Goal: Contribute content: Contribute content

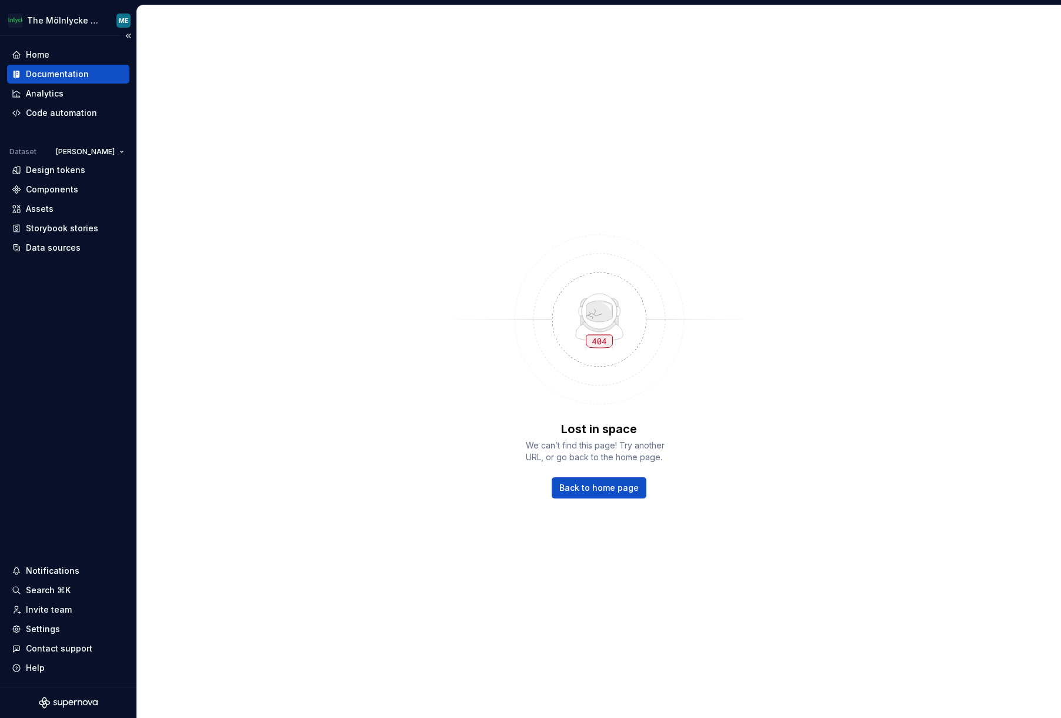
click at [67, 69] on div "Documentation" at bounding box center [57, 74] width 63 height 12
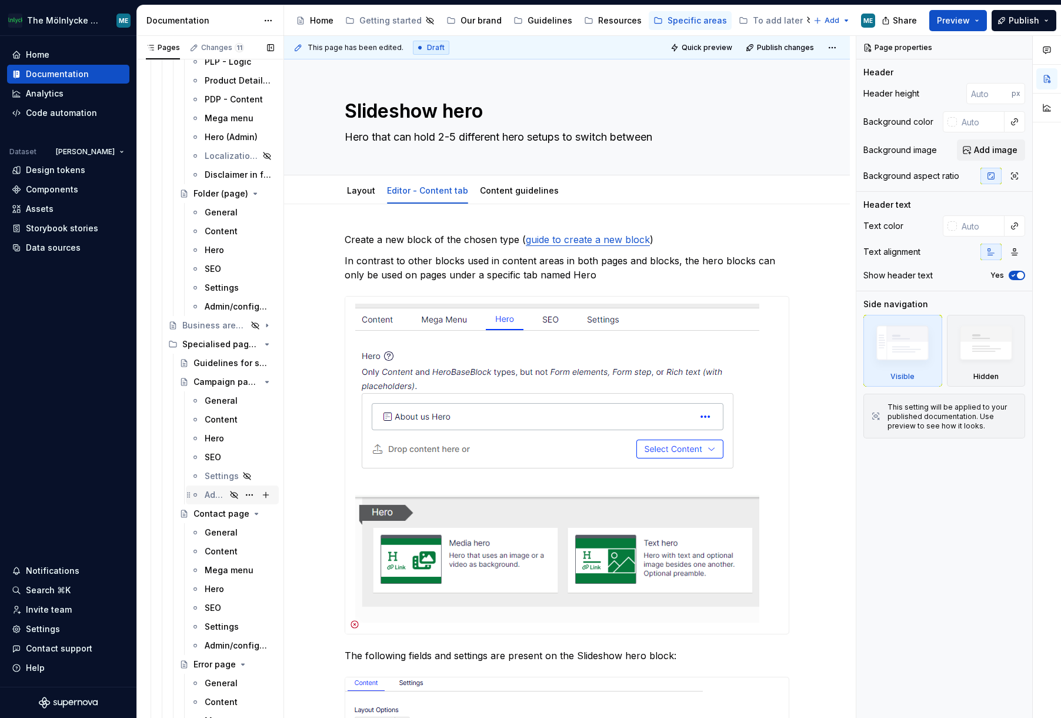
scroll to position [1823, 0]
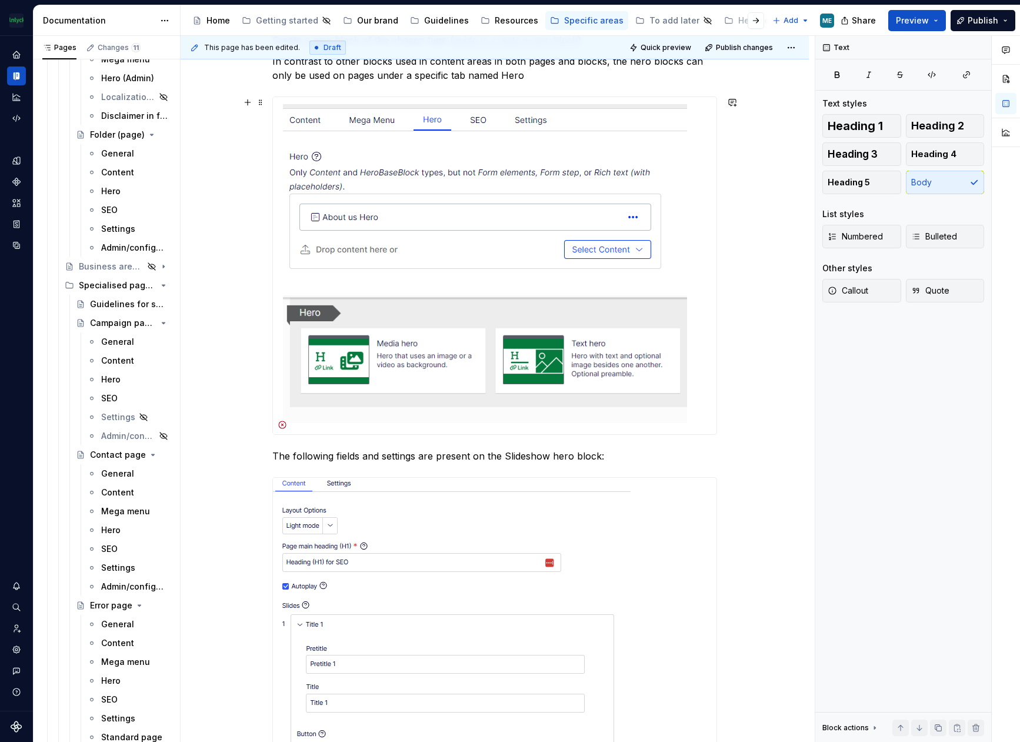
scroll to position [294, 0]
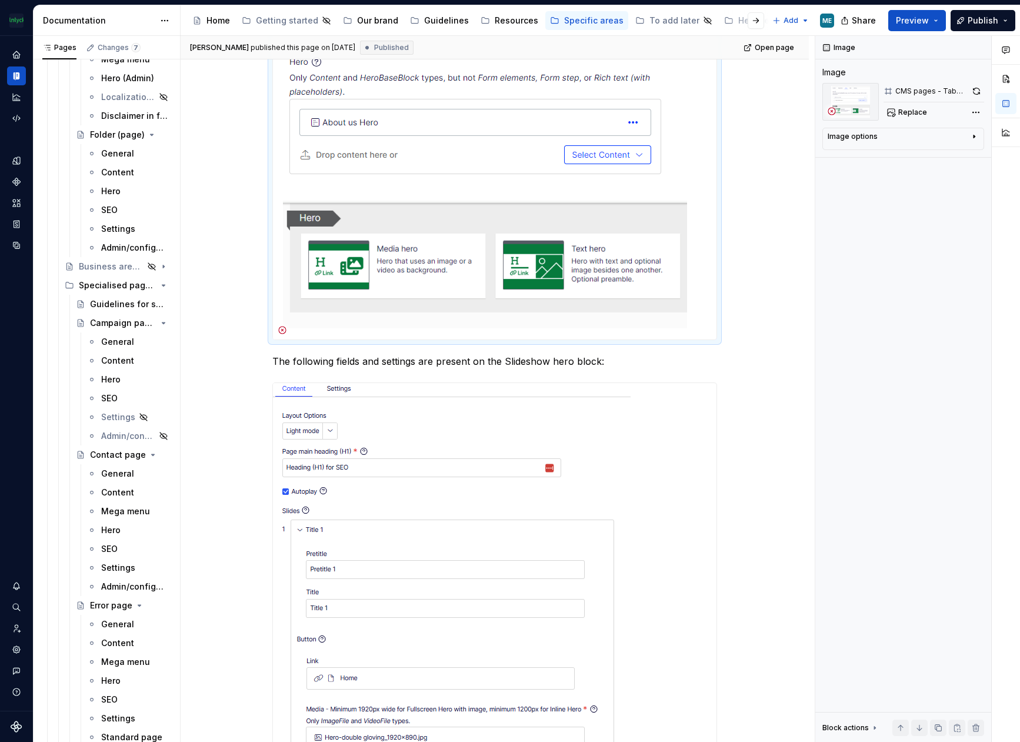
click at [474, 187] on img at bounding box center [480, 170] width 414 height 337
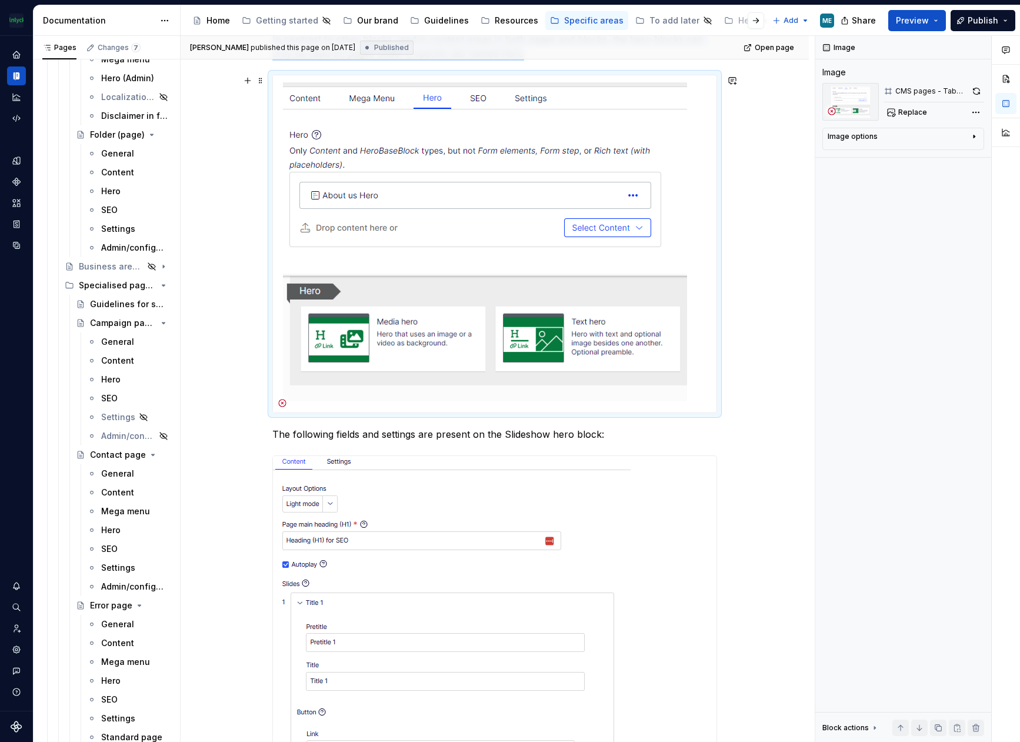
scroll to position [118, 0]
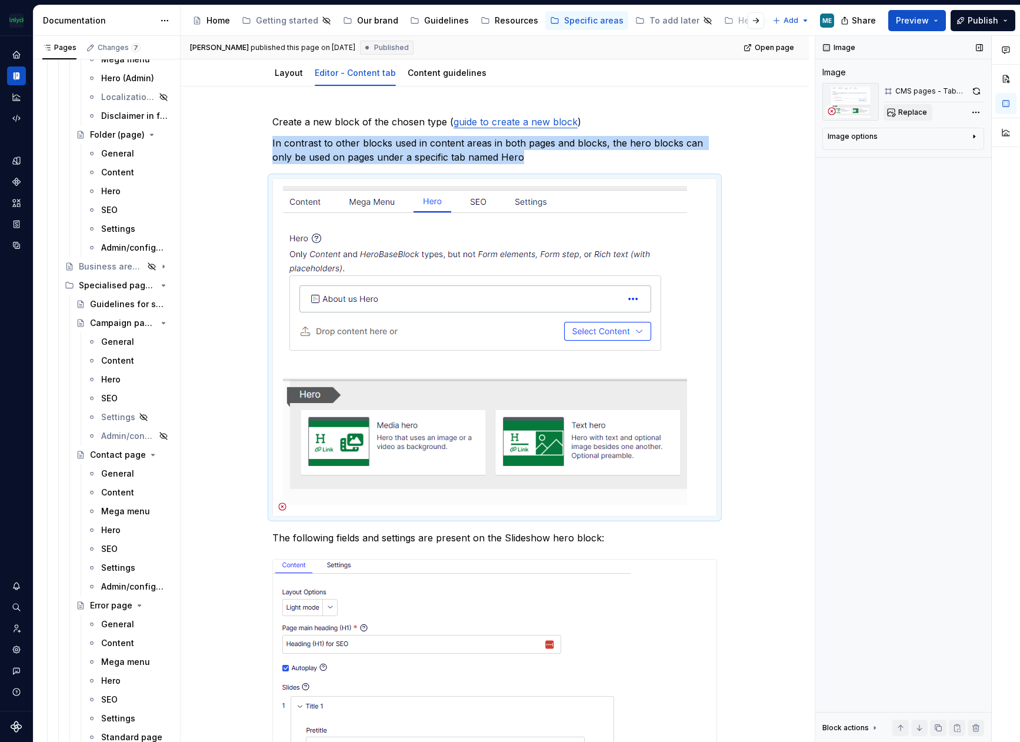
click at [907, 111] on span "Replace" at bounding box center [912, 112] width 29 height 9
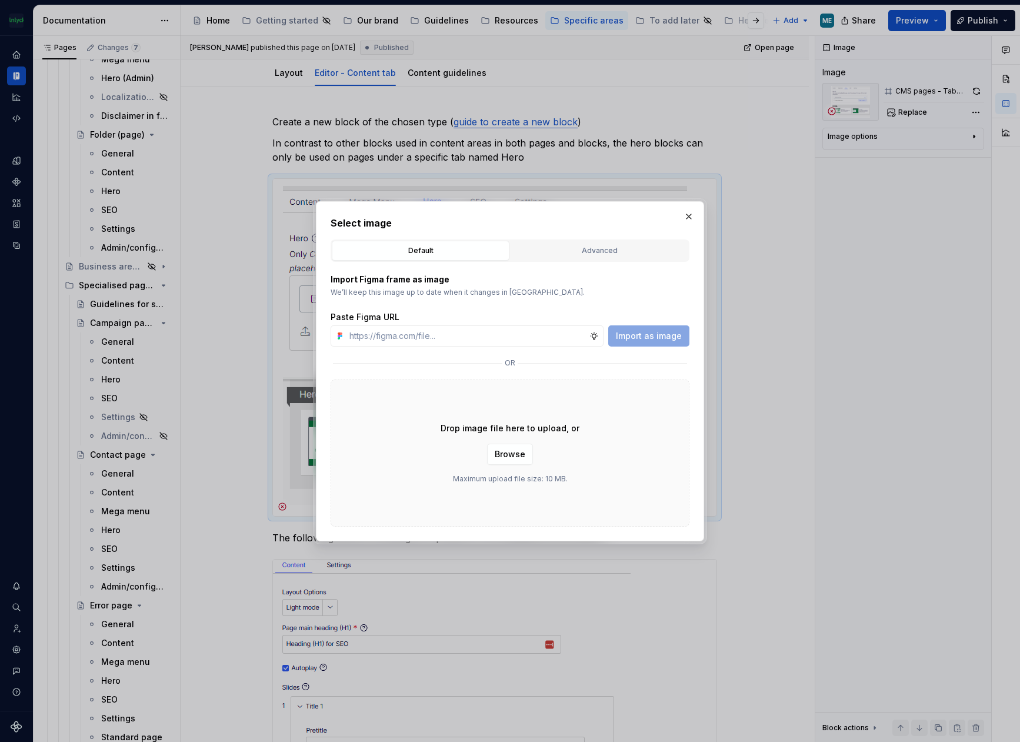
type textarea "*"
click at [602, 248] on div "Advanced" at bounding box center [599, 251] width 169 height 12
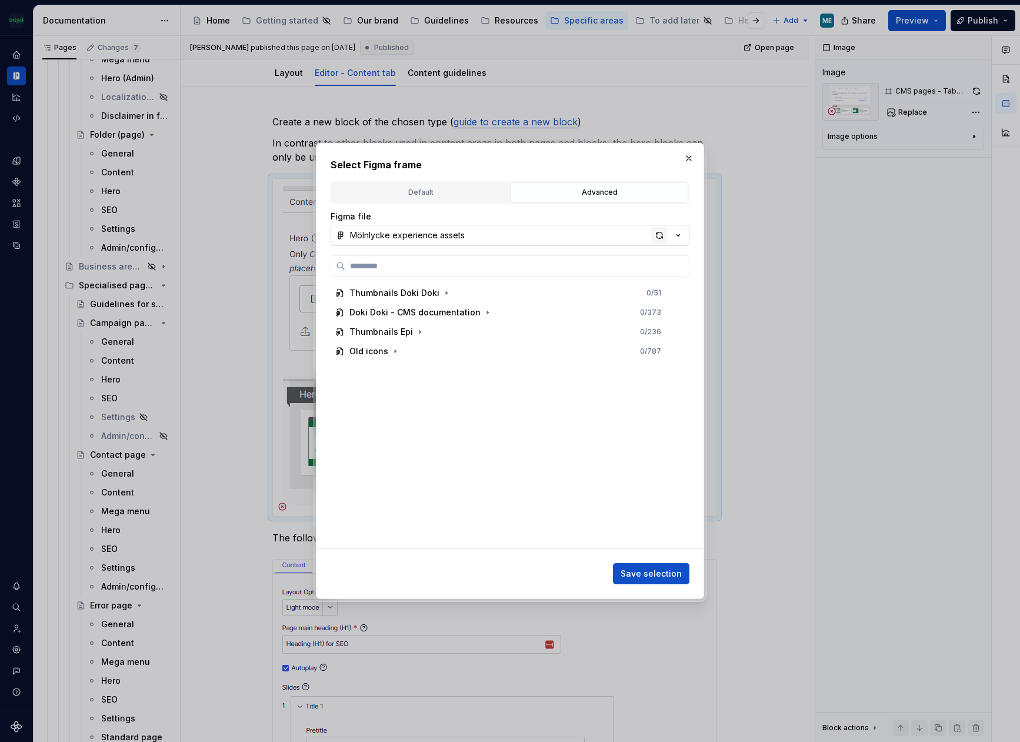
click at [663, 234] on div "button" at bounding box center [659, 235] width 16 height 16
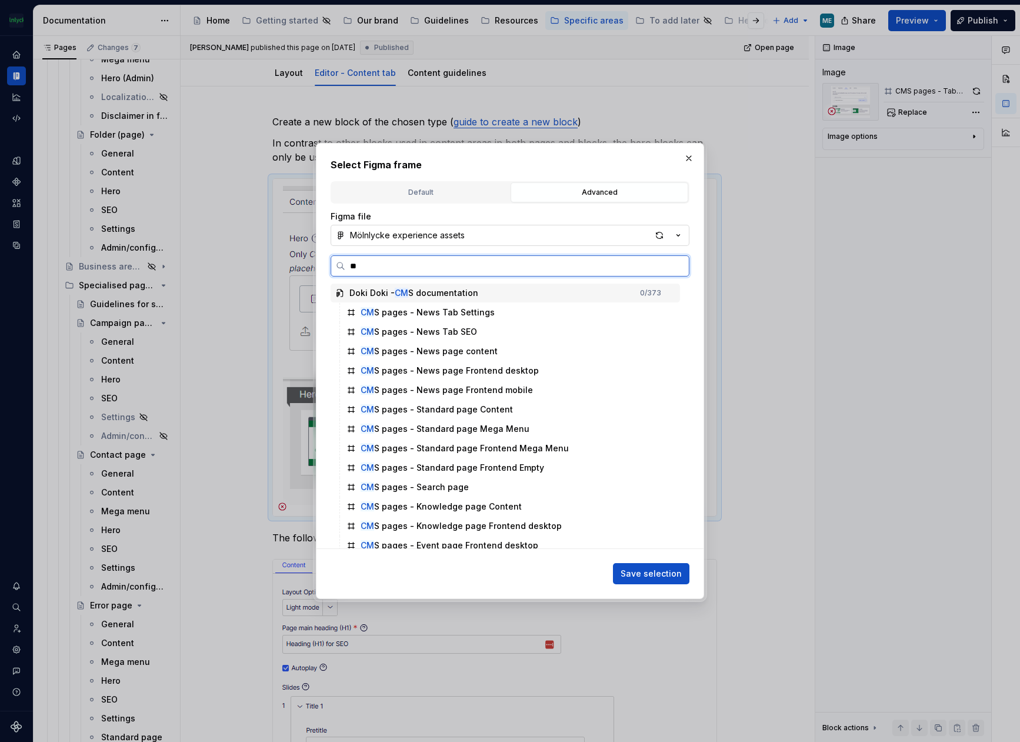
type input "*"
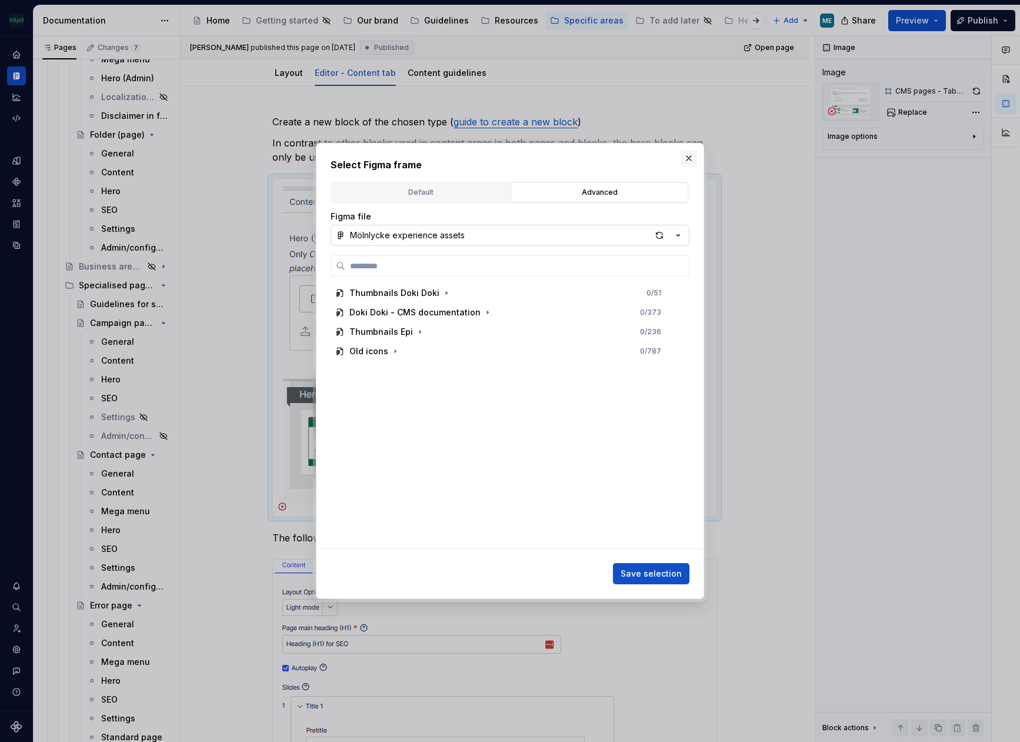
click at [685, 162] on button "button" at bounding box center [689, 158] width 16 height 16
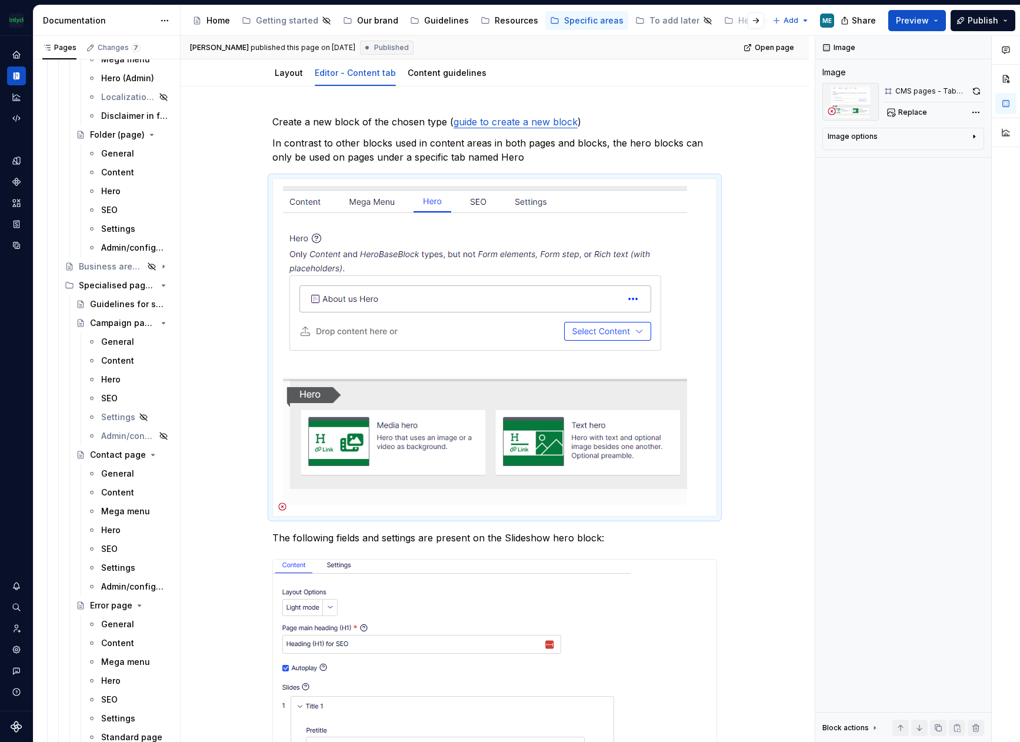
type textarea "*"
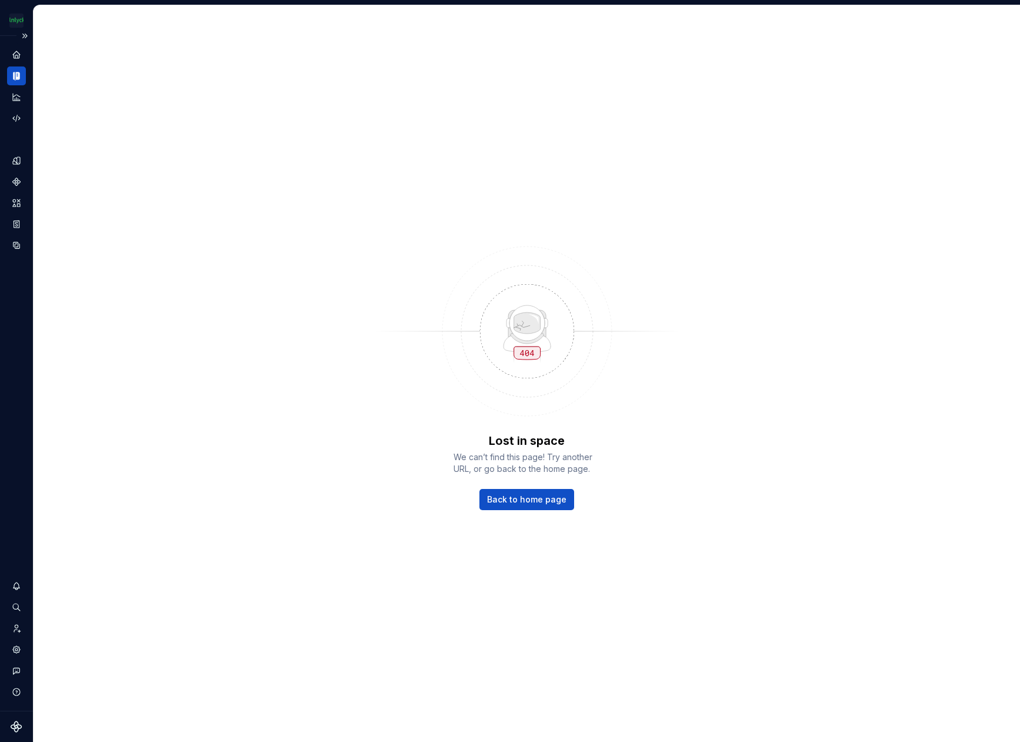
click at [12, 73] on icon "Documentation" at bounding box center [16, 76] width 11 height 11
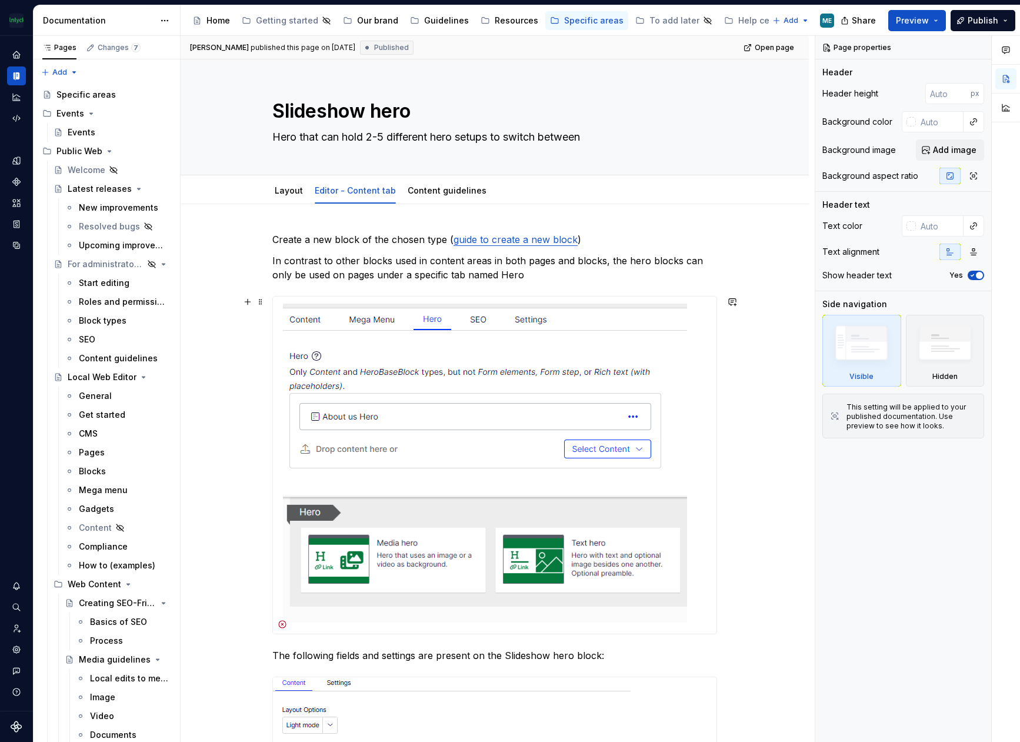
click at [508, 386] on img at bounding box center [480, 464] width 414 height 337
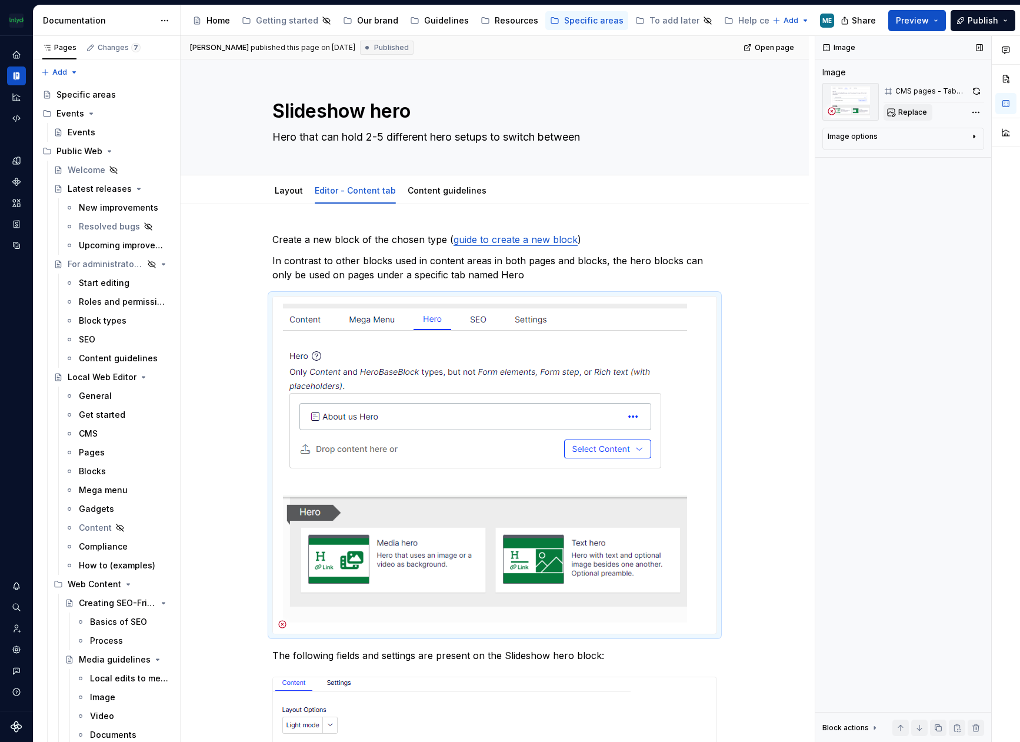
click at [901, 116] on span "Replace" at bounding box center [912, 112] width 29 height 9
type textarea "*"
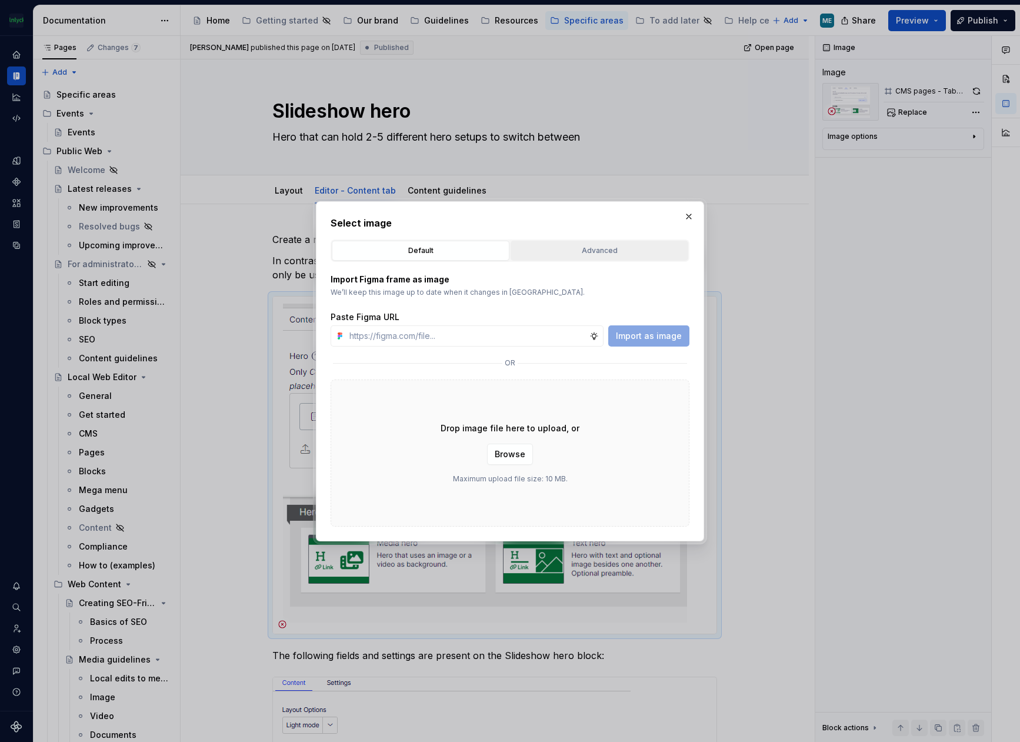
click at [581, 252] on div "Advanced" at bounding box center [599, 251] width 169 height 12
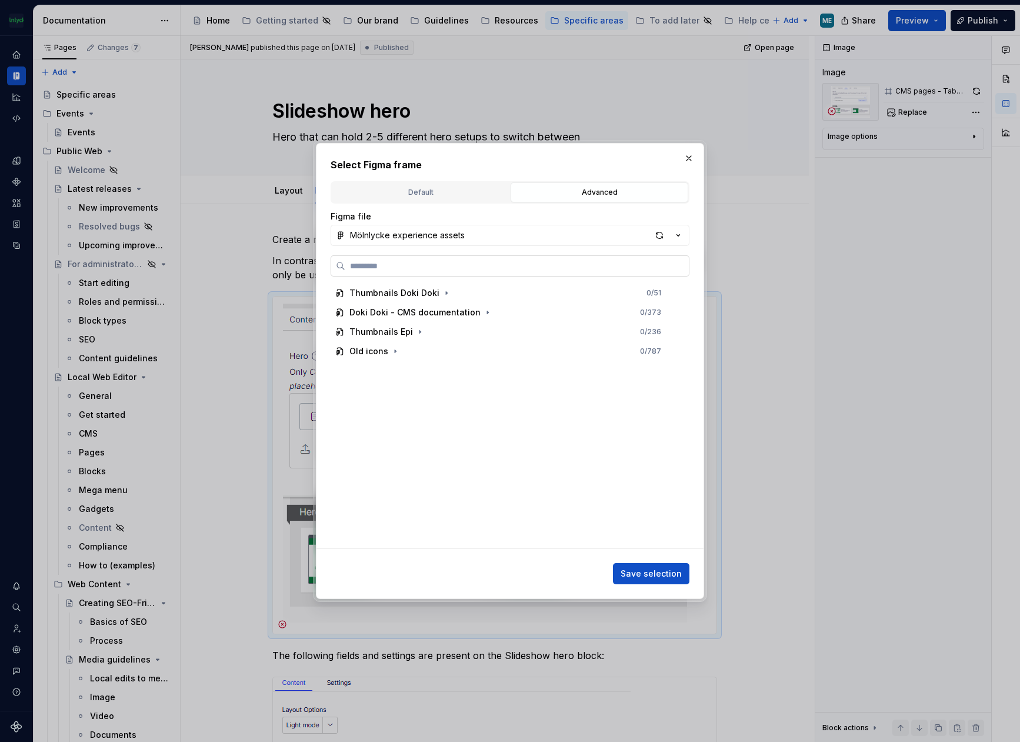
click at [429, 267] on input "search" at bounding box center [517, 266] width 344 height 12
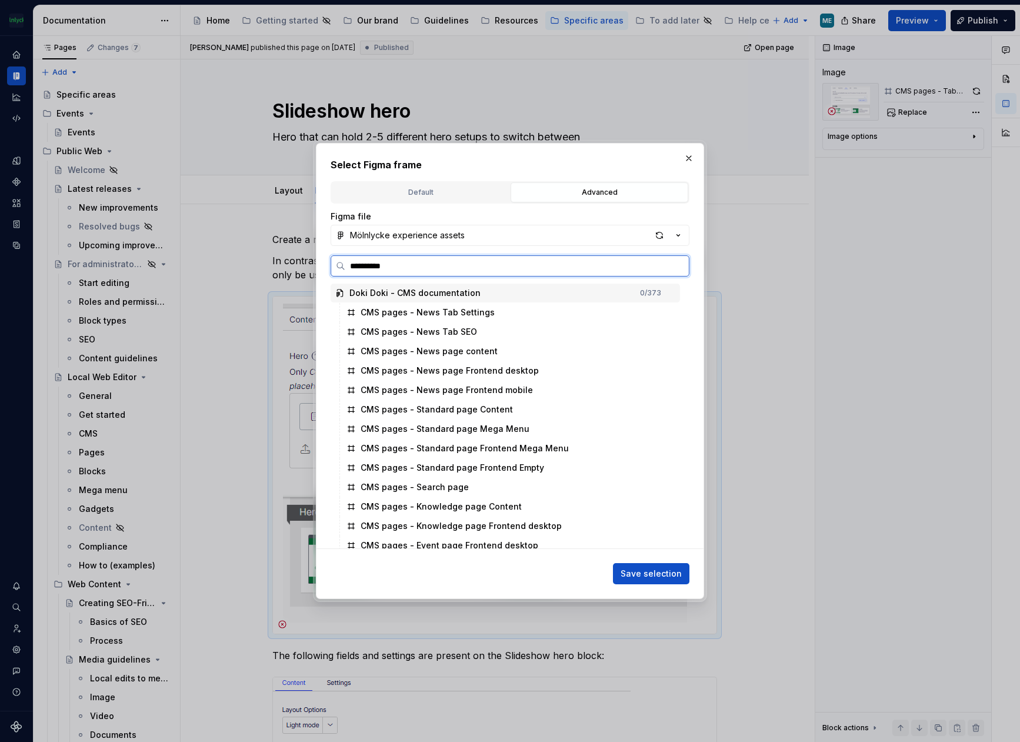
type input "**********"
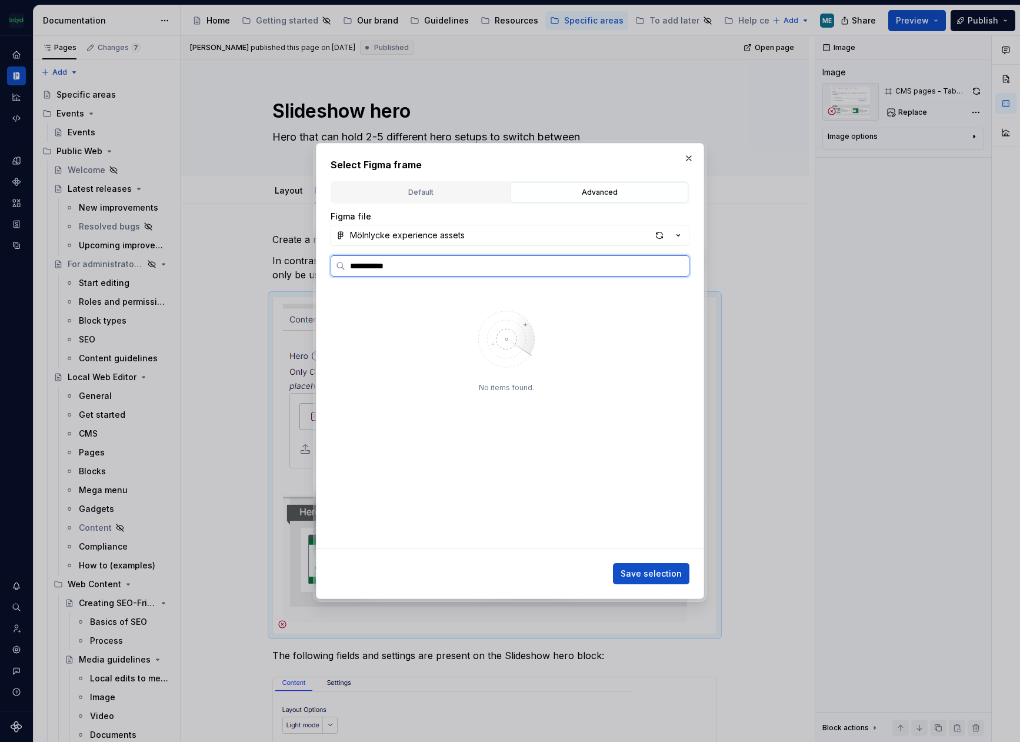
type textarea "*"
type input "**********"
type textarea "*"
click at [388, 261] on input "**********" at bounding box center [517, 266] width 344 height 12
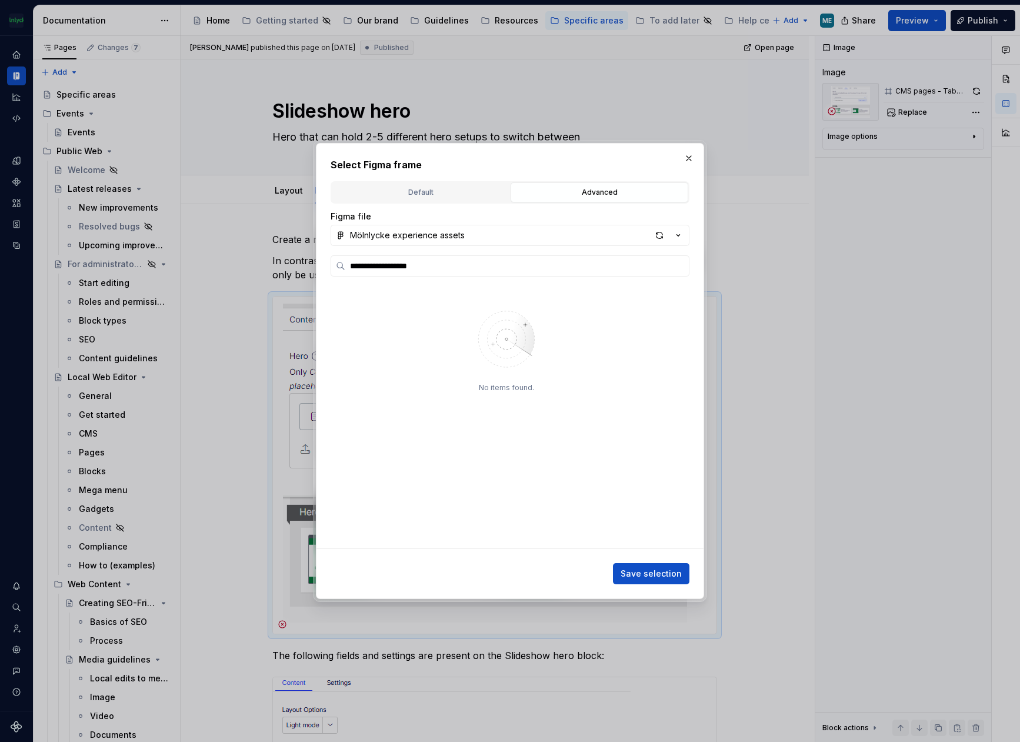
click at [669, 246] on div "**********" at bounding box center [510, 380] width 359 height 338
drag, startPoint x: 605, startPoint y: 263, endPoint x: 190, endPoint y: 224, distance: 417.1
click at [190, 224] on div "**********" at bounding box center [510, 371] width 1020 height 742
type input "********"
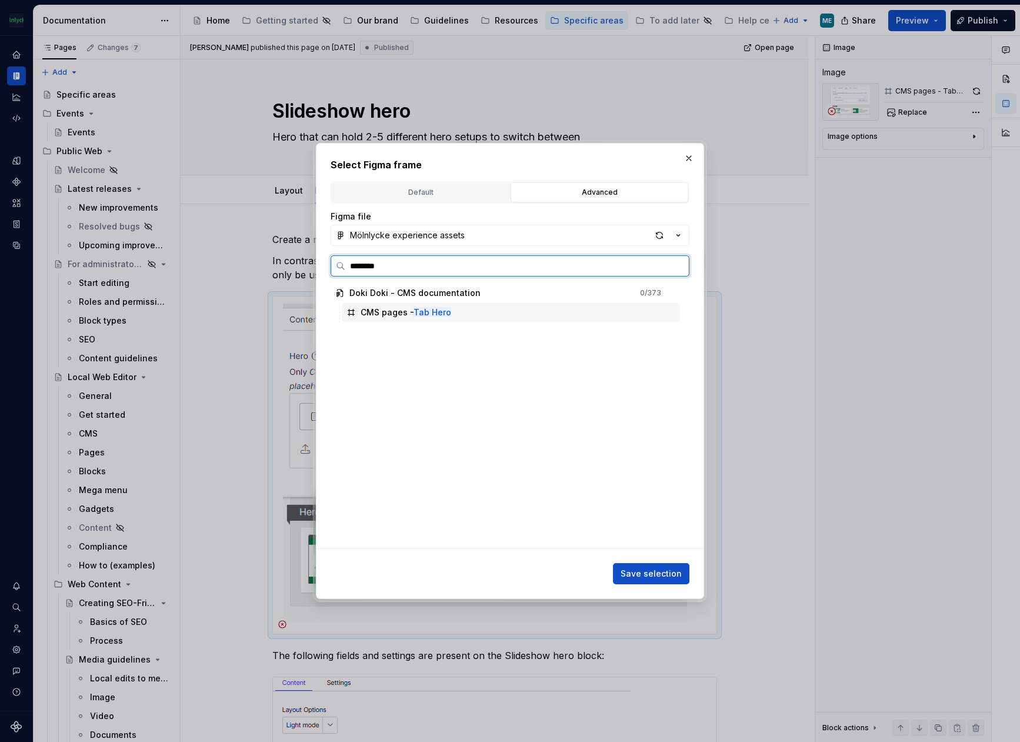
click at [424, 314] on mark "Tab Hero" at bounding box center [433, 312] width 38 height 10
click at [645, 578] on span "Save selection" at bounding box center [651, 574] width 61 height 12
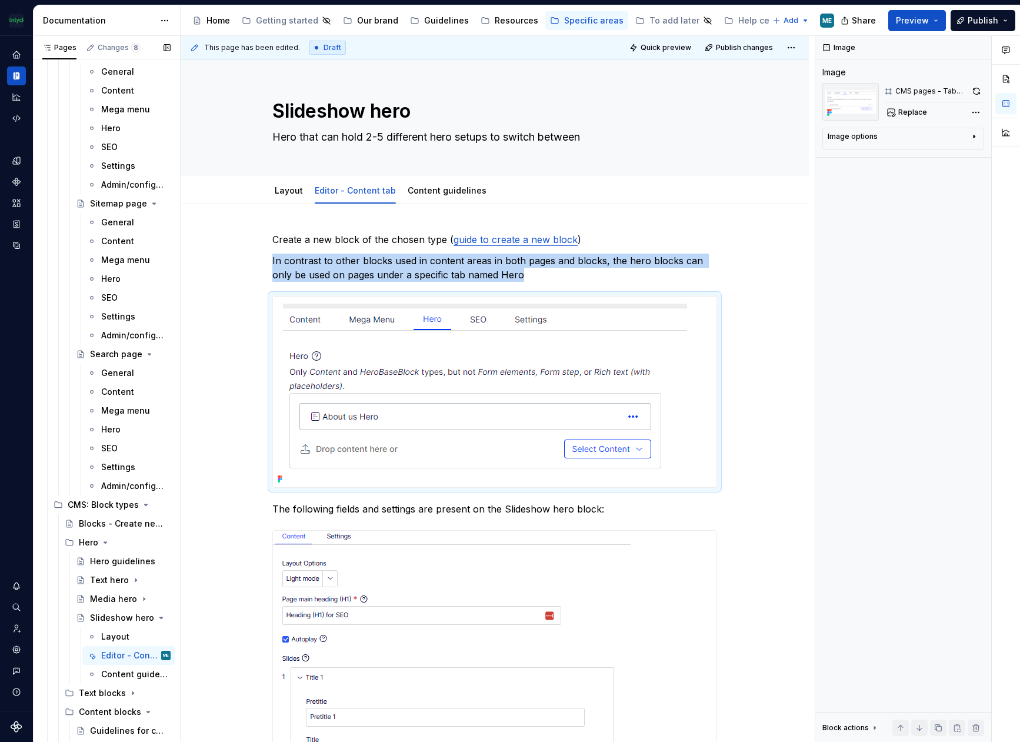
scroll to position [2529, 0]
click at [129, 501] on icon "Page tree" at bounding box center [130, 501] width 3 height 1
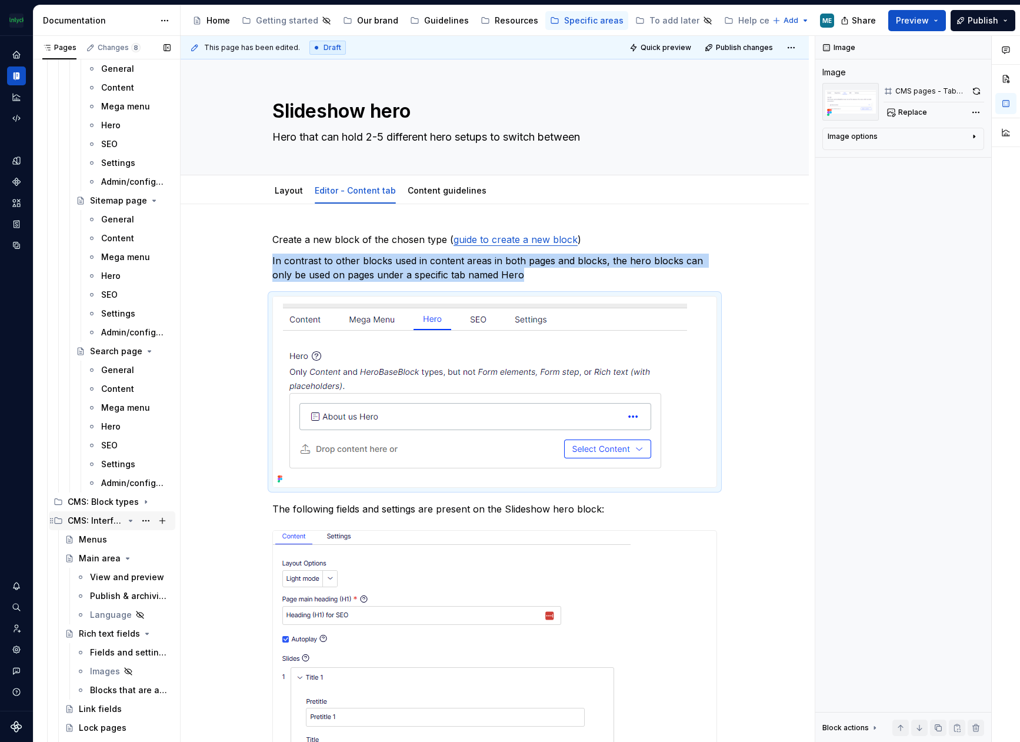
click at [129, 521] on icon "Page tree" at bounding box center [130, 520] width 3 height 1
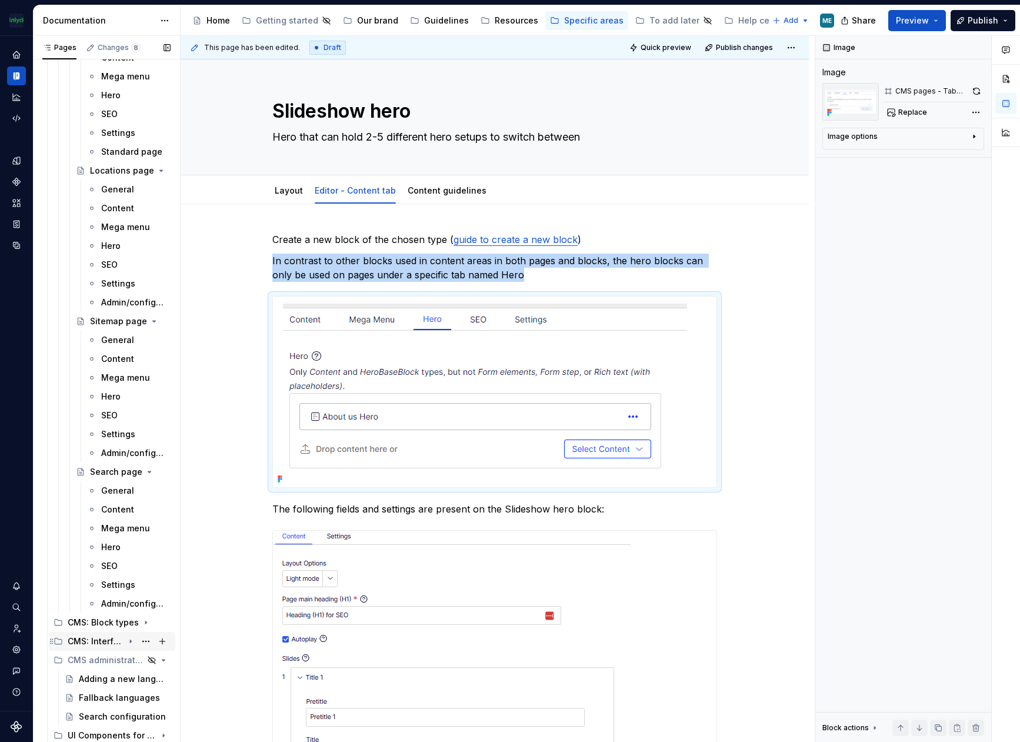
scroll to position [2409, 0]
click at [129, 660] on icon "Page tree" at bounding box center [130, 659] width 3 height 1
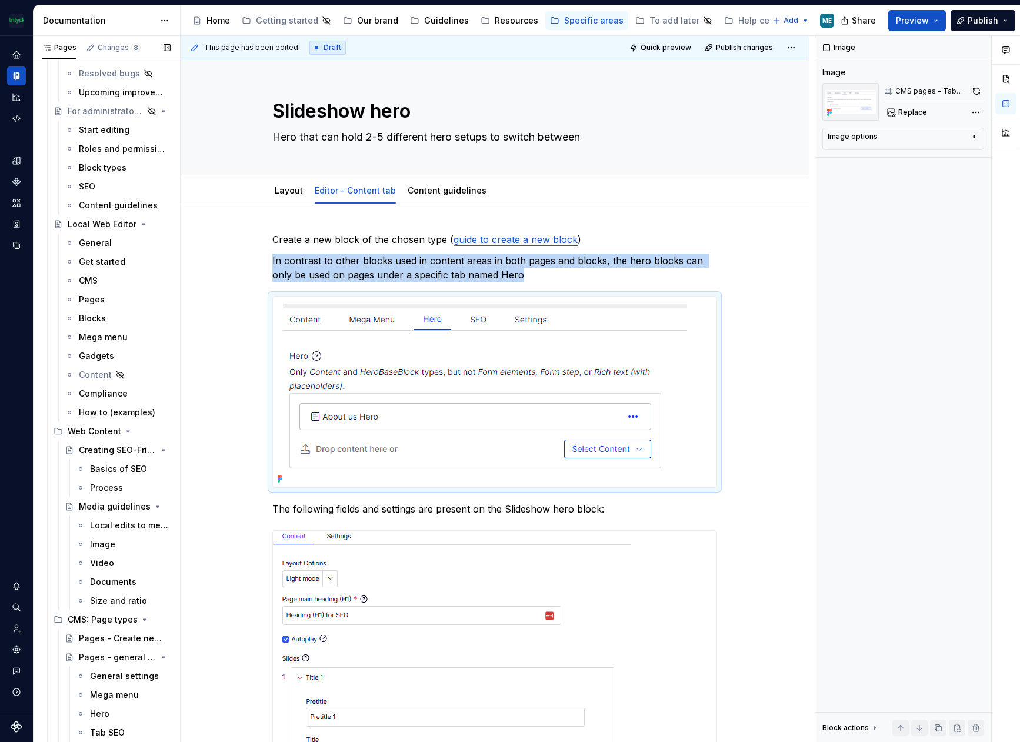
scroll to position [58, 0]
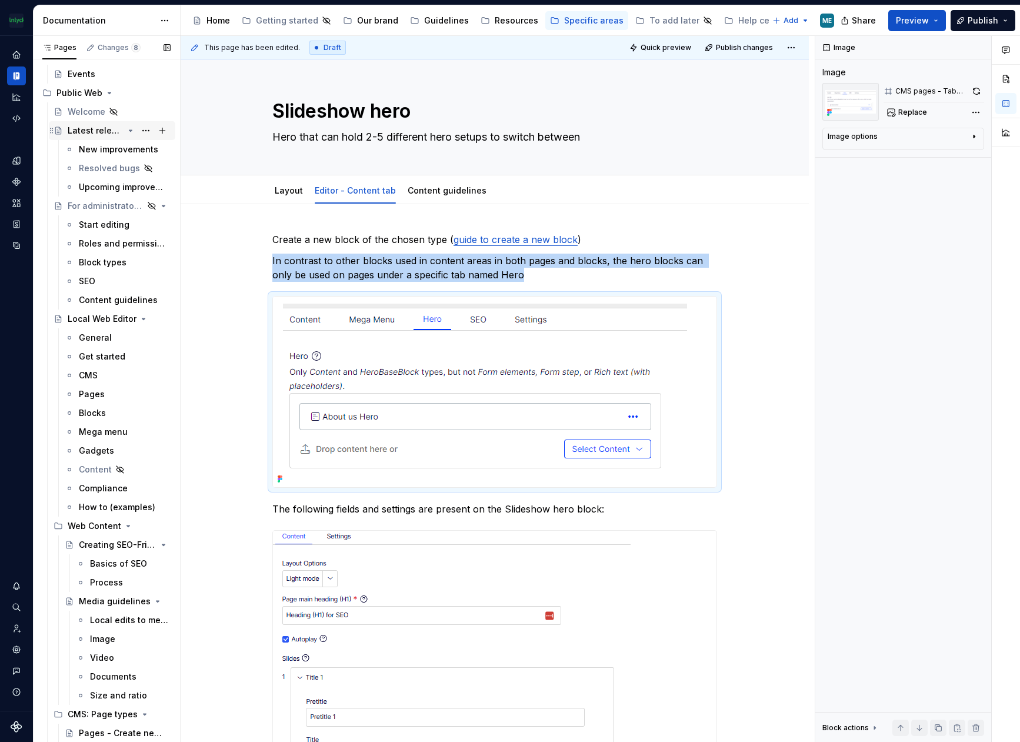
click at [129, 130] on icon "Page tree" at bounding box center [130, 130] width 3 height 1
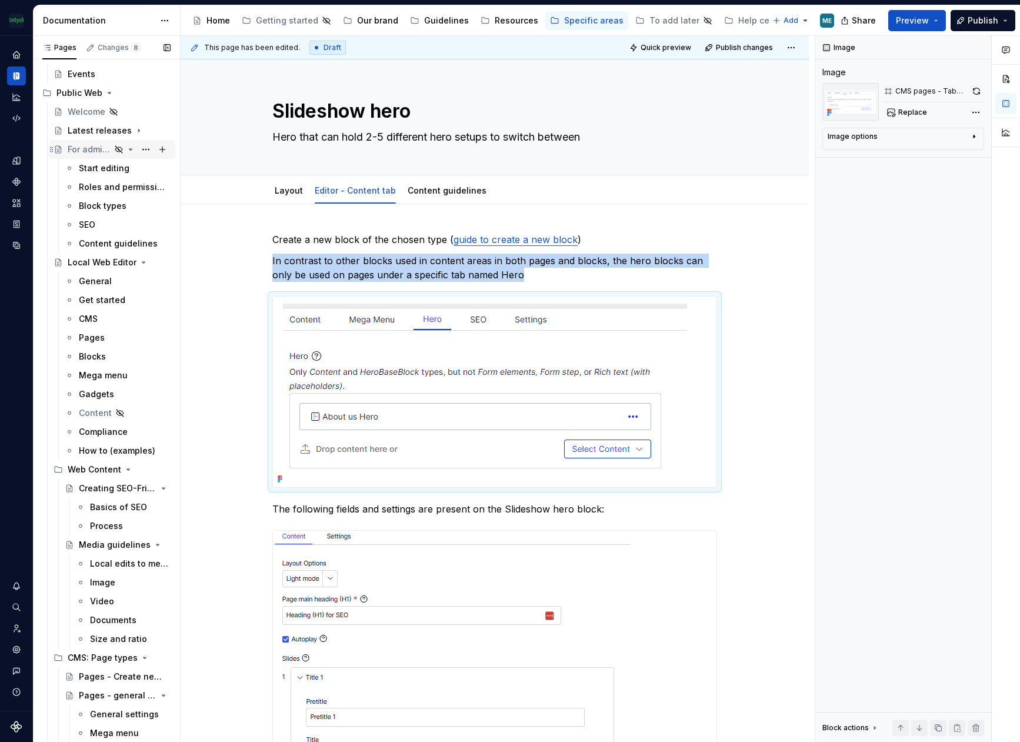
click at [129, 149] on icon "Page tree" at bounding box center [130, 149] width 3 height 1
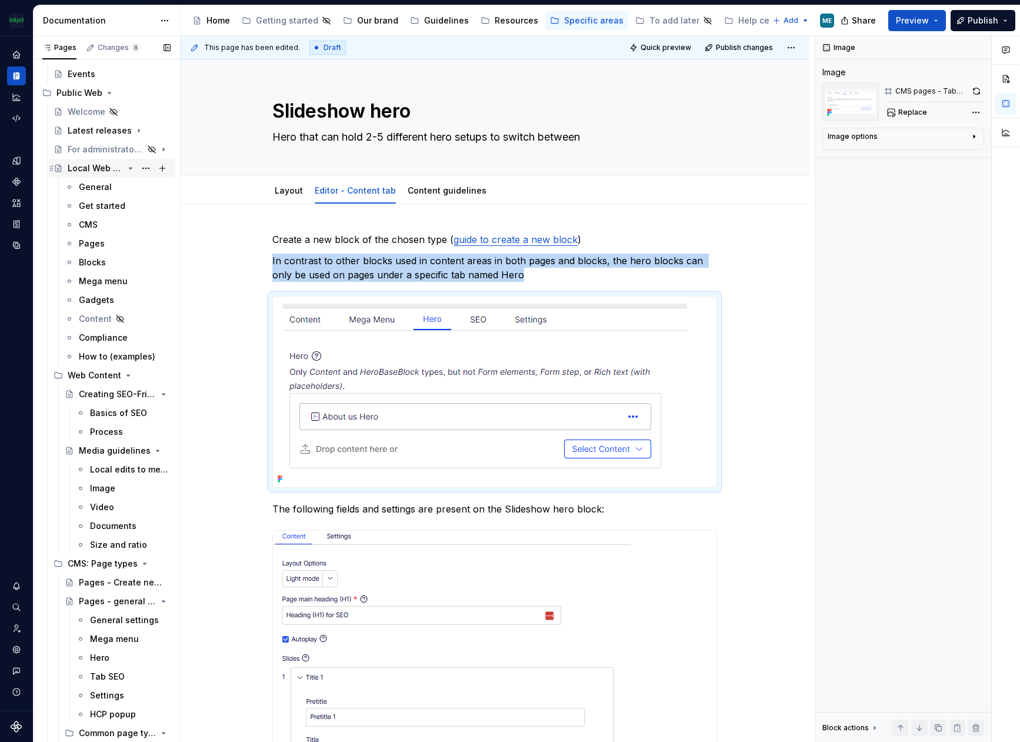
click at [126, 167] on icon "Page tree" at bounding box center [130, 168] width 9 height 9
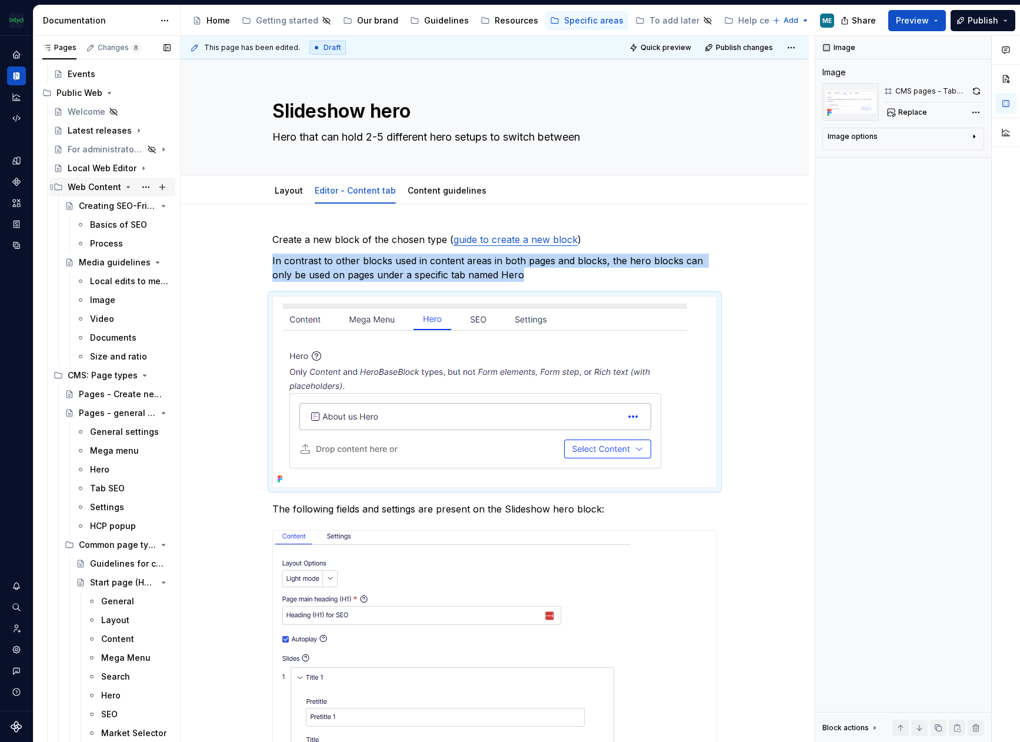
click at [125, 185] on icon "Page tree" at bounding box center [128, 186] width 9 height 9
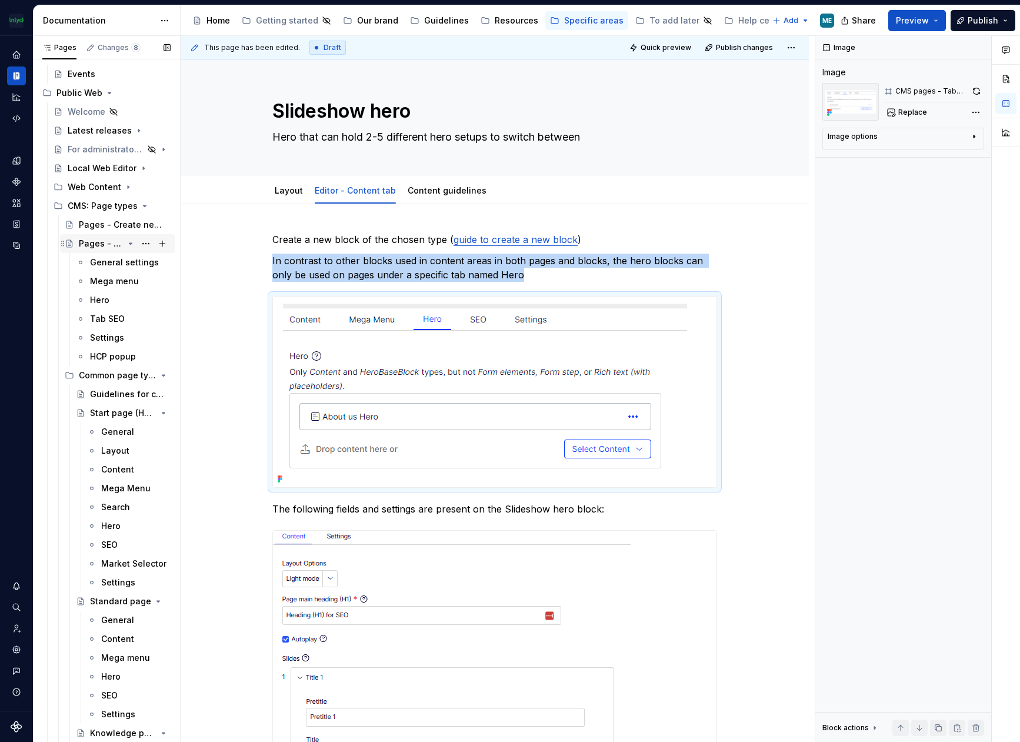
click at [126, 242] on icon "Page tree" at bounding box center [130, 243] width 9 height 9
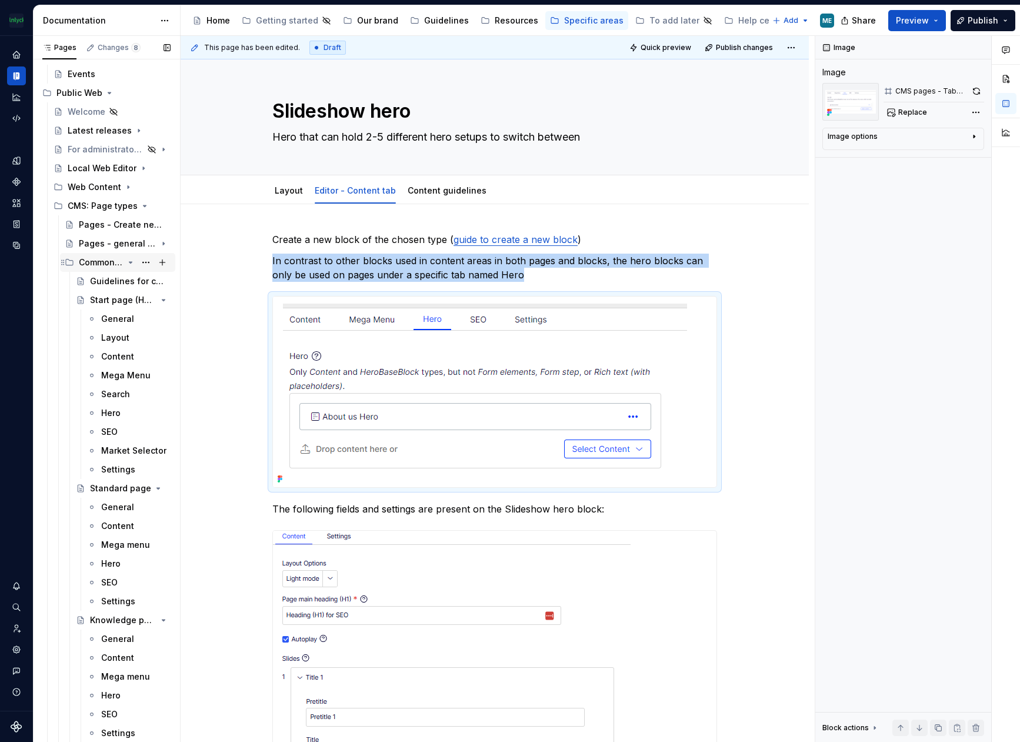
click at [126, 261] on icon "Page tree" at bounding box center [130, 262] width 9 height 9
click at [128, 298] on icon "Page tree" at bounding box center [130, 299] width 9 height 9
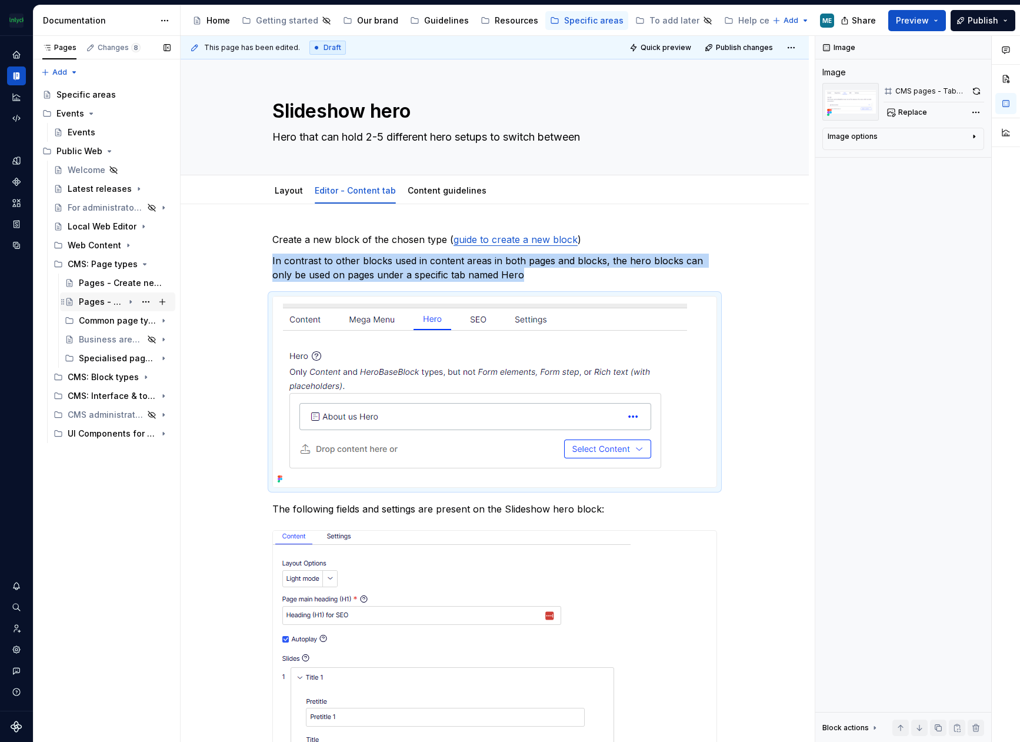
click at [131, 302] on icon "Page tree" at bounding box center [130, 302] width 1 height 3
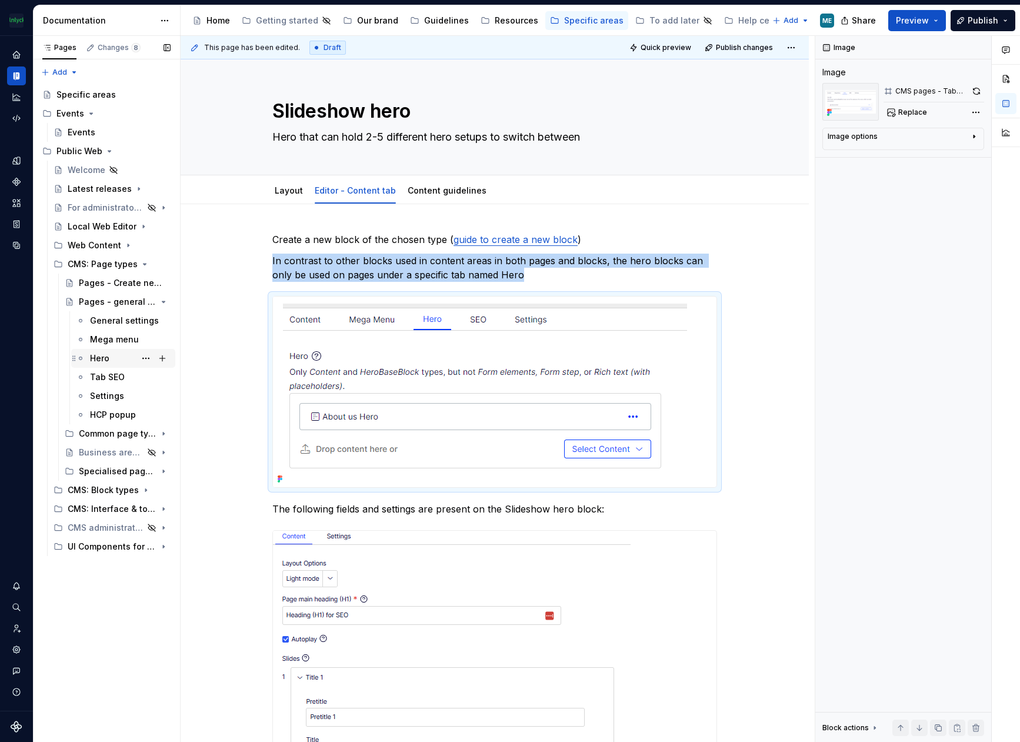
click at [101, 353] on div "Hero" at bounding box center [99, 358] width 19 height 12
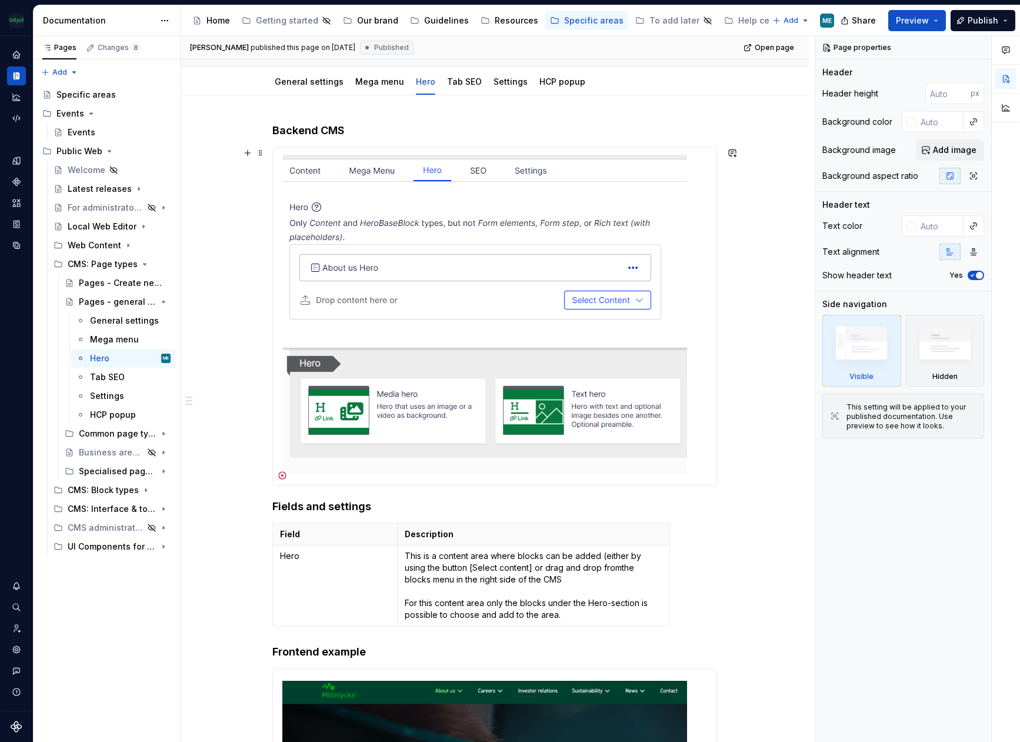
scroll to position [118, 0]
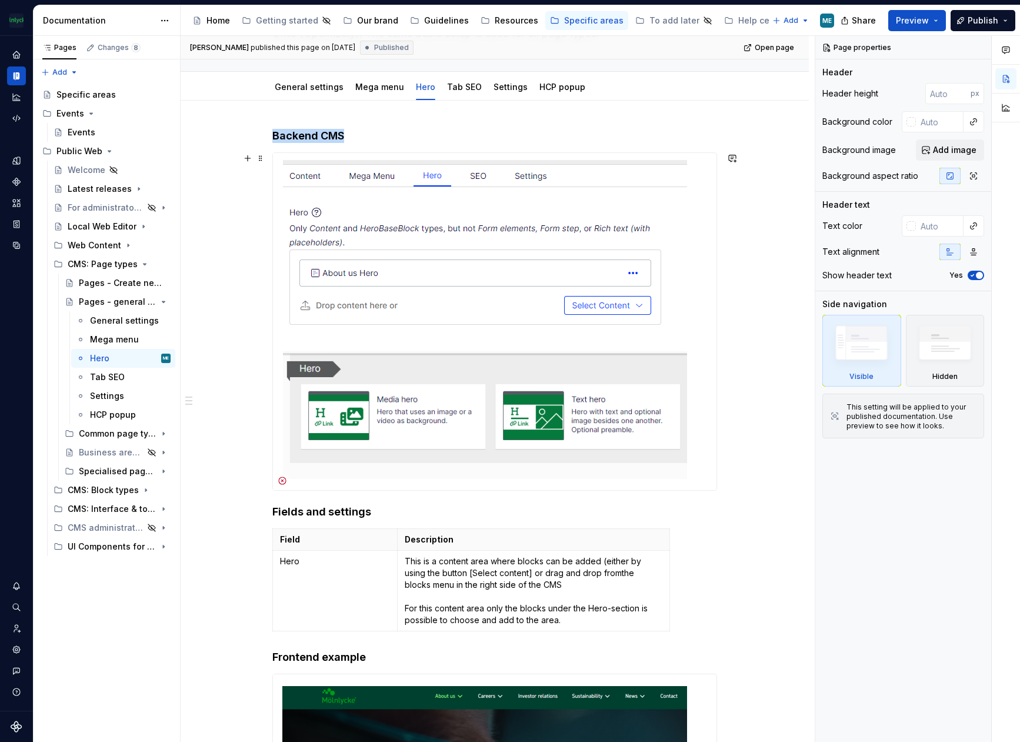
click at [506, 442] on img at bounding box center [480, 321] width 414 height 337
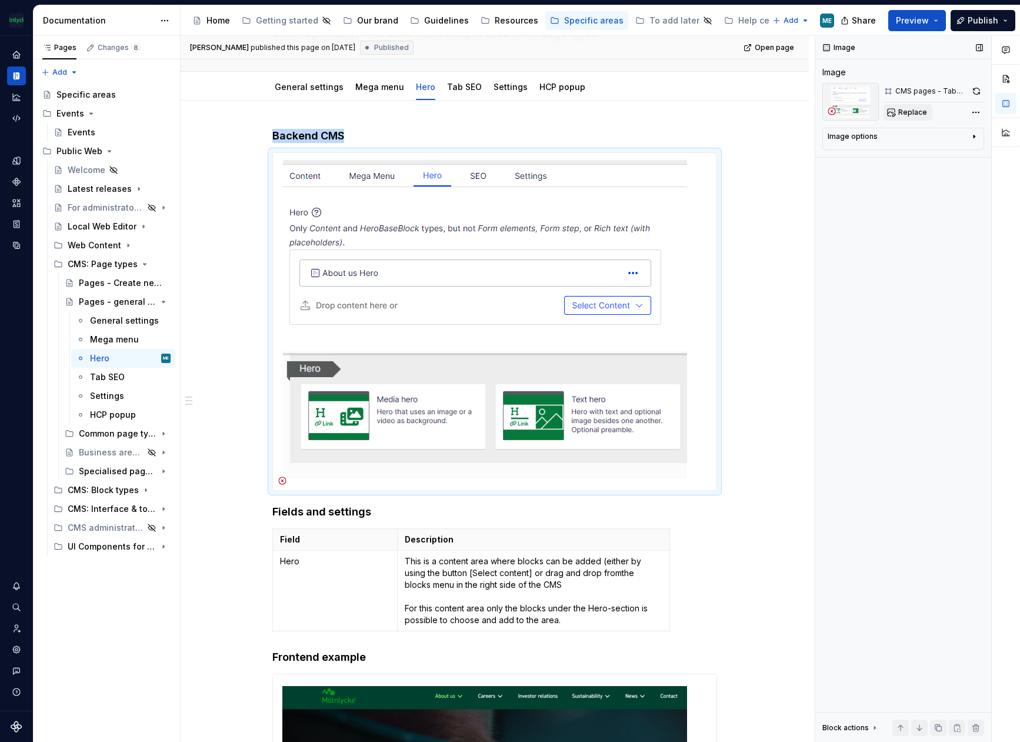
click at [911, 115] on span "Replace" at bounding box center [912, 112] width 29 height 9
type textarea "*"
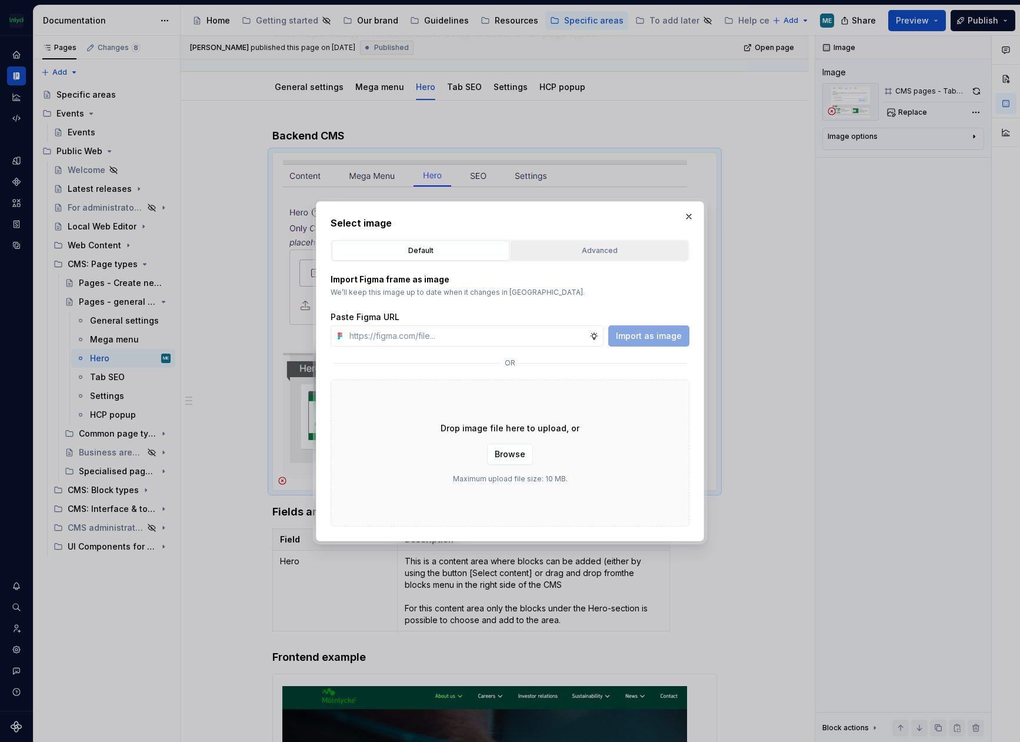
click at [619, 245] on div "Advanced" at bounding box center [599, 251] width 169 height 12
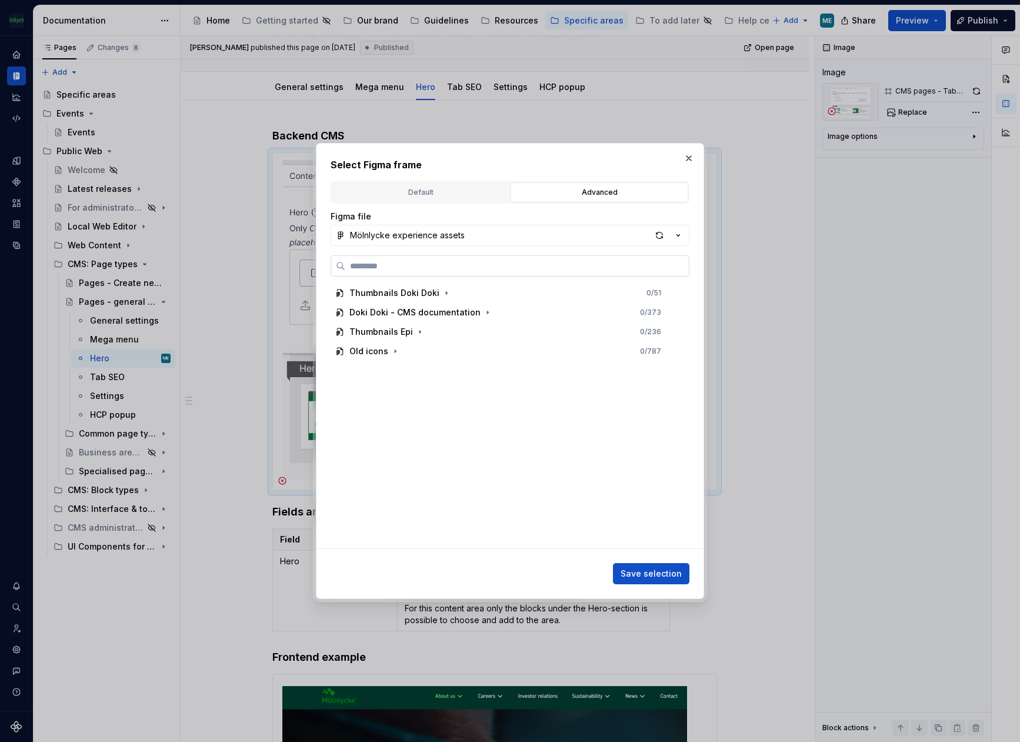
click at [438, 263] on input "search" at bounding box center [517, 266] width 344 height 12
type input "********"
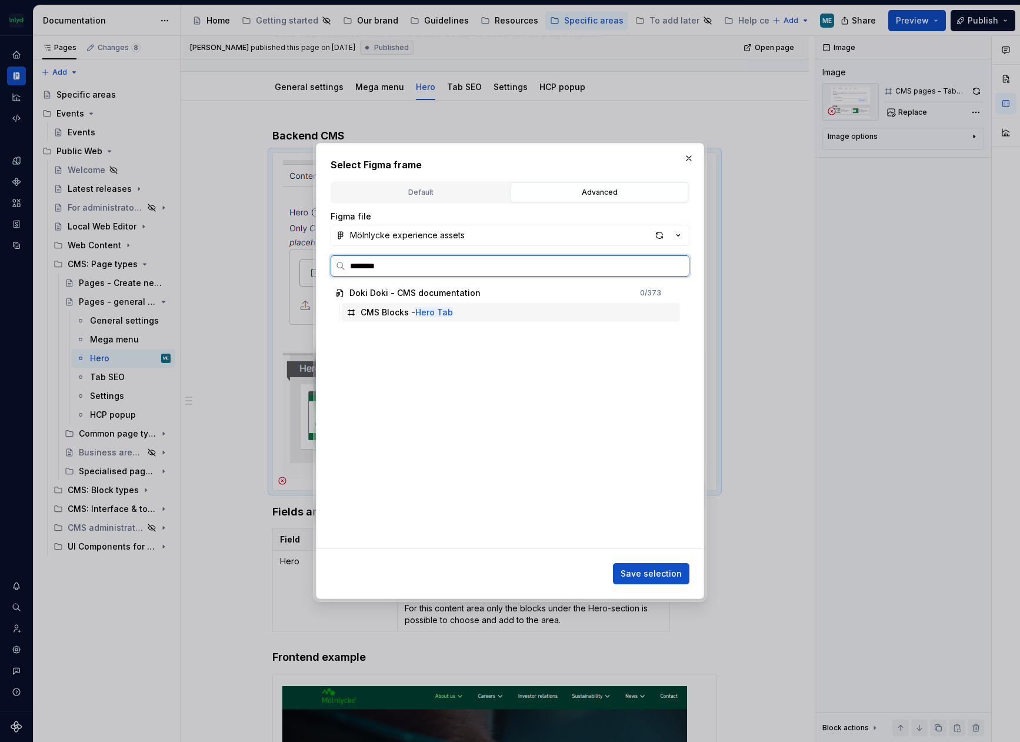
click at [413, 308] on div "CMS Blocks - Hero Tab" at bounding box center [407, 312] width 92 height 12
click at [670, 569] on span "Save selection" at bounding box center [651, 574] width 61 height 12
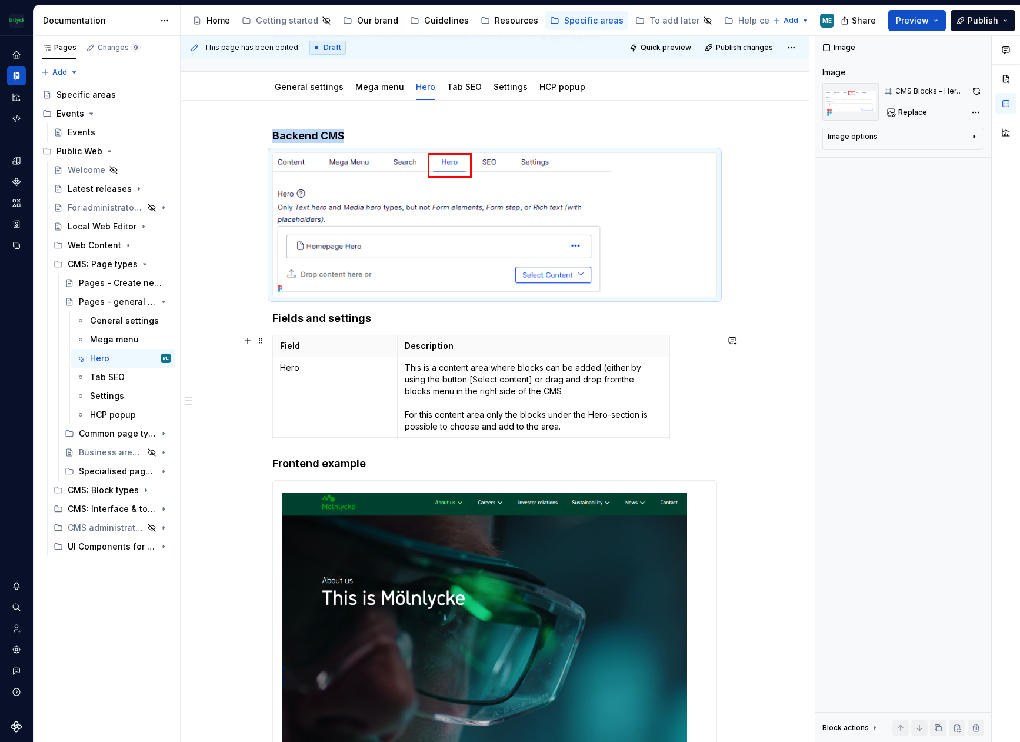
click at [754, 372] on div "Backend CMS Fields and settings Field Description Hero This is a content area w…" at bounding box center [495, 578] width 628 height 954
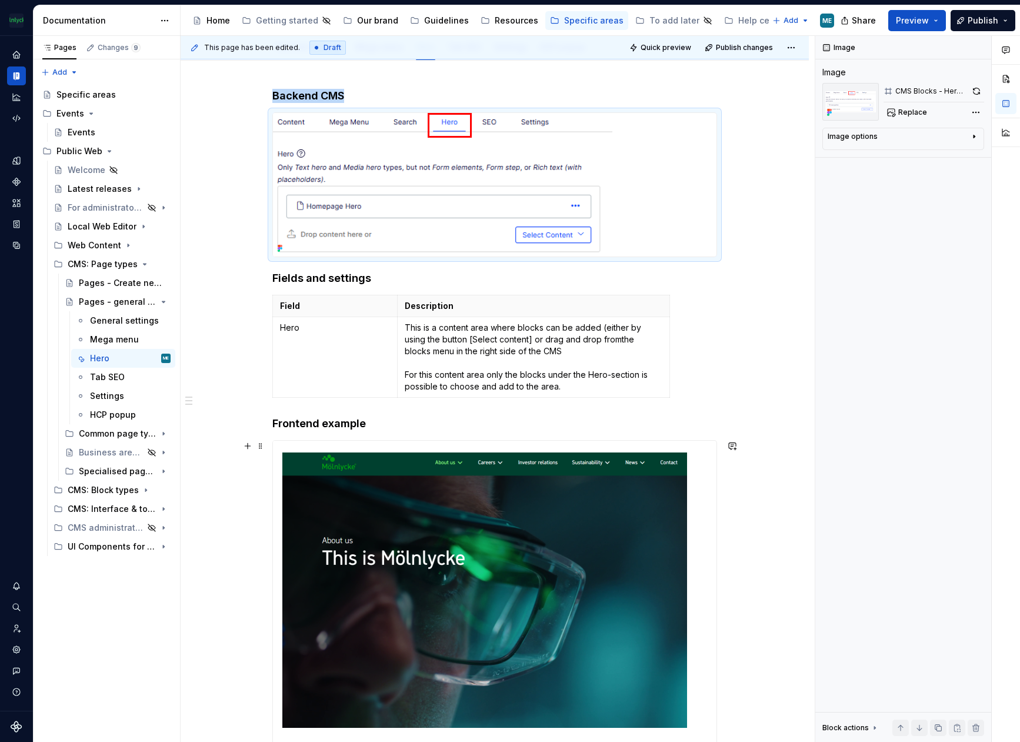
scroll to position [0, 0]
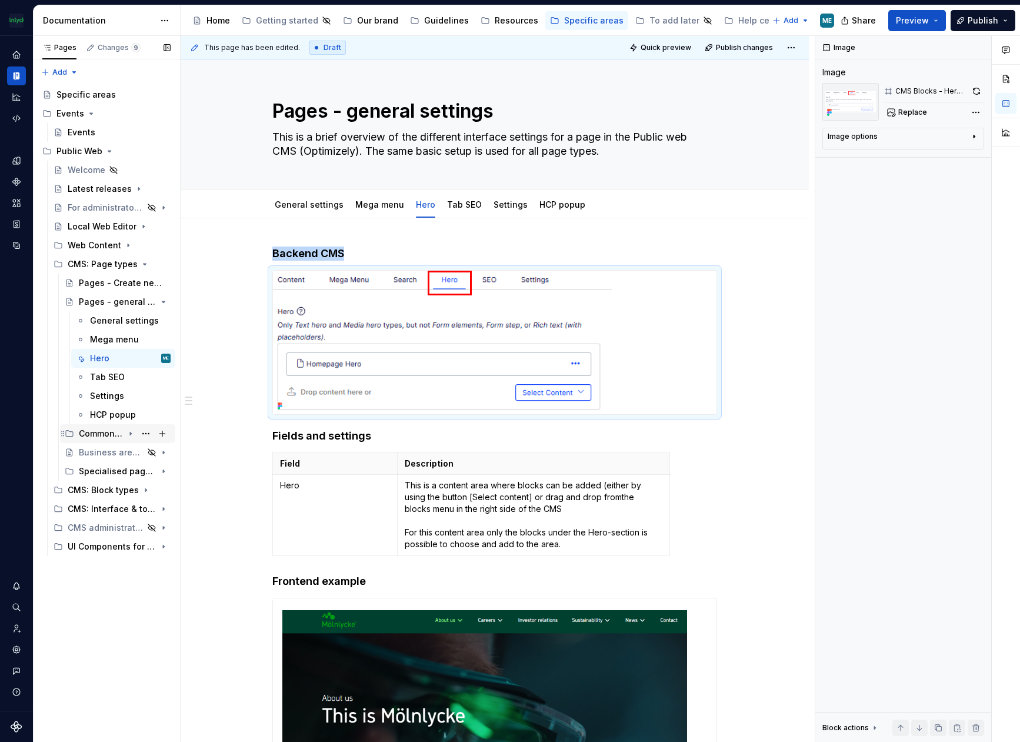
click at [132, 434] on icon "Page tree" at bounding box center [130, 433] width 9 height 9
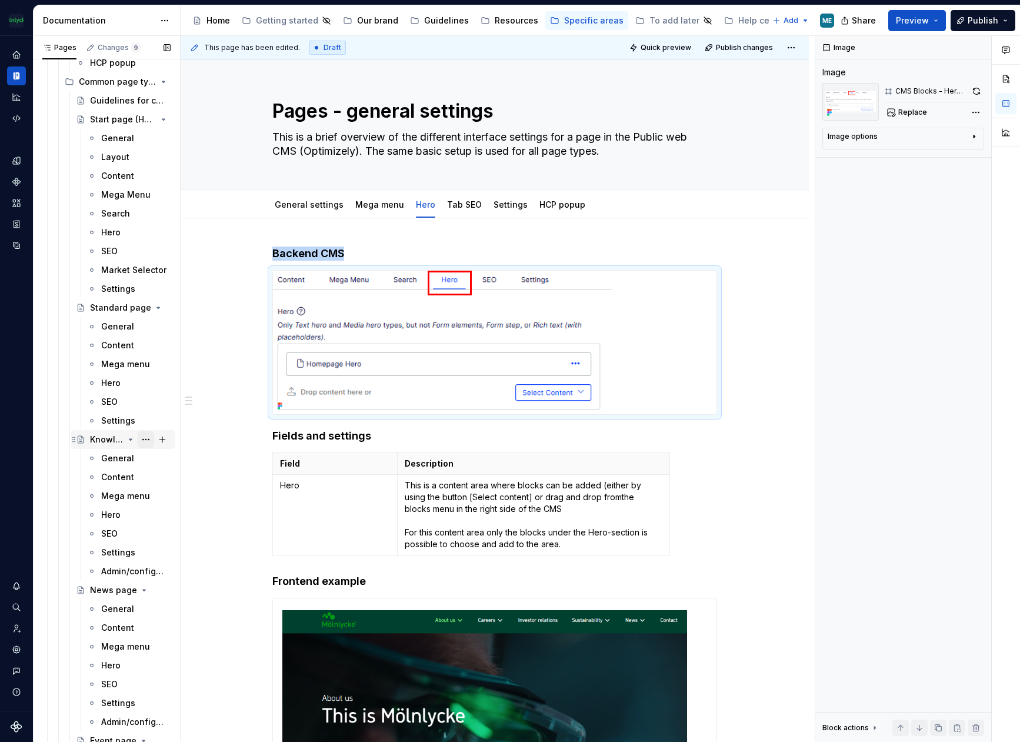
scroll to position [353, 0]
click at [138, 514] on button "Page tree" at bounding box center [146, 513] width 16 height 16
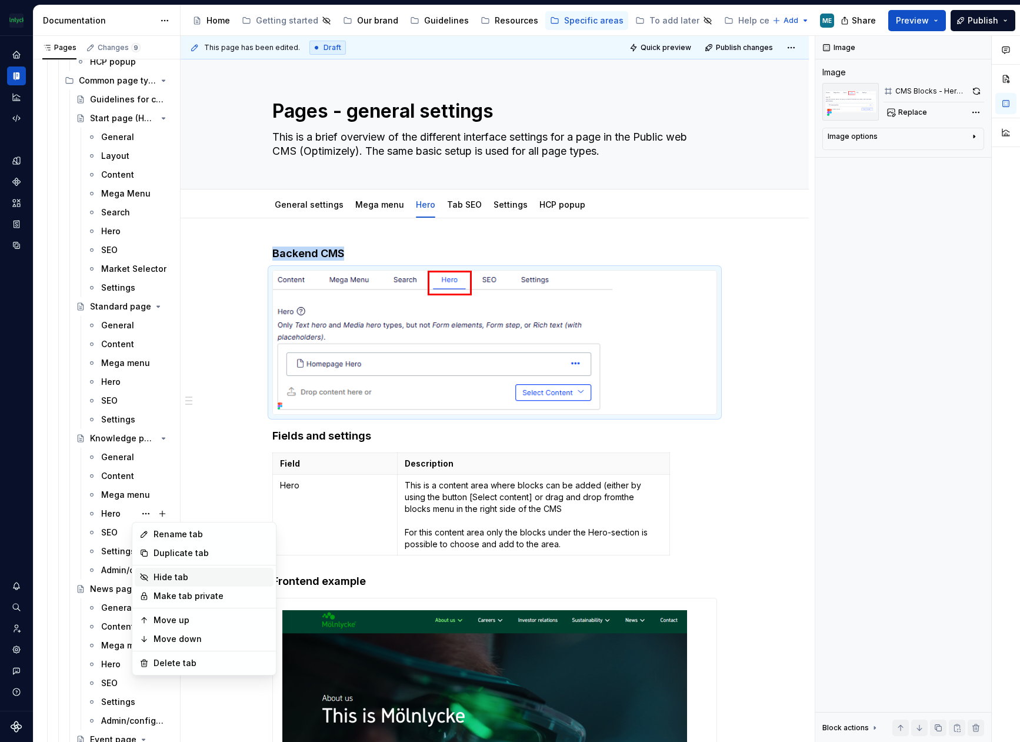
click at [159, 577] on div "Hide tab" at bounding box center [211, 577] width 115 height 12
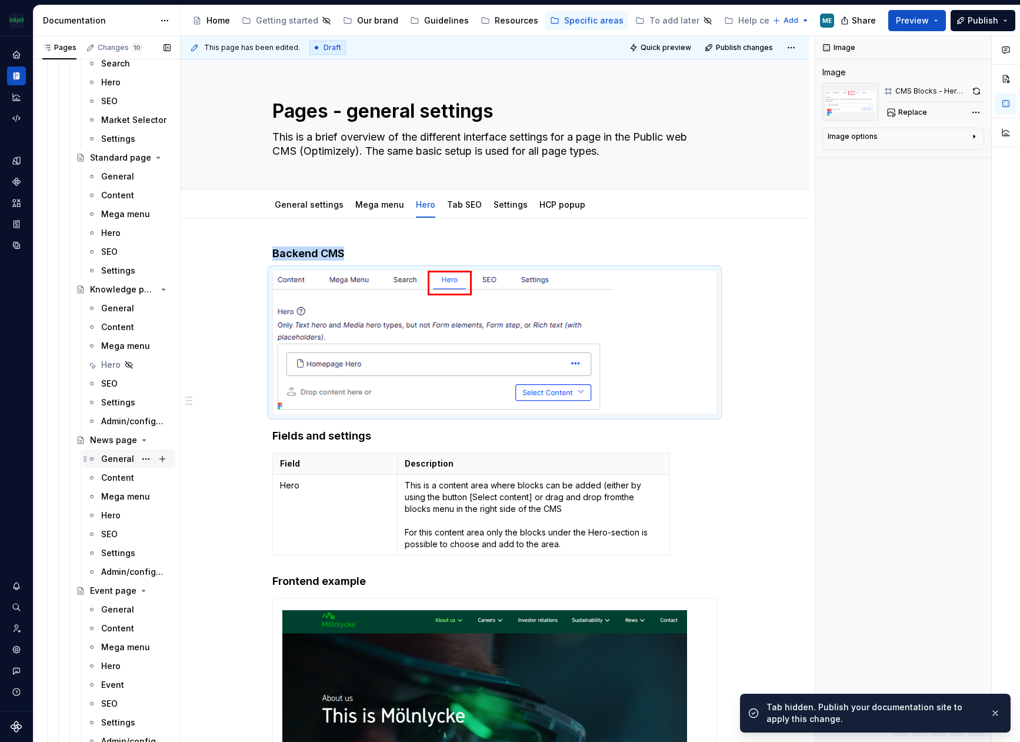
scroll to position [529, 0]
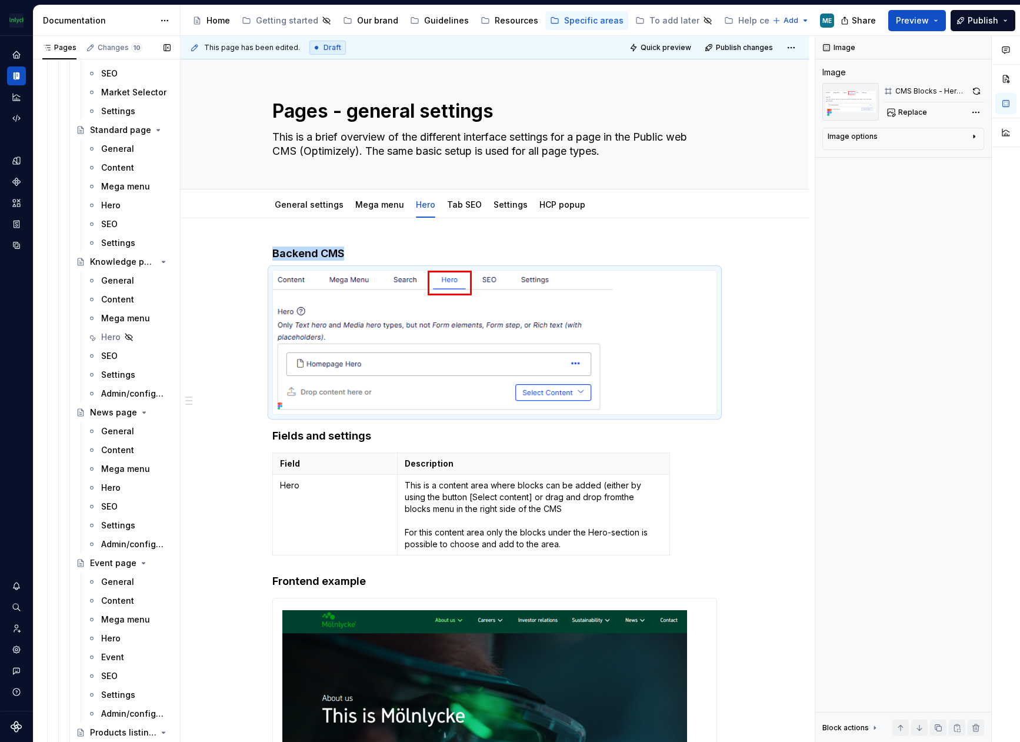
click at [0, 0] on button "Page tree" at bounding box center [0, 0] width 0 height 0
click at [171, 551] on div "Hide tab" at bounding box center [211, 551] width 115 height 12
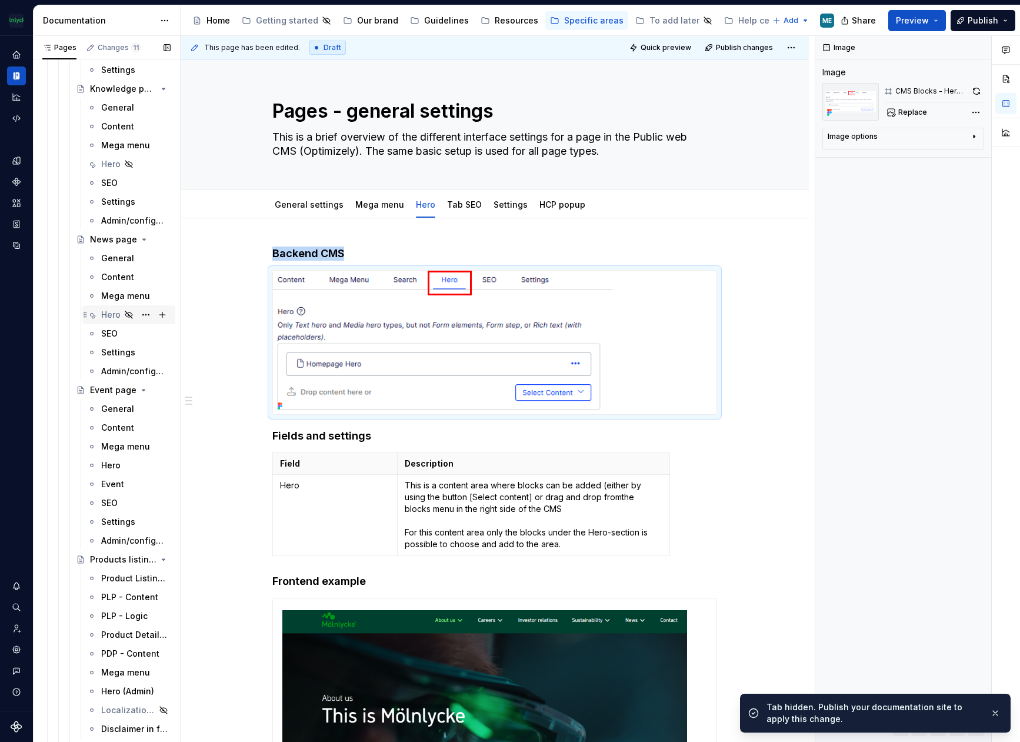
scroll to position [706, 0]
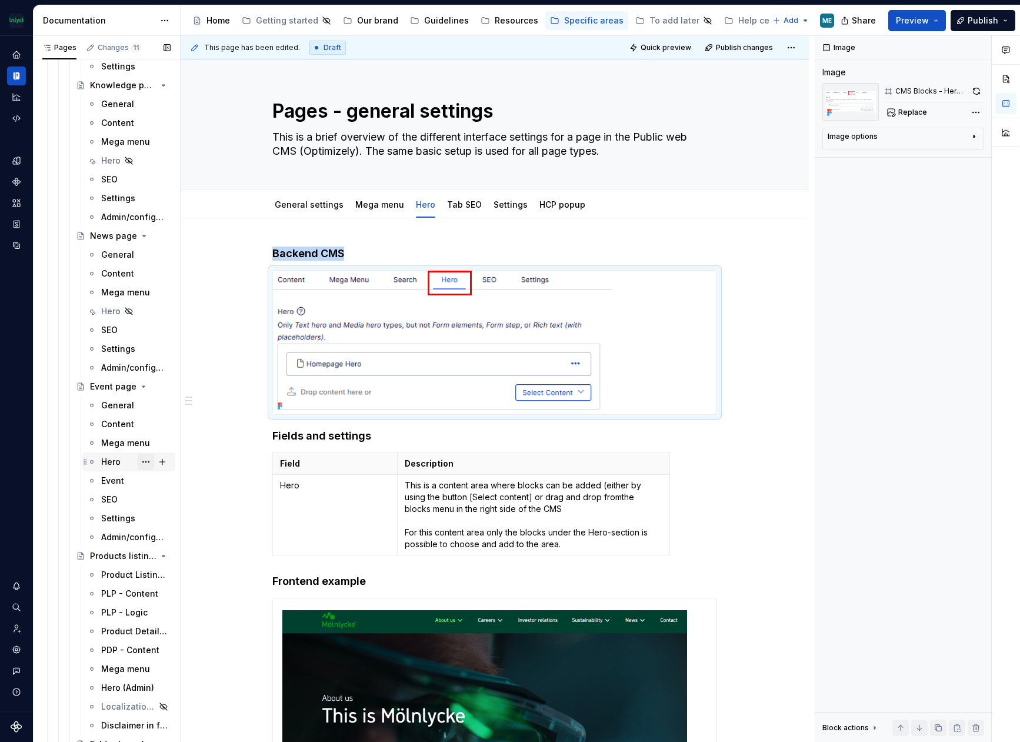
click at [141, 463] on button "Page tree" at bounding box center [146, 462] width 16 height 16
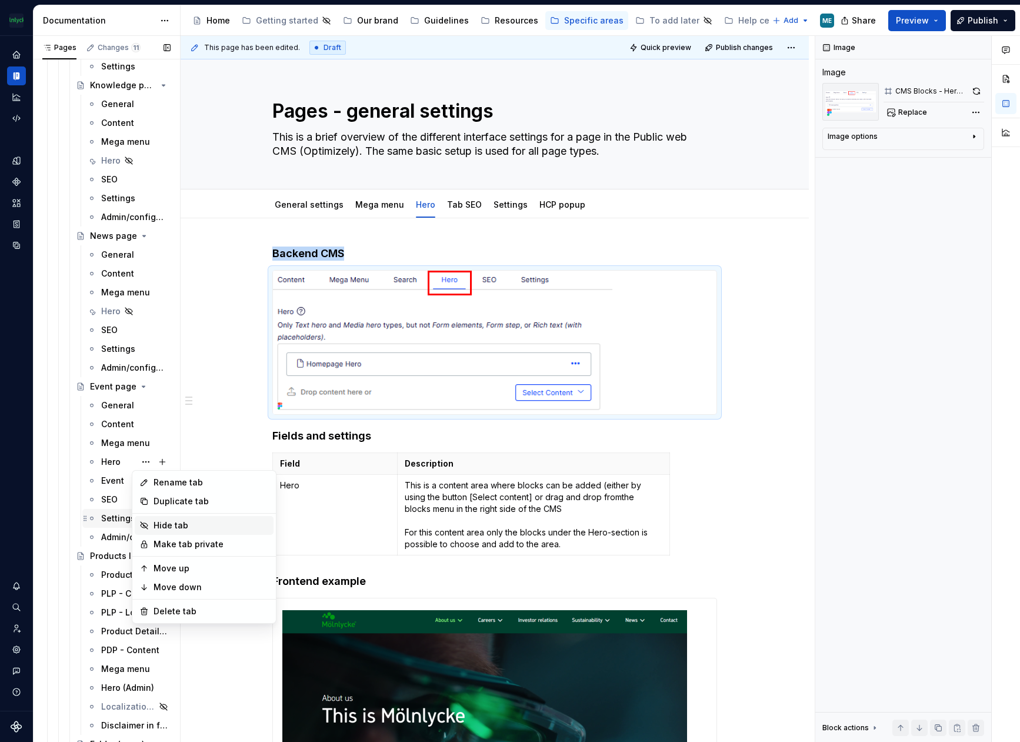
click at [159, 522] on div "Hide tab" at bounding box center [211, 525] width 115 height 12
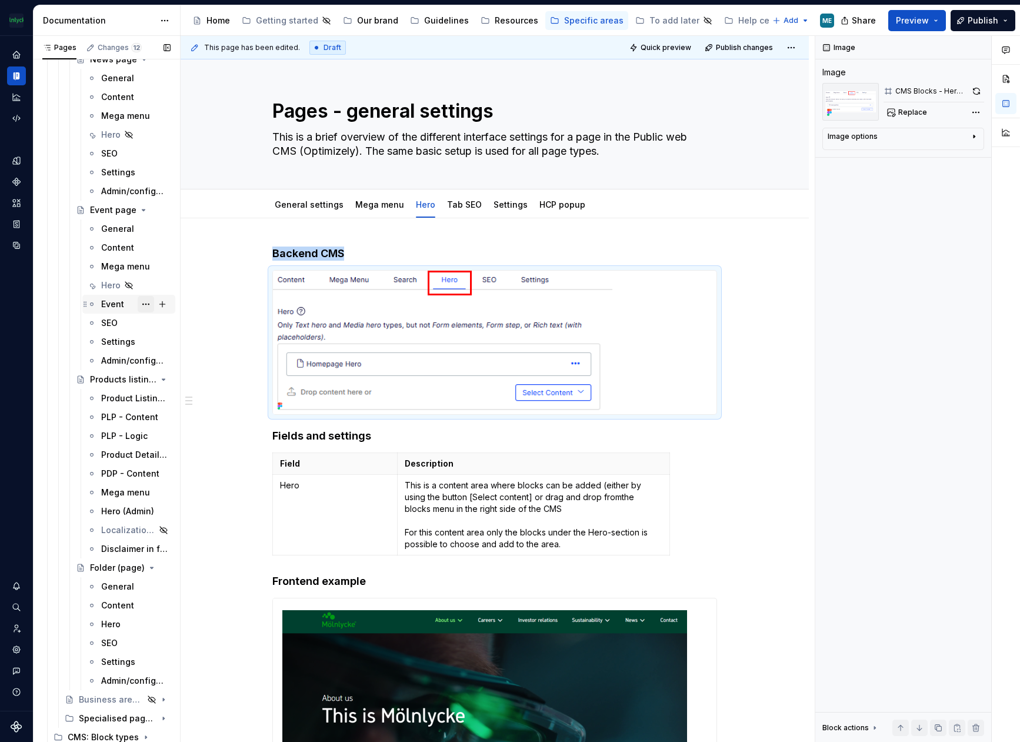
scroll to position [941, 0]
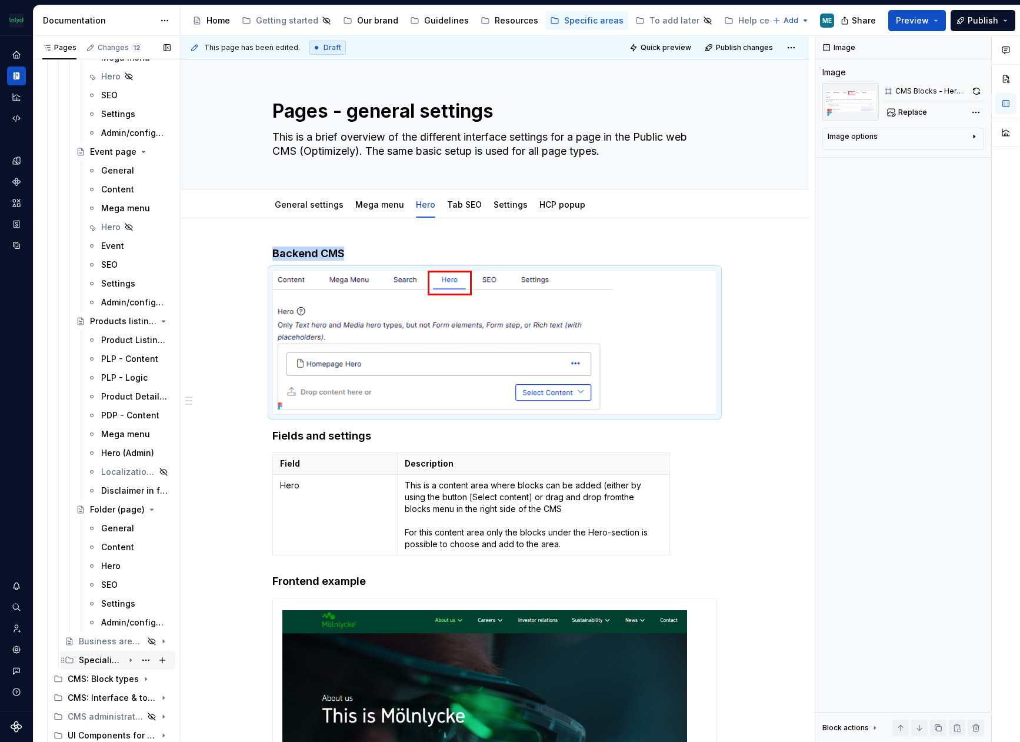
click at [126, 658] on icon "Page tree" at bounding box center [130, 659] width 9 height 9
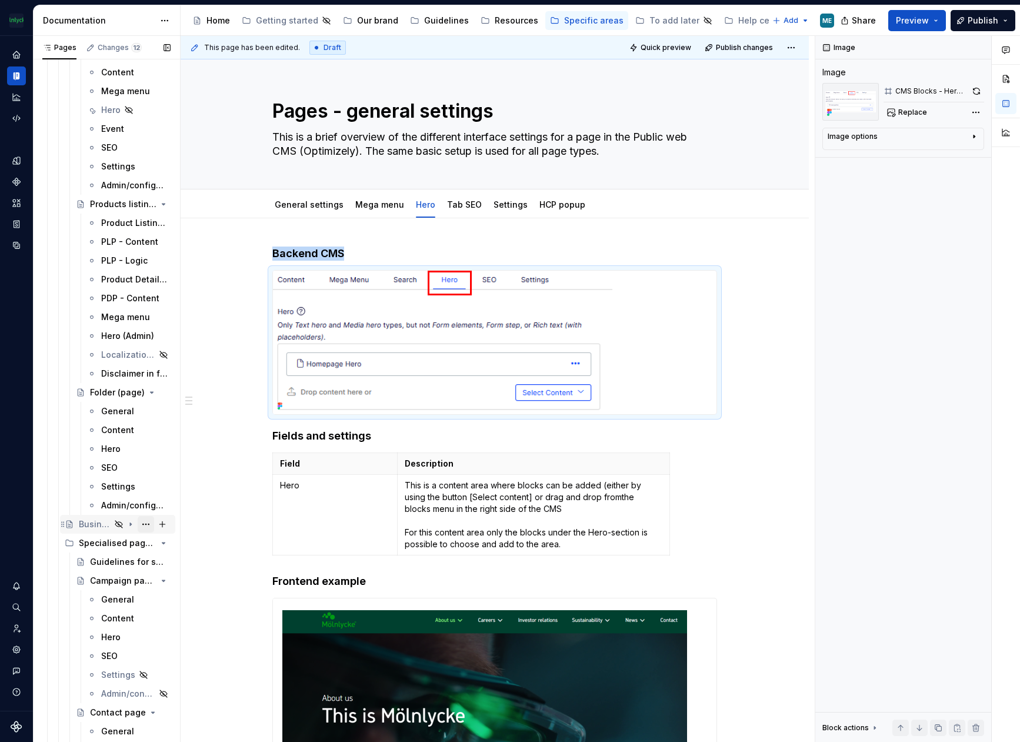
scroll to position [1058, 0]
click at [119, 409] on div "General" at bounding box center [117, 411] width 33 height 12
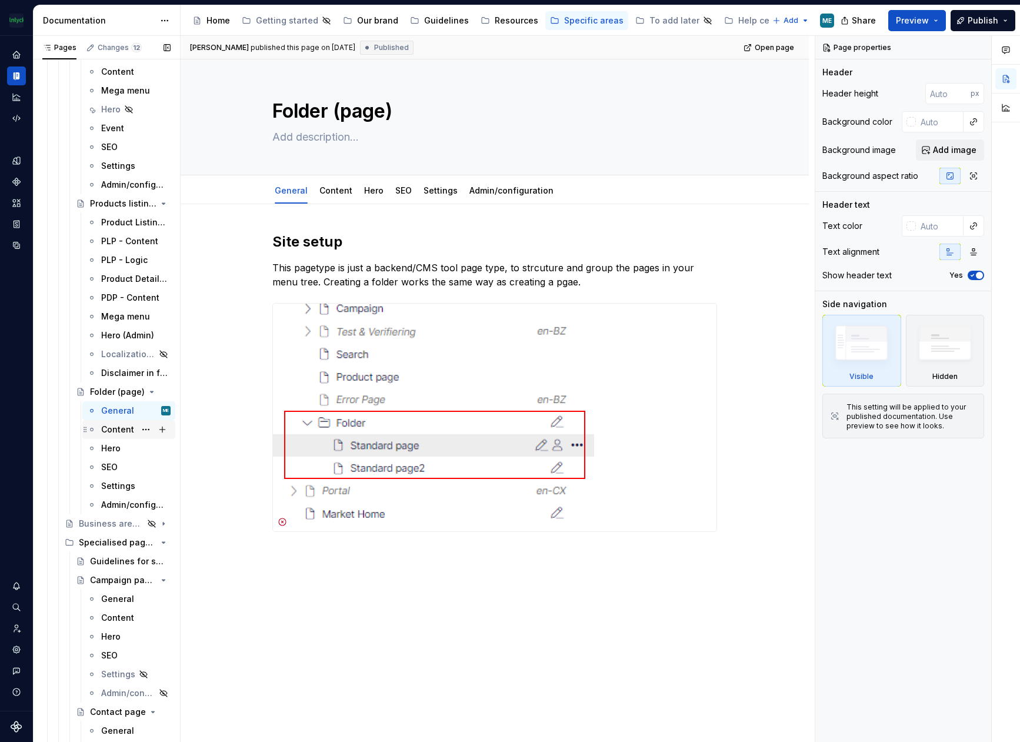
click at [115, 428] on div "Content" at bounding box center [117, 430] width 33 height 12
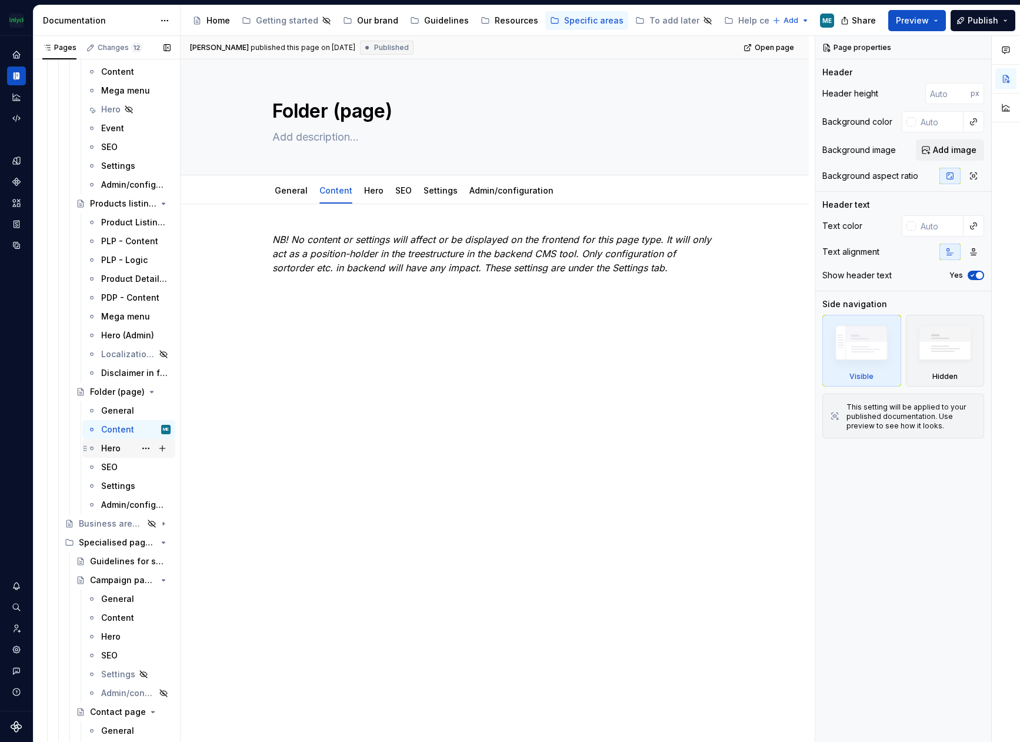
click at [113, 445] on div "Hero" at bounding box center [110, 448] width 19 height 12
click at [102, 469] on div "SEO" at bounding box center [109, 467] width 16 height 12
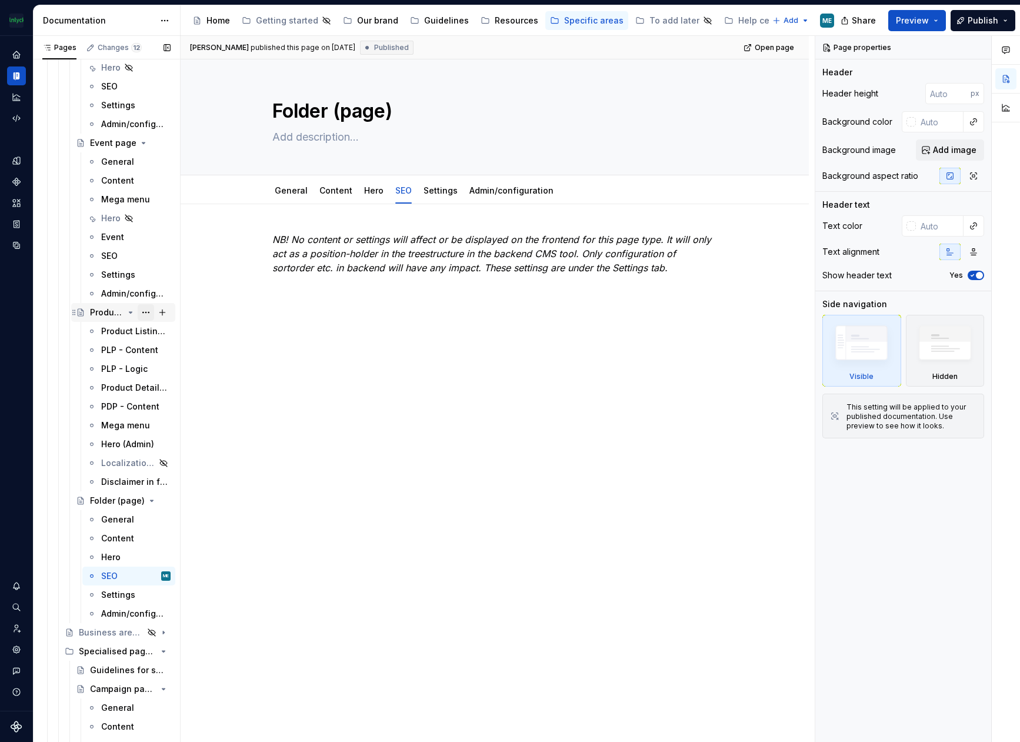
scroll to position [941, 0]
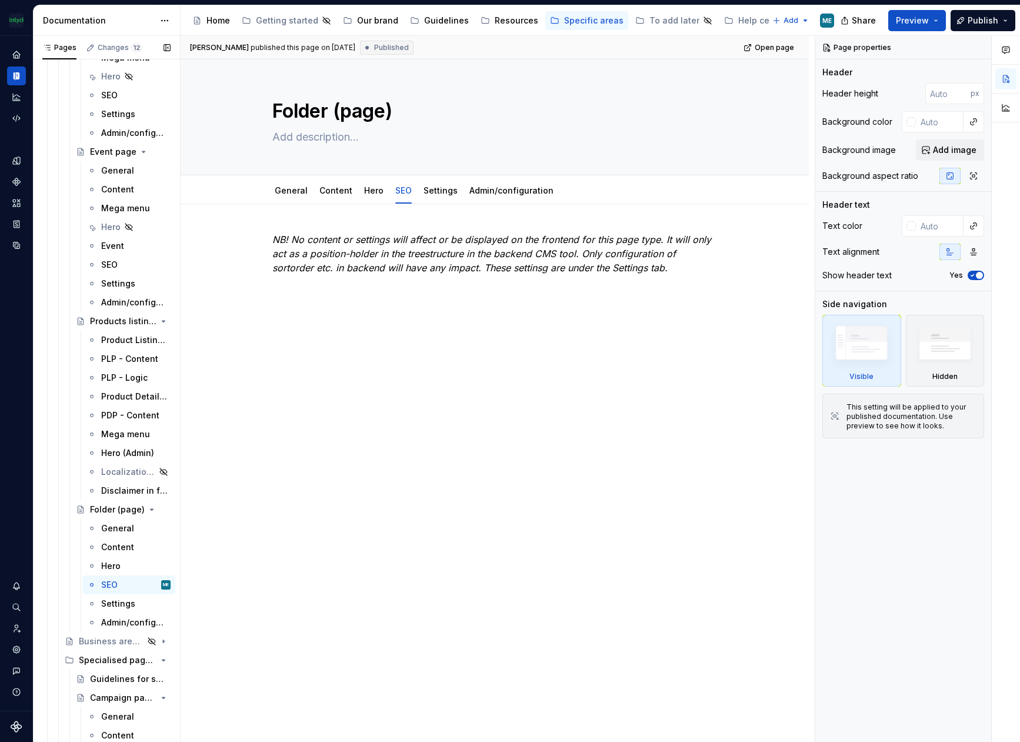
click at [0, 0] on button "Page tree" at bounding box center [0, 0] width 0 height 0
click at [175, 626] on div "Hide tab" at bounding box center [211, 629] width 115 height 12
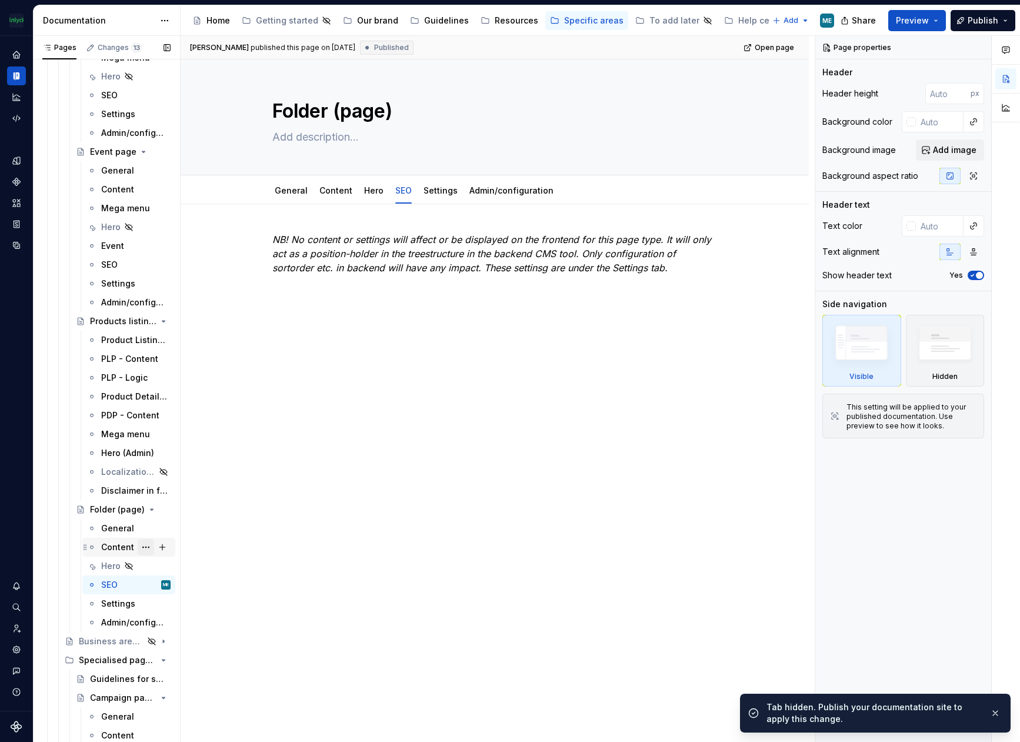
click at [142, 551] on button "Page tree" at bounding box center [146, 547] width 16 height 16
click at [174, 606] on div "Hide tab" at bounding box center [211, 611] width 115 height 12
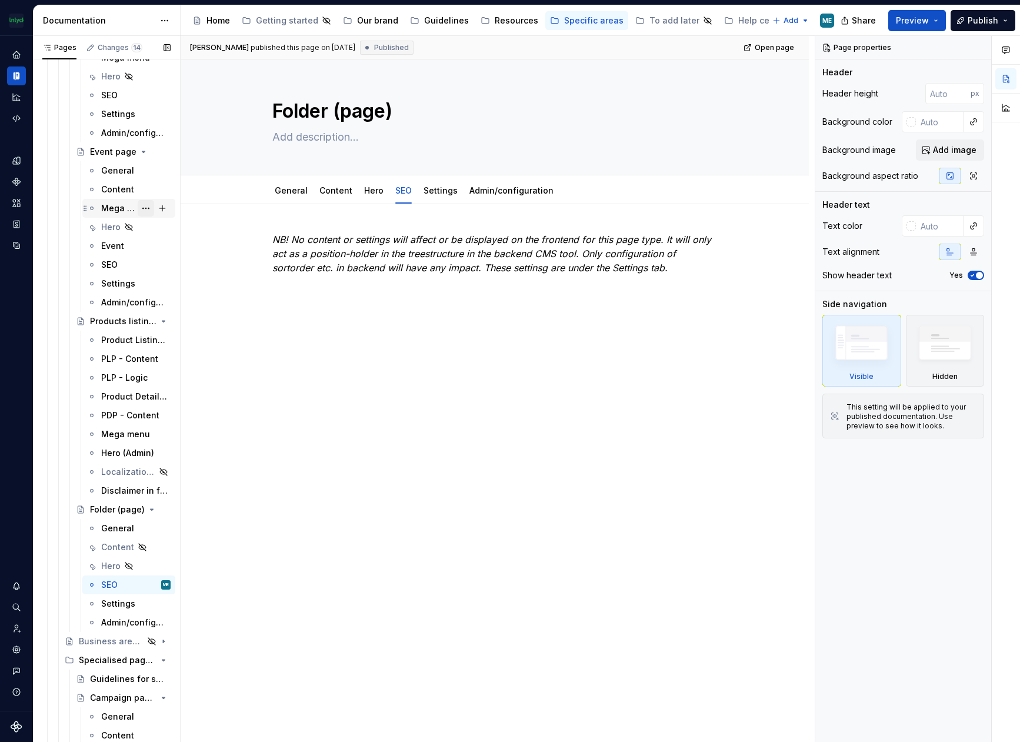
click at [142, 209] on button "Page tree" at bounding box center [146, 208] width 16 height 16
click at [197, 243] on div "Duplicate tab" at bounding box center [211, 248] width 115 height 12
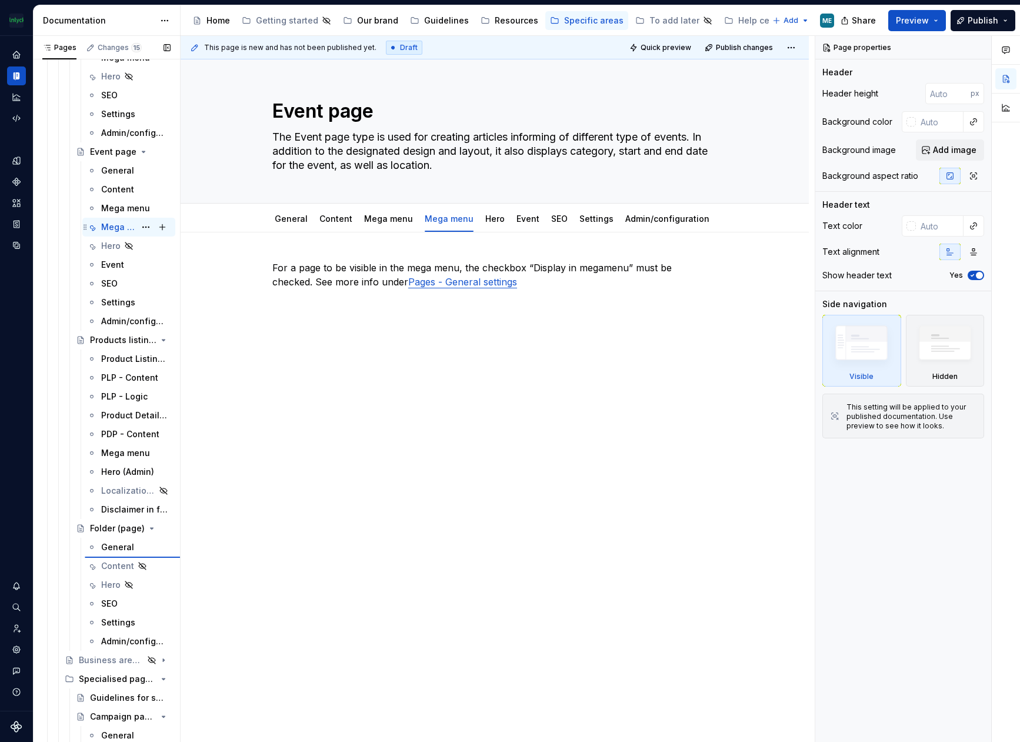
type textarea "*"
type textarea "Folder (page)"
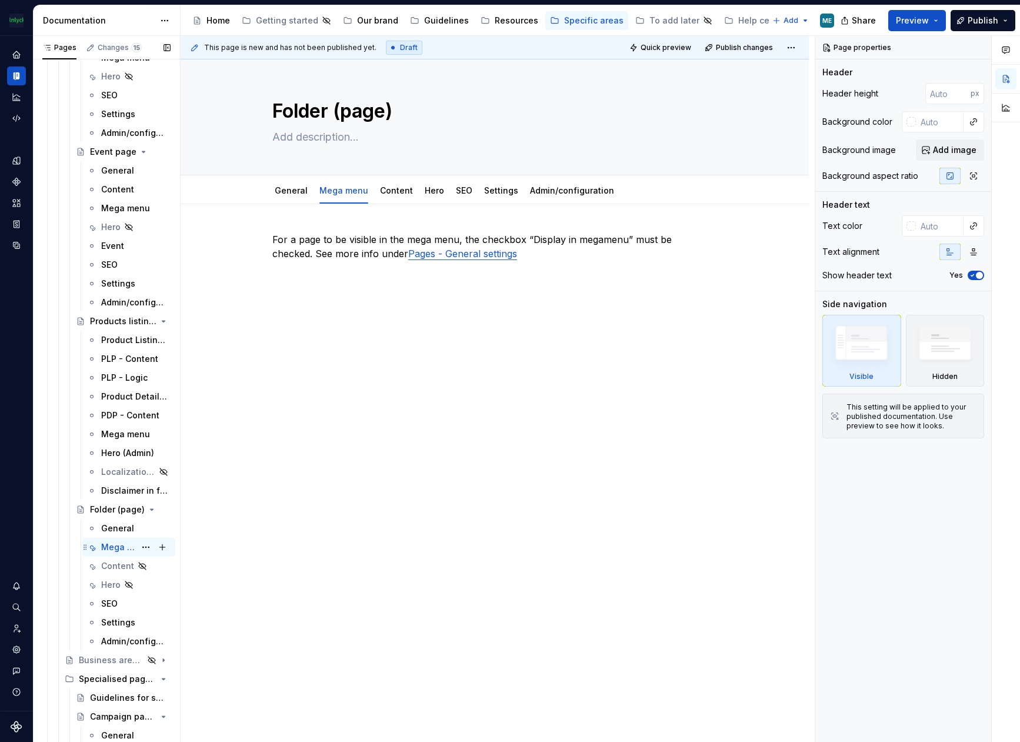
drag, startPoint x: 116, startPoint y: 546, endPoint x: 122, endPoint y: 540, distance: 8.7
click at [116, 546] on div "Mega menu" at bounding box center [118, 547] width 34 height 12
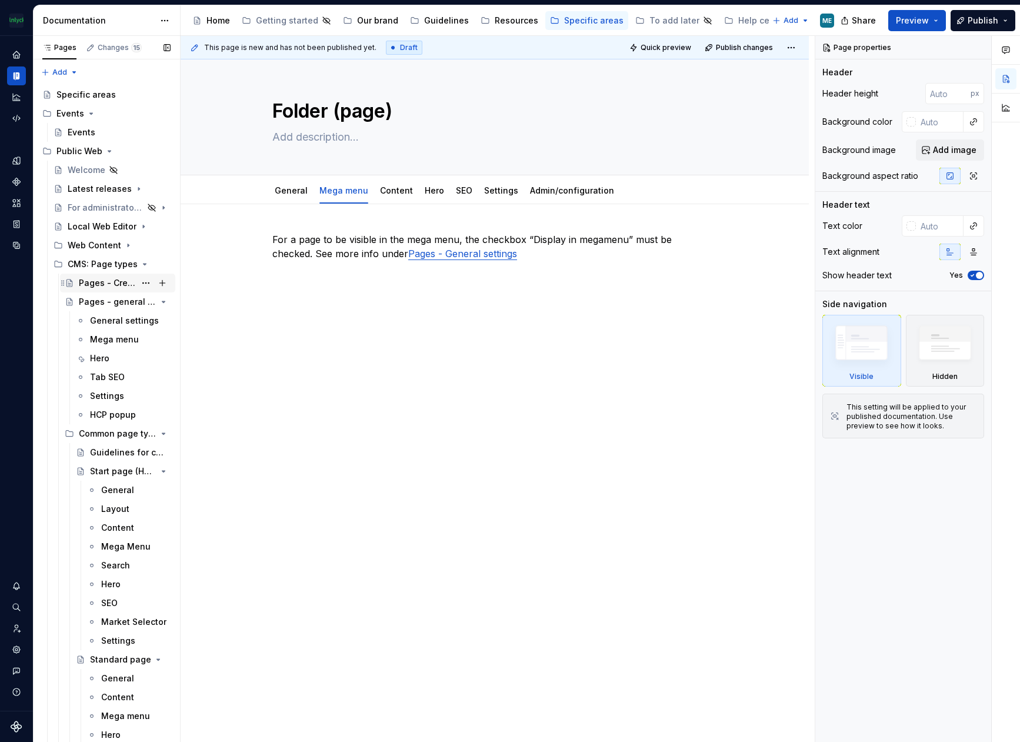
scroll to position [59, 0]
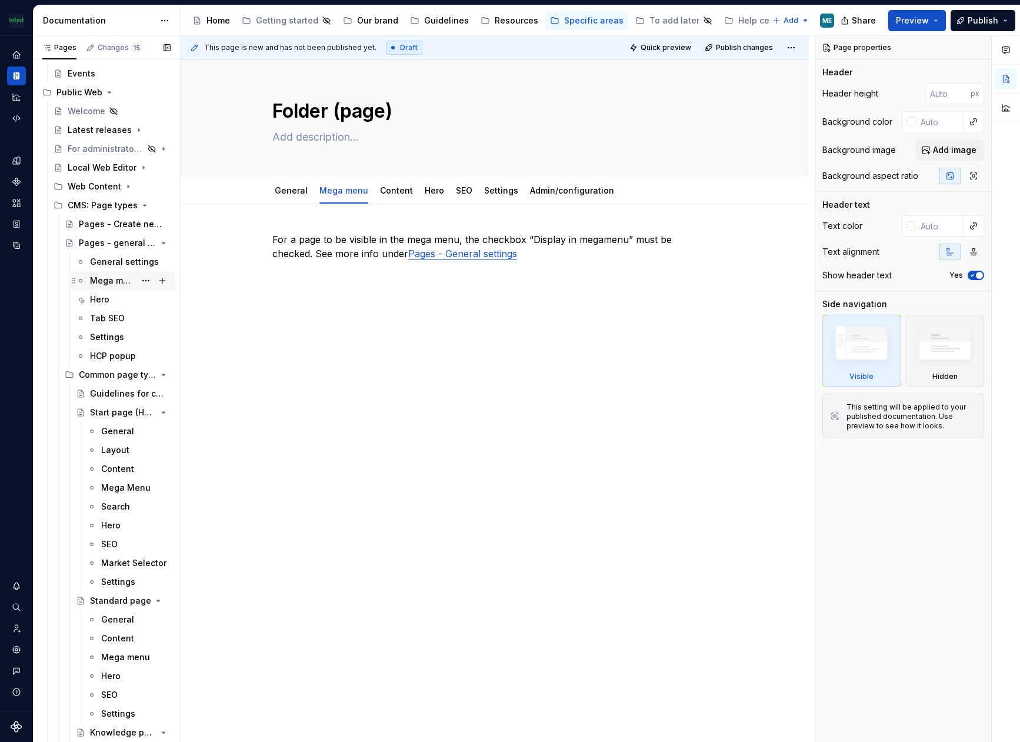
click at [123, 285] on div "Mega menu" at bounding box center [112, 281] width 45 height 12
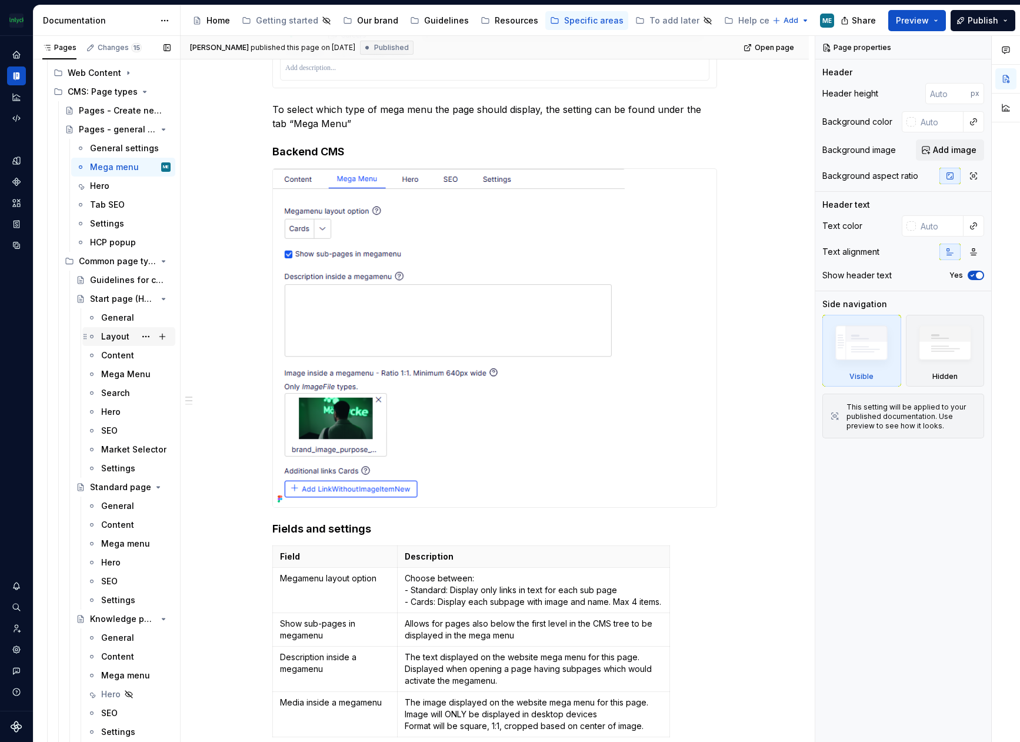
scroll to position [176, 0]
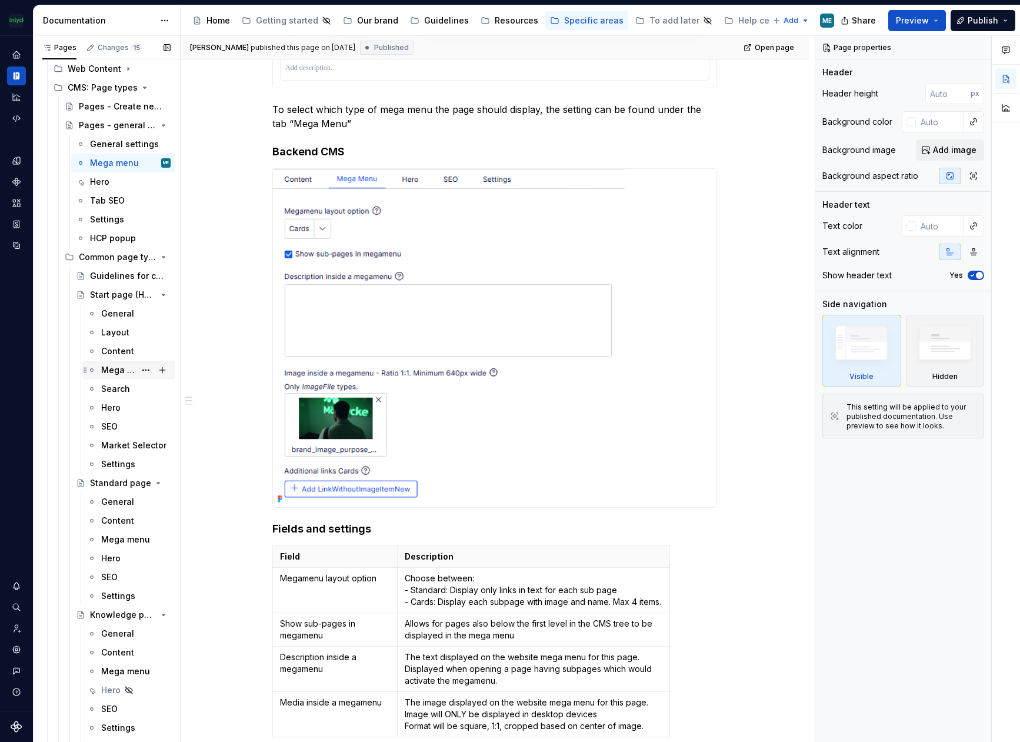
click at [112, 371] on div "Mega Menu" at bounding box center [118, 370] width 34 height 12
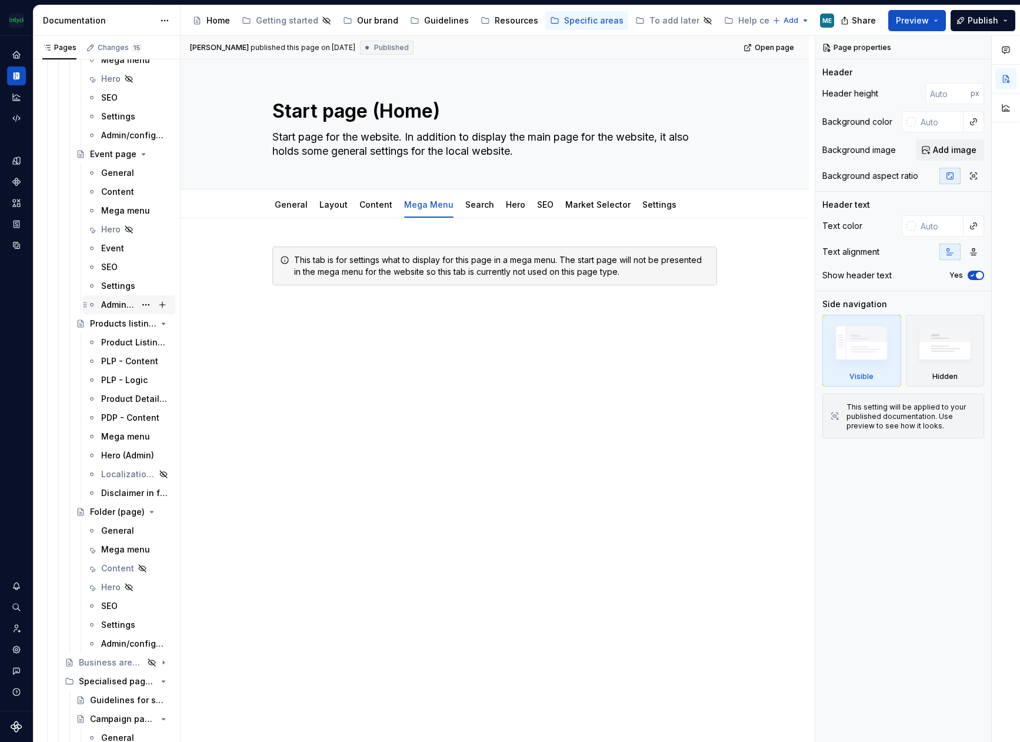
scroll to position [941, 0]
click at [112, 436] on div "Mega menu" at bounding box center [118, 434] width 34 height 12
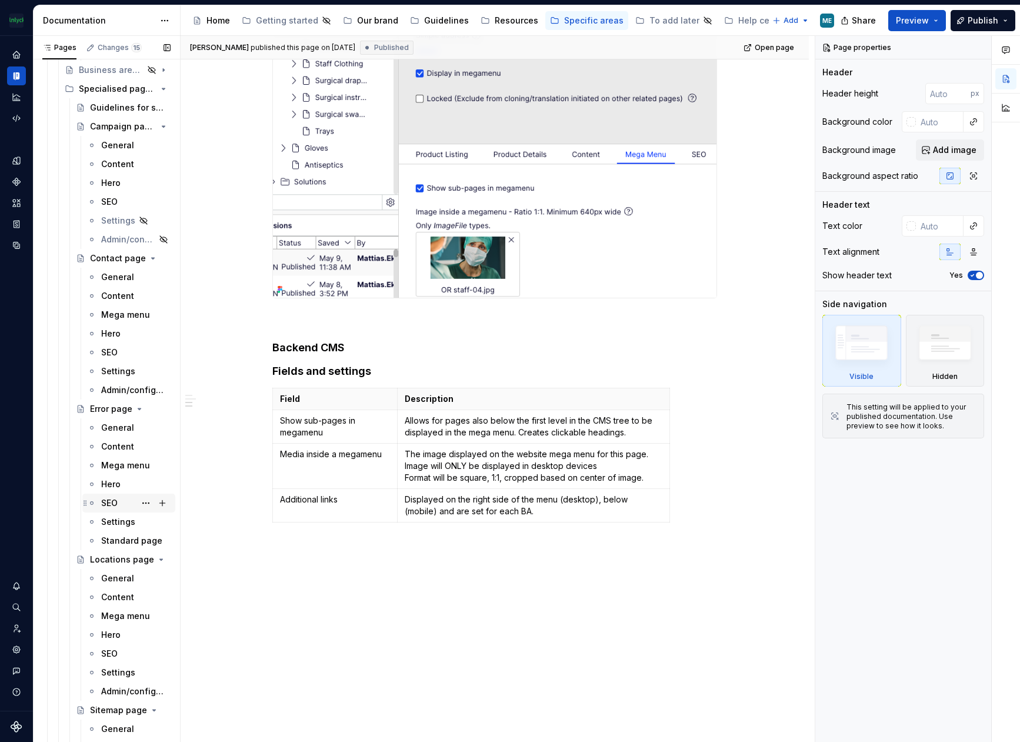
scroll to position [1588, 0]
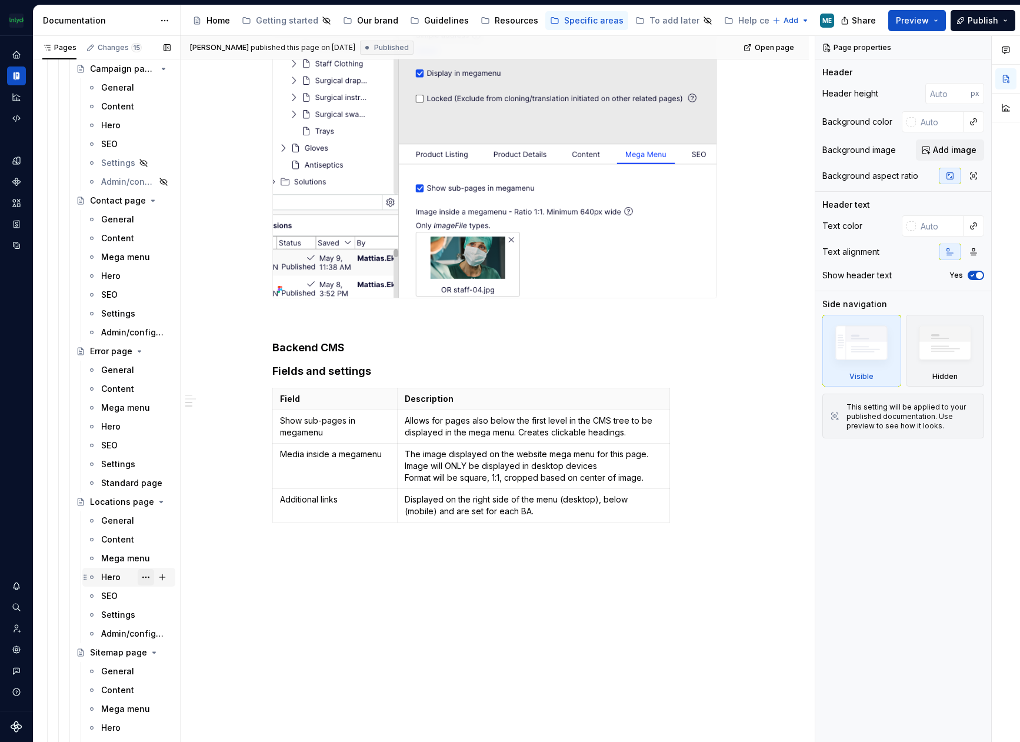
click at [138, 578] on button "Page tree" at bounding box center [146, 577] width 16 height 16
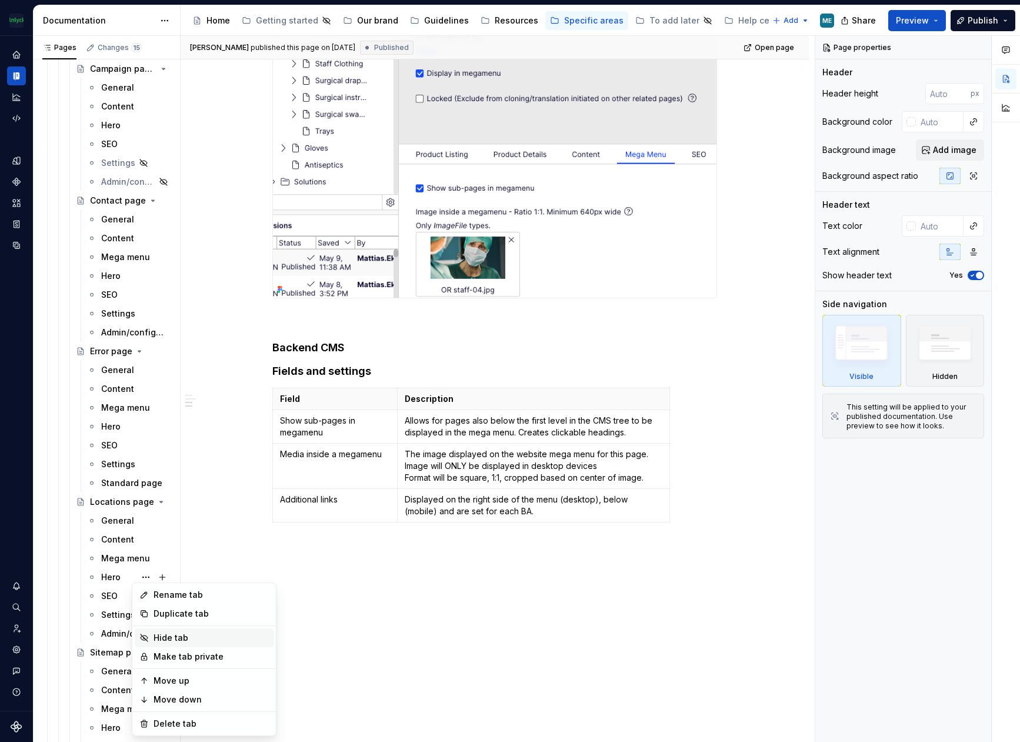
click at [163, 633] on div "Hide tab" at bounding box center [211, 638] width 115 height 12
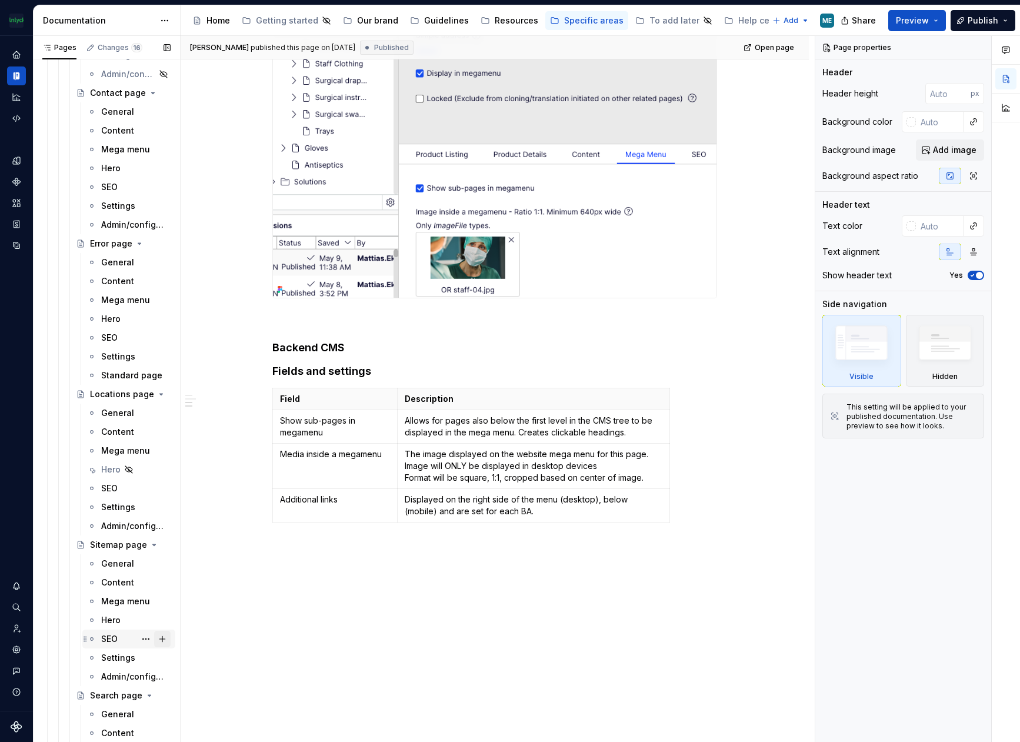
scroll to position [1706, 0]
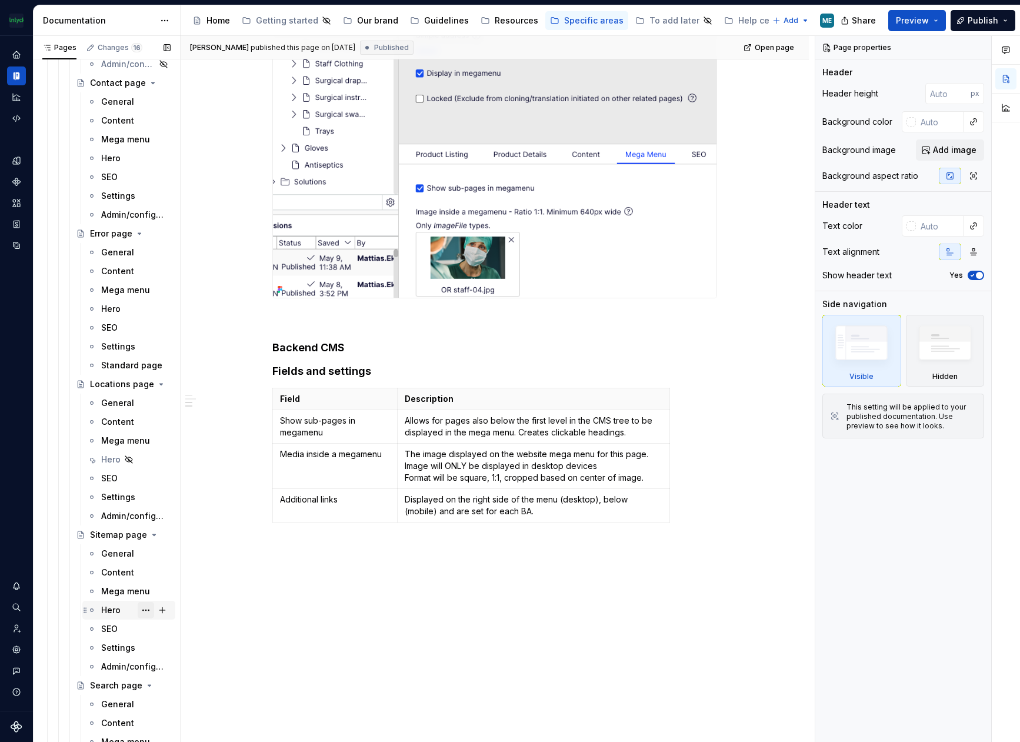
click at [141, 612] on button "Page tree" at bounding box center [146, 610] width 16 height 16
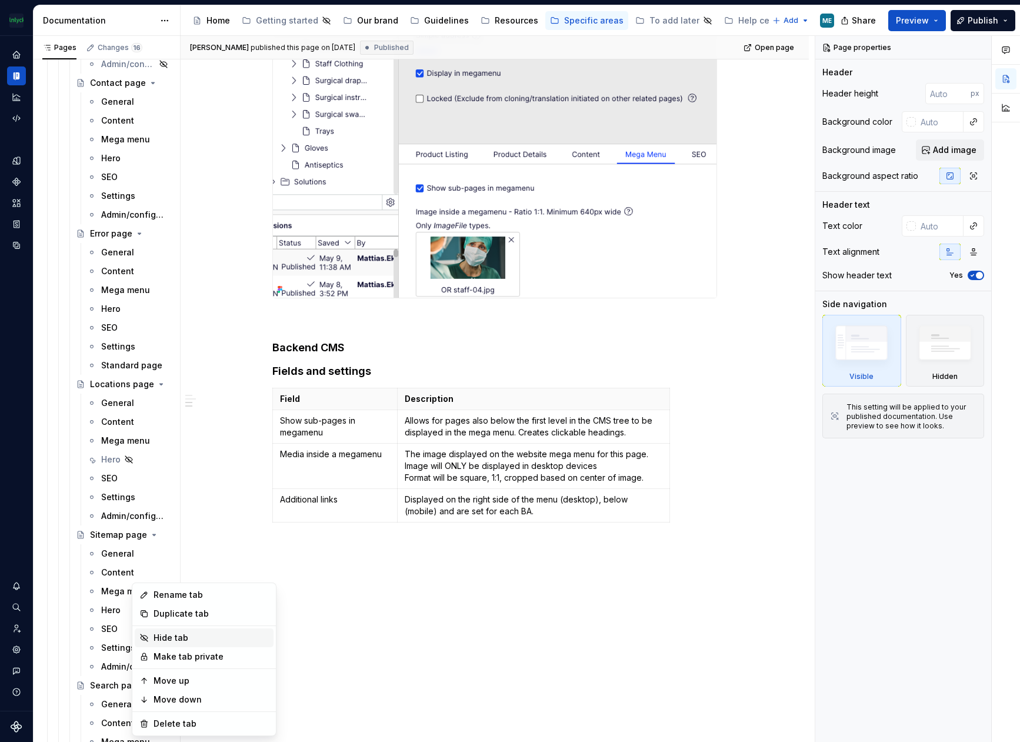
click at [188, 641] on div "Hide tab" at bounding box center [211, 638] width 115 height 12
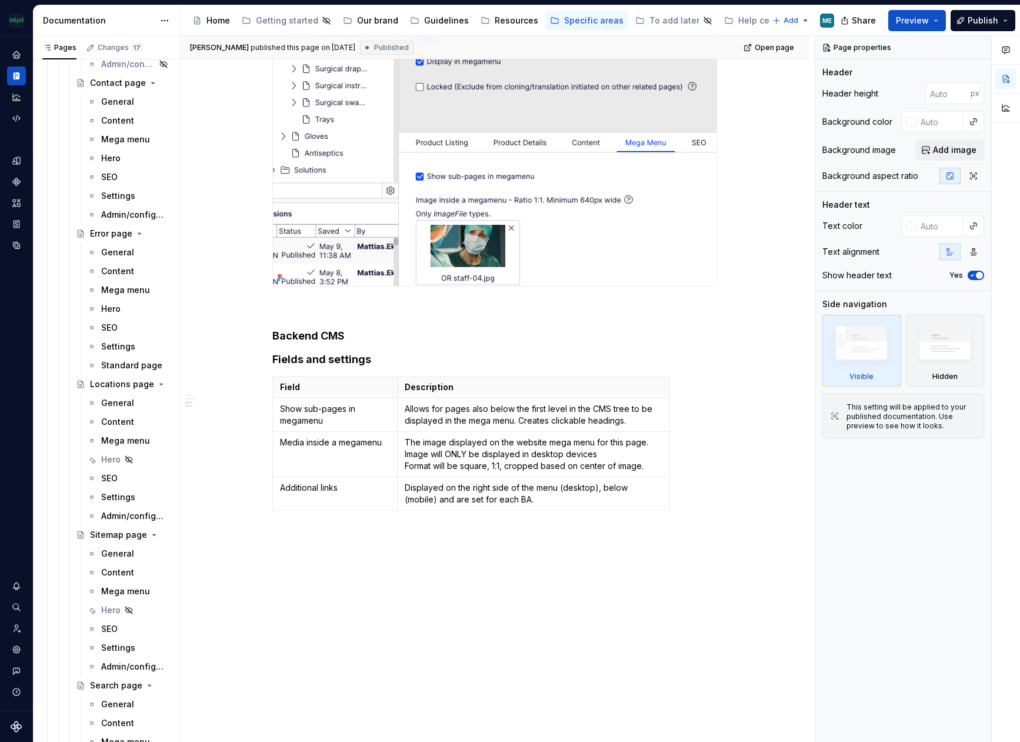
scroll to position [1374, 0]
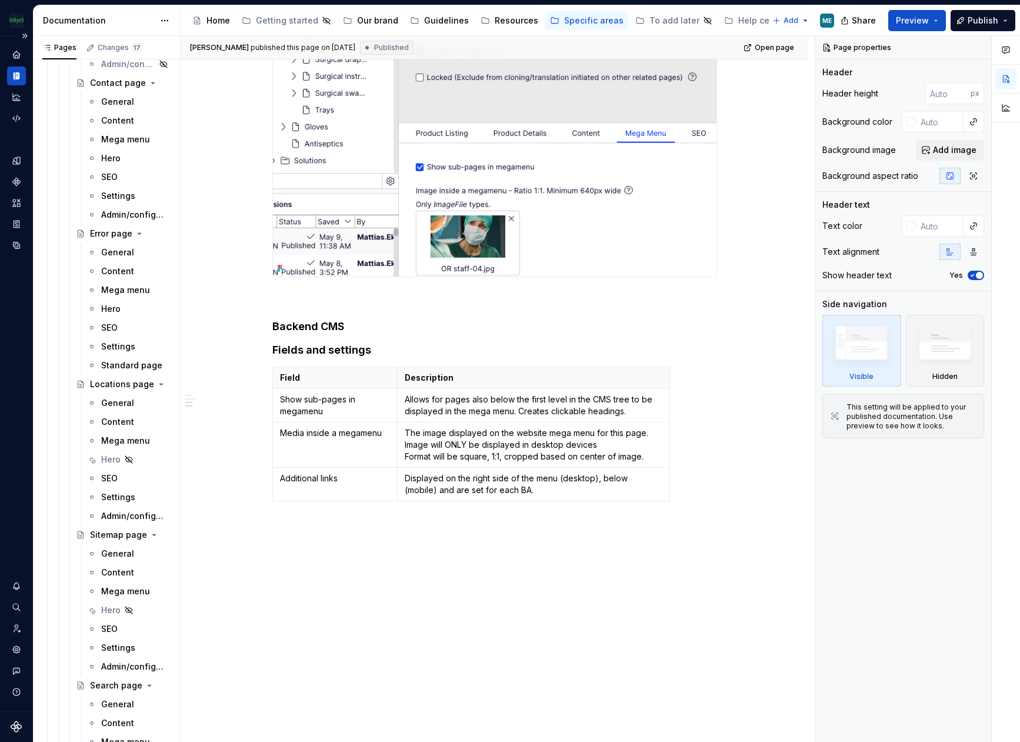
drag, startPoint x: 458, startPoint y: 653, endPoint x: 15, endPoint y: 405, distance: 507.2
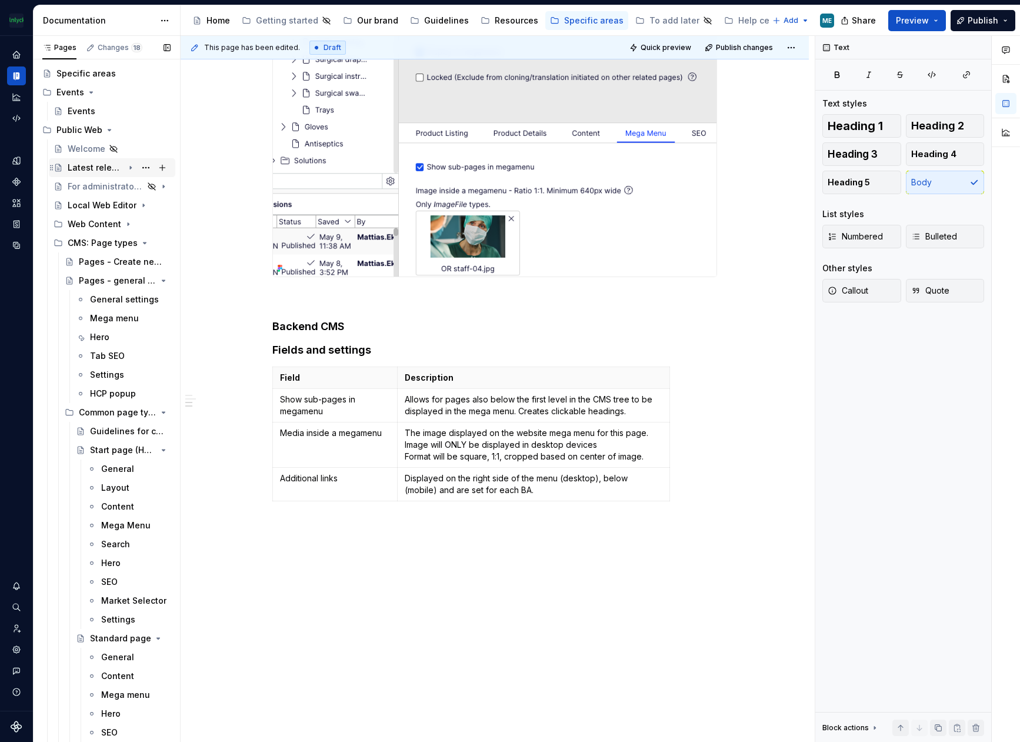
scroll to position [0, 0]
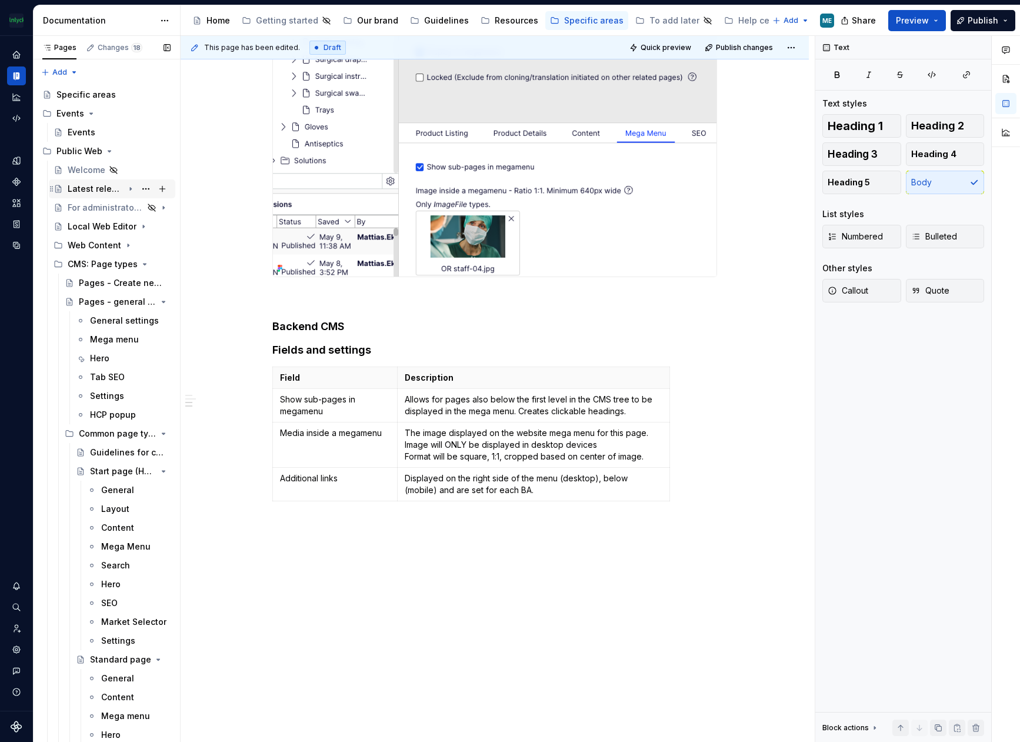
click at [101, 188] on div "Latest releases" at bounding box center [96, 189] width 56 height 12
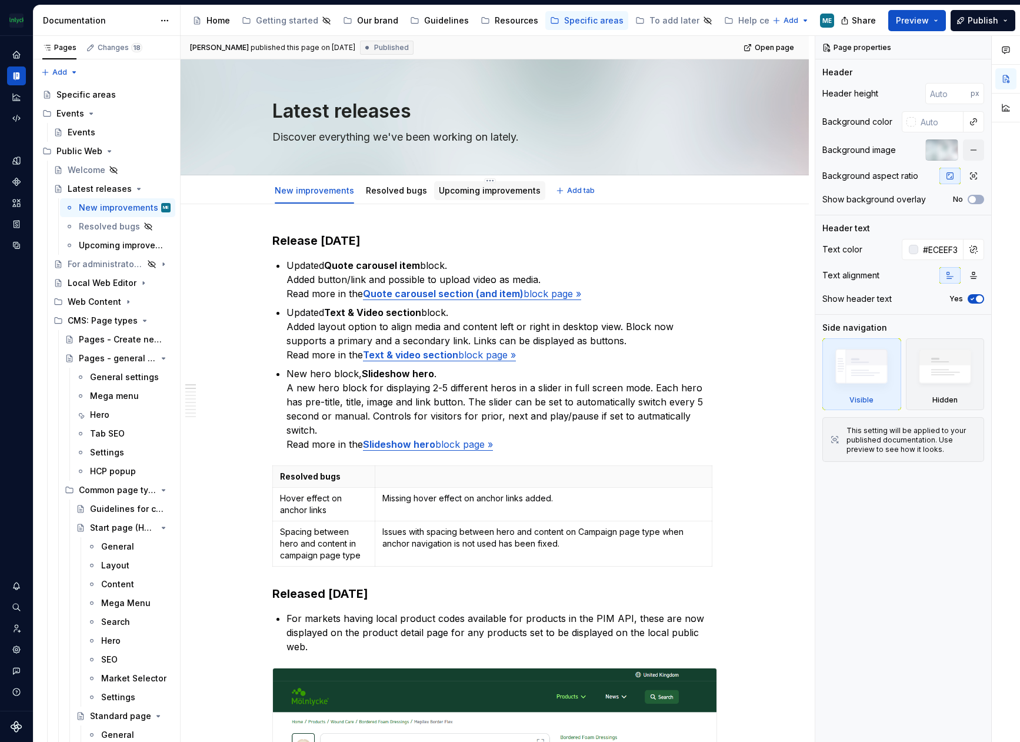
click at [492, 189] on link "Upcoming improvements" at bounding box center [490, 190] width 102 height 10
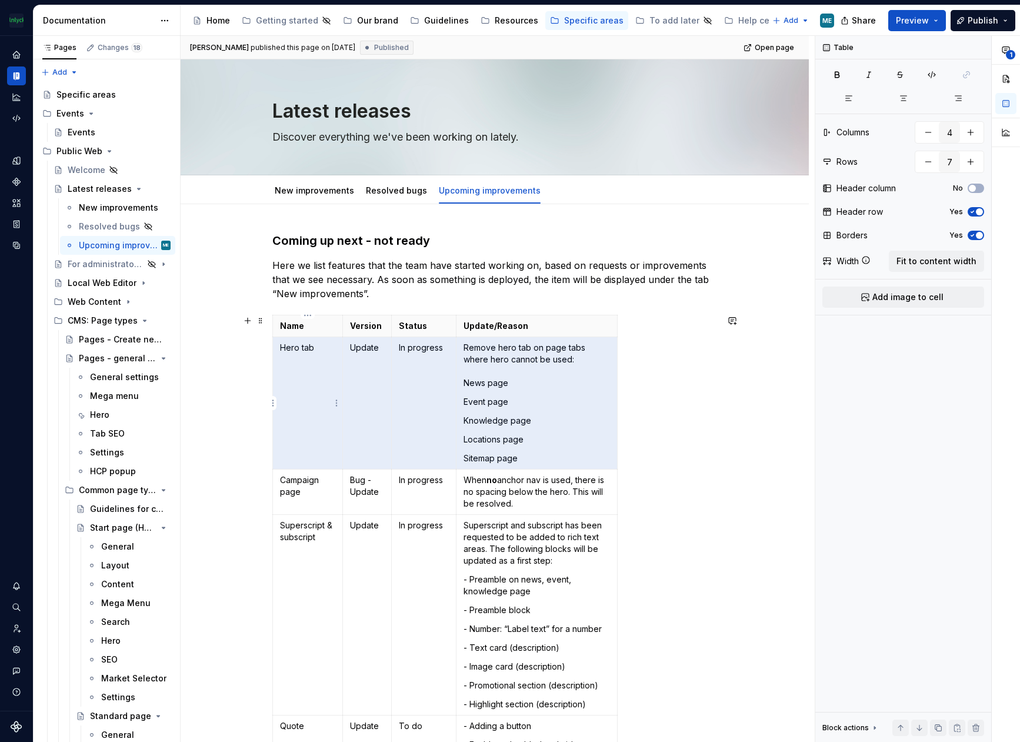
drag, startPoint x: 565, startPoint y: 459, endPoint x: 305, endPoint y: 362, distance: 276.8
click at [305, 362] on tr "Hero tab Update In progress Remove hero tab on page tabs where hero cannot be u…" at bounding box center [445, 403] width 345 height 132
click at [563, 426] on td "Remove hero tab on page tabs where hero cannot be used: News page Event page Kn…" at bounding box center [536, 403] width 161 height 132
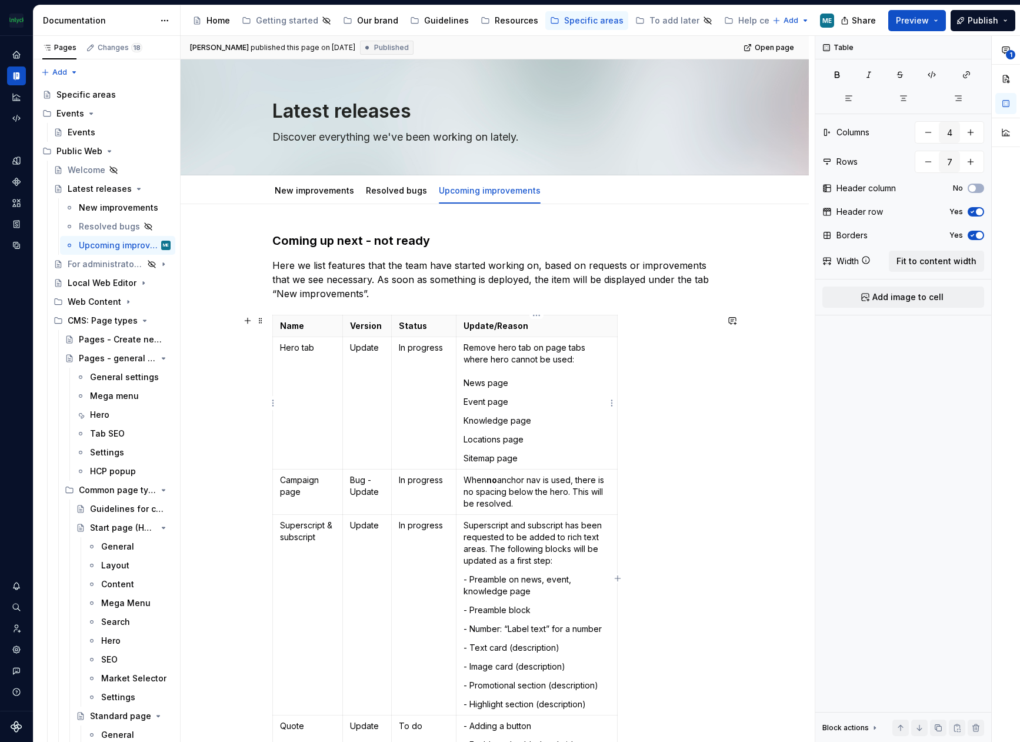
click at [549, 455] on p "Sitemap page" at bounding box center [537, 458] width 146 height 12
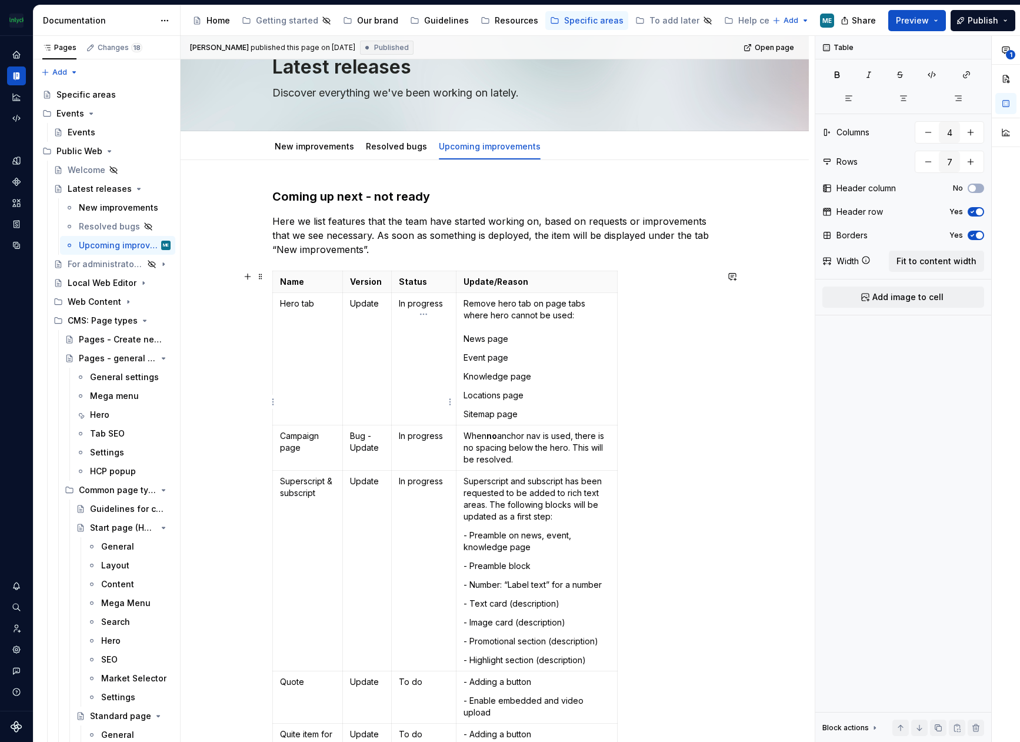
scroll to position [59, 0]
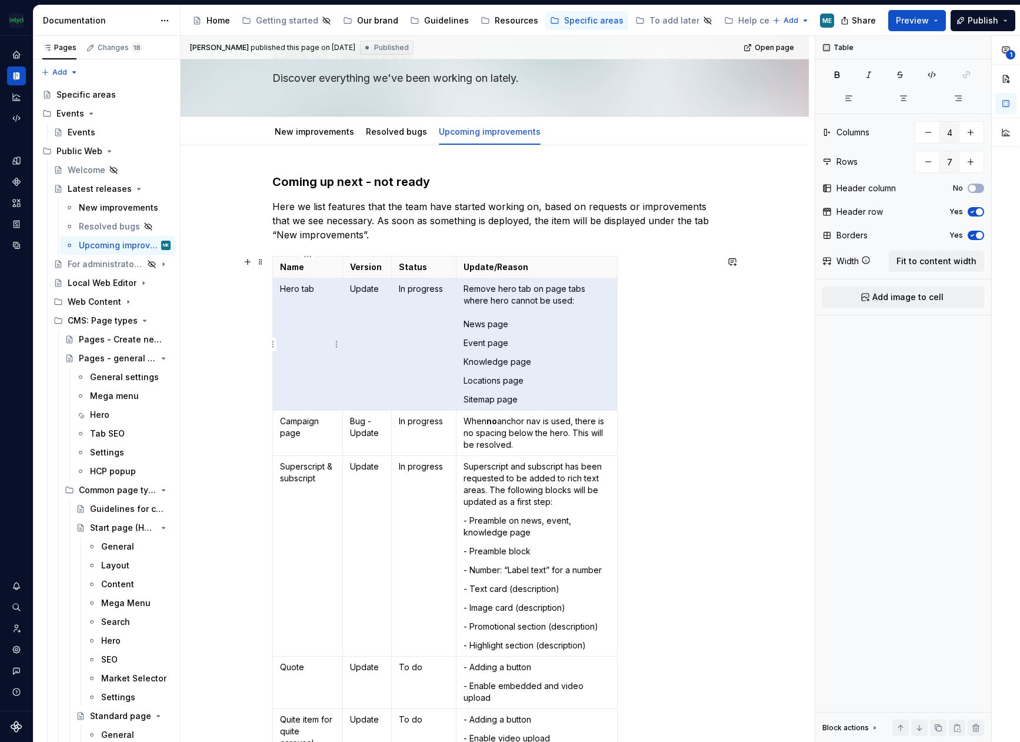
drag, startPoint x: 541, startPoint y: 398, endPoint x: 306, endPoint y: 306, distance: 251.8
click at [306, 306] on tr "Hero tab Update In progress Remove hero tab on page tabs where hero cannot be u…" at bounding box center [445, 344] width 345 height 132
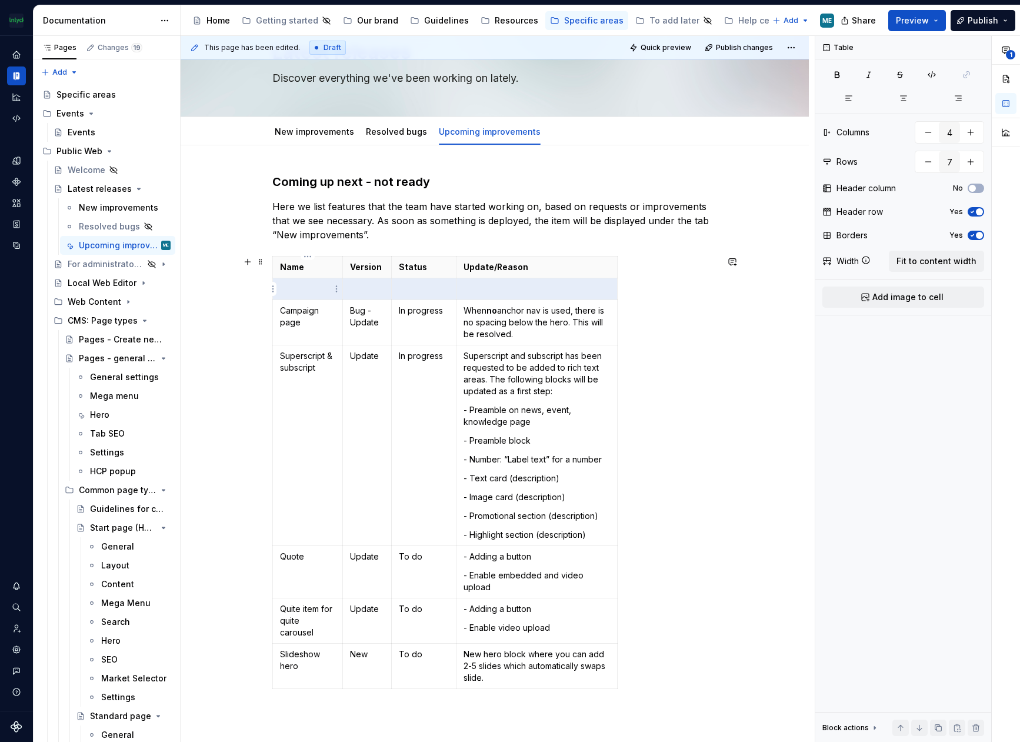
type textarea "*"
click at [671, 301] on div "Name Version Status Update/Reason Campaign page Bug - Update In progress When n…" at bounding box center [494, 475] width 445 height 438
click at [286, 292] on p at bounding box center [307, 289] width 55 height 12
click at [272, 292] on html "The Mölnlycke Experience ME Dataset Eriks brand Documentation Accessibility gui…" at bounding box center [510, 371] width 1020 height 742
click at [315, 405] on div "Delete row" at bounding box center [329, 410] width 76 height 12
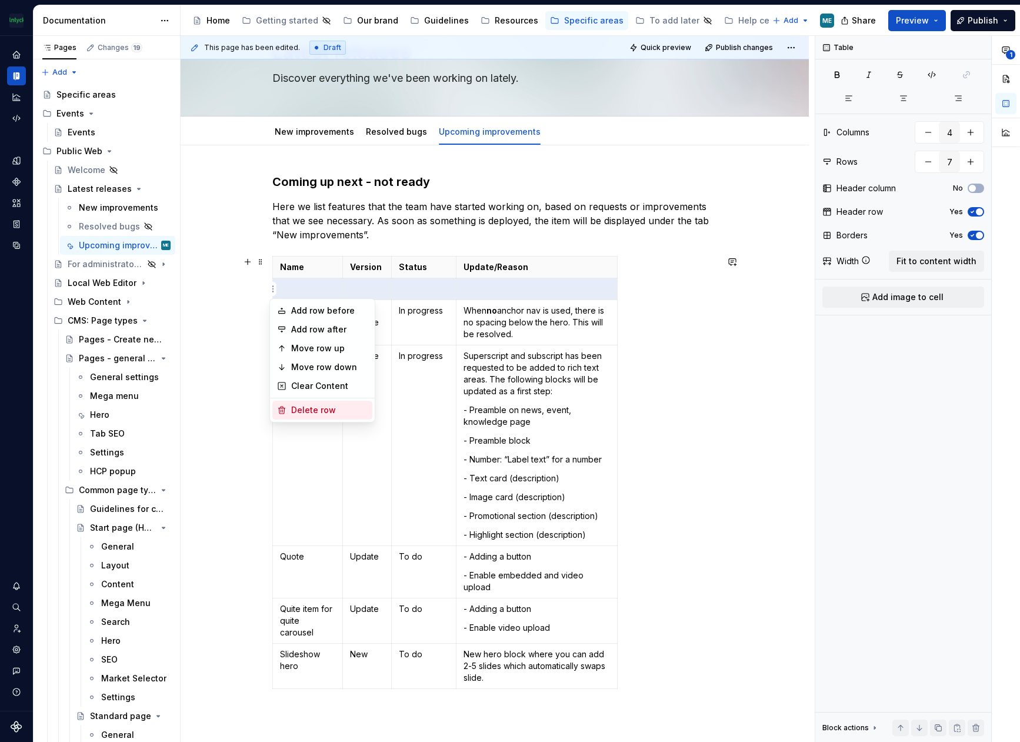
type input "6"
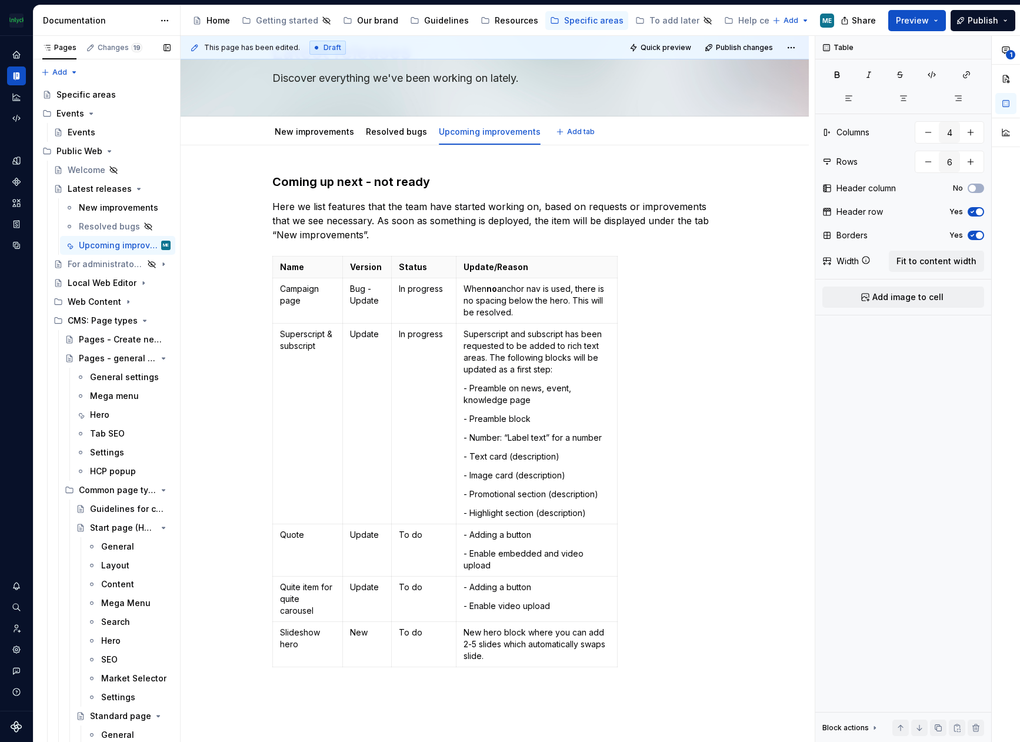
type textarea "*"
click at [545, 313] on p "When no anchor nav is used, there is no spacing below the hero. This will be re…" at bounding box center [537, 300] width 146 height 35
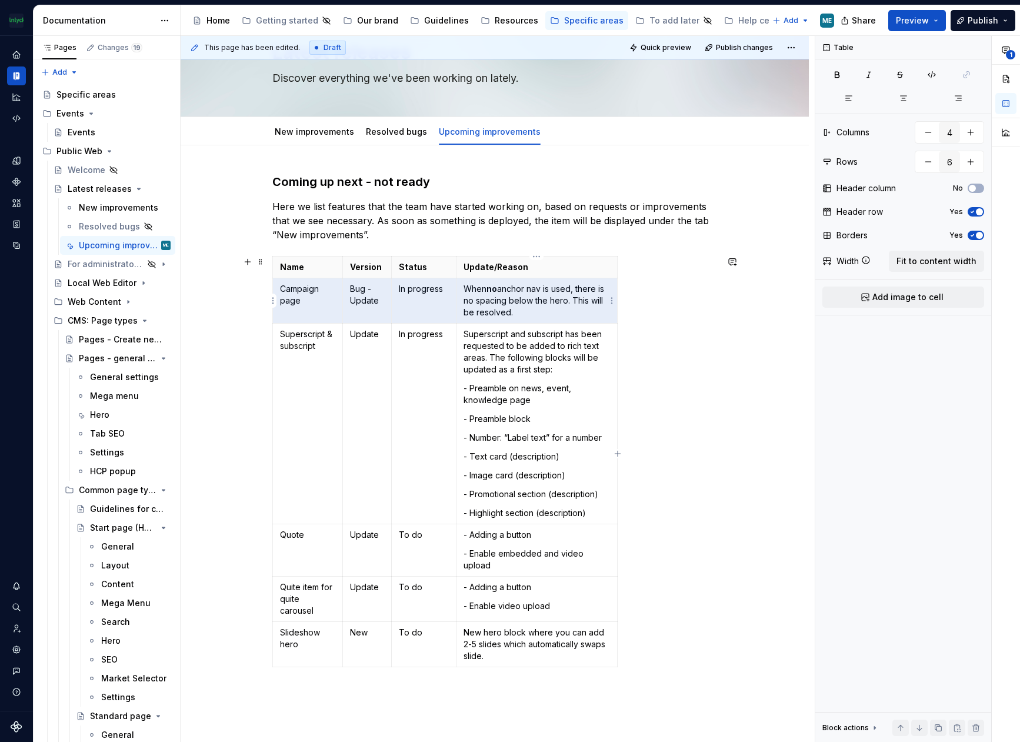
drag, startPoint x: 279, startPoint y: 287, endPoint x: 548, endPoint y: 301, distance: 269.7
click at [543, 302] on tr "Campaign page Bug - Update In progress When no anchor nav is used, there is no …" at bounding box center [445, 300] width 345 height 45
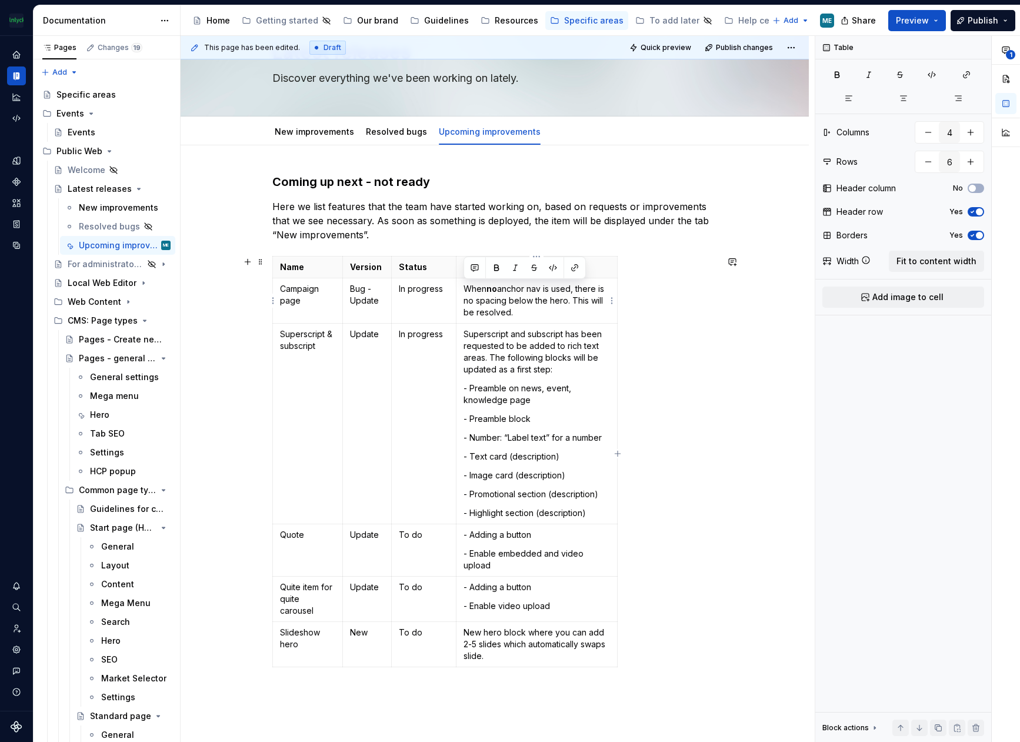
click at [558, 302] on p "When no anchor nav is used, there is no spacing below the hero. This will be re…" at bounding box center [537, 300] width 146 height 35
click at [274, 304] on html "The Mölnlycke Experience ME Dataset Eriks brand Documentation Accessibility gui…" at bounding box center [510, 371] width 1020 height 742
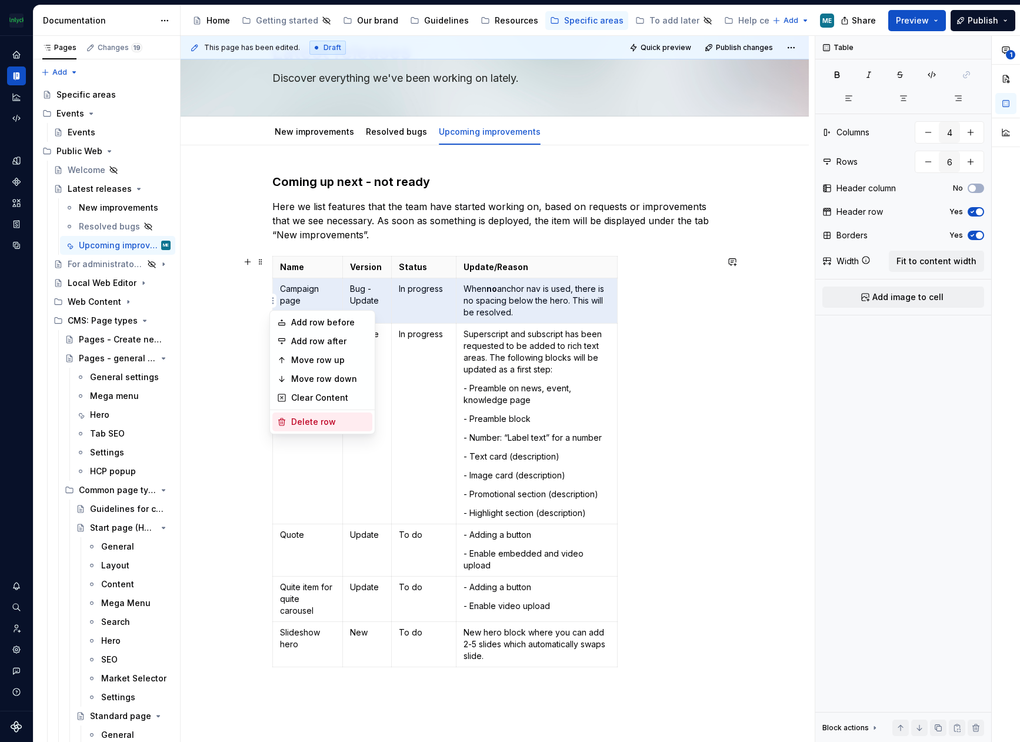
click at [323, 419] on div "Delete row" at bounding box center [329, 422] width 76 height 12
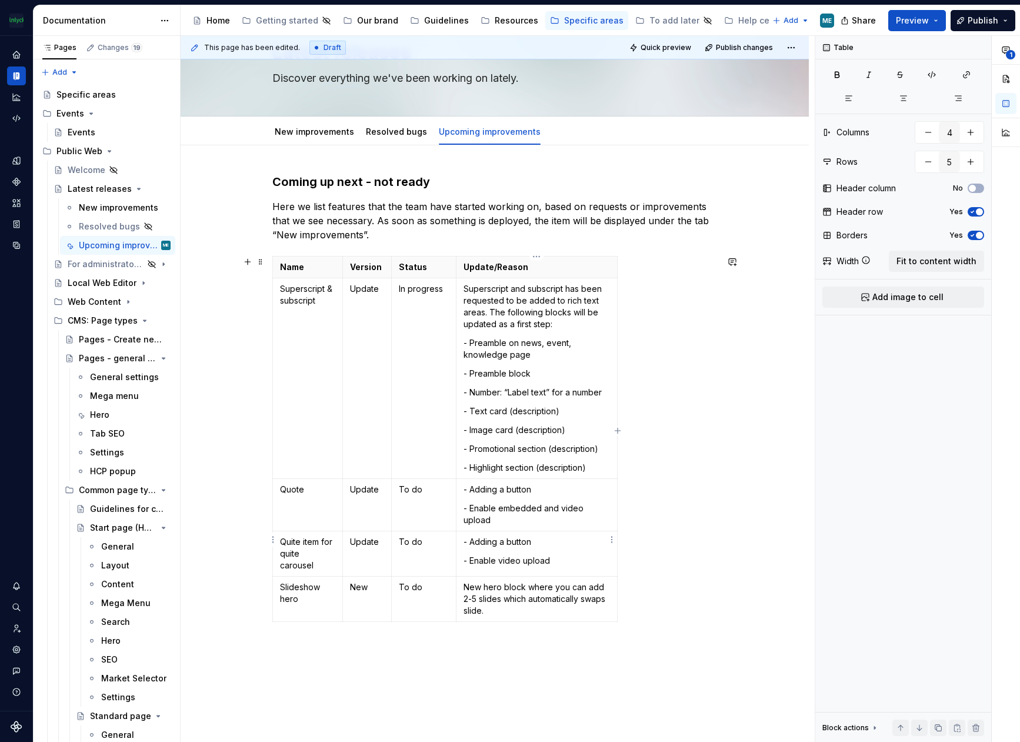
click at [583, 555] on p "- Enable video upload" at bounding box center [537, 561] width 146 height 12
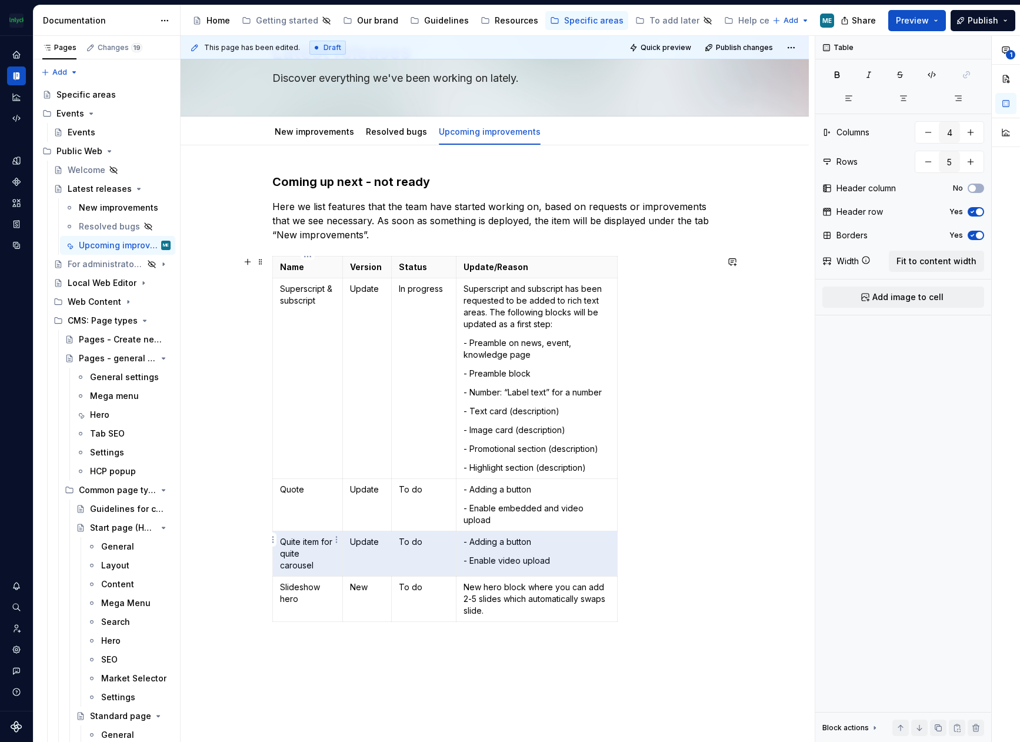
drag, startPoint x: 565, startPoint y: 546, endPoint x: 317, endPoint y: 525, distance: 248.5
click at [308, 531] on tr "Quite item for quite carousel Update To do - Adding a button - Enable video upl…" at bounding box center [445, 553] width 345 height 45
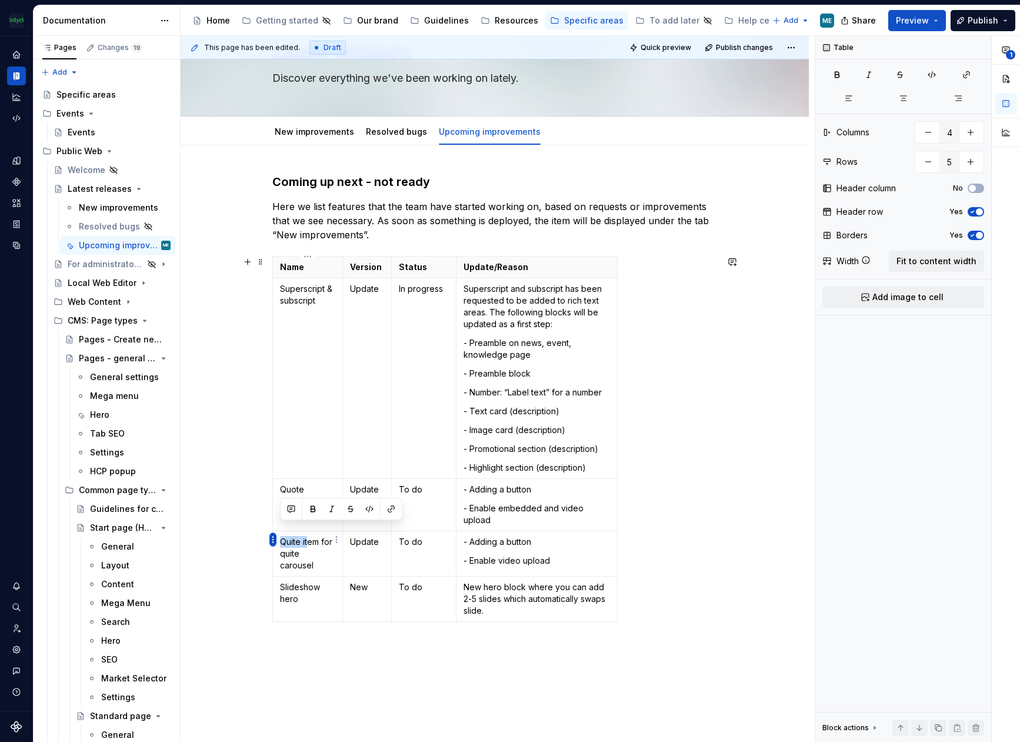
click at [270, 545] on html "The Mölnlycke Experience ME Dataset Eriks brand Documentation Accessibility gui…" at bounding box center [510, 371] width 1020 height 742
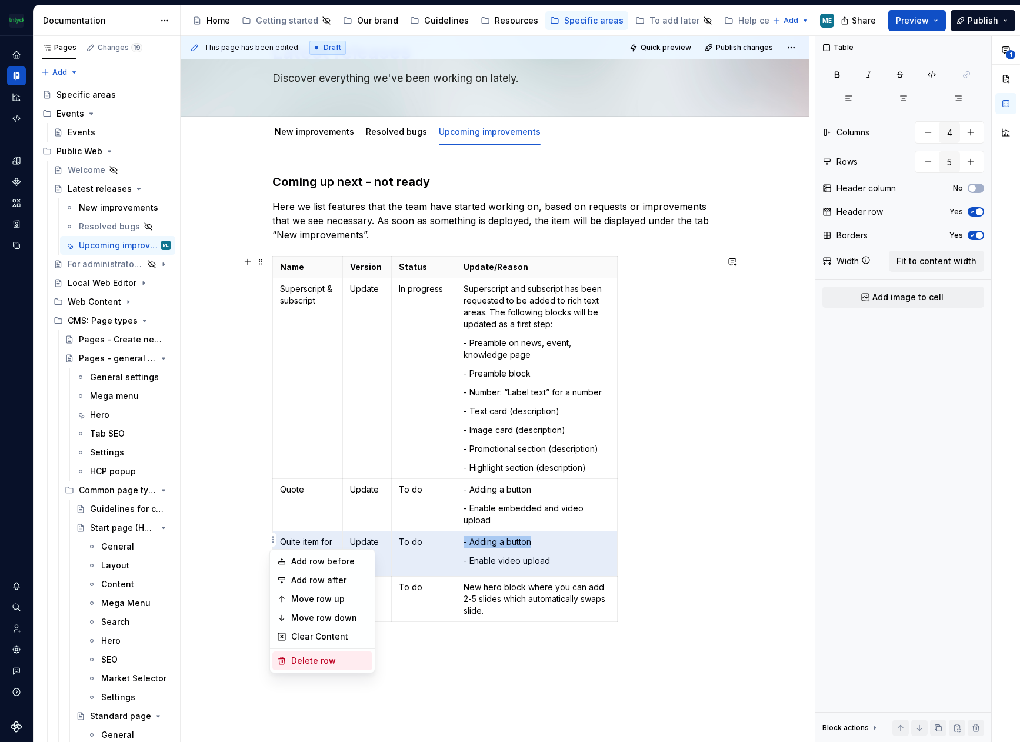
click at [328, 658] on div "Delete row" at bounding box center [329, 661] width 76 height 12
type input "4"
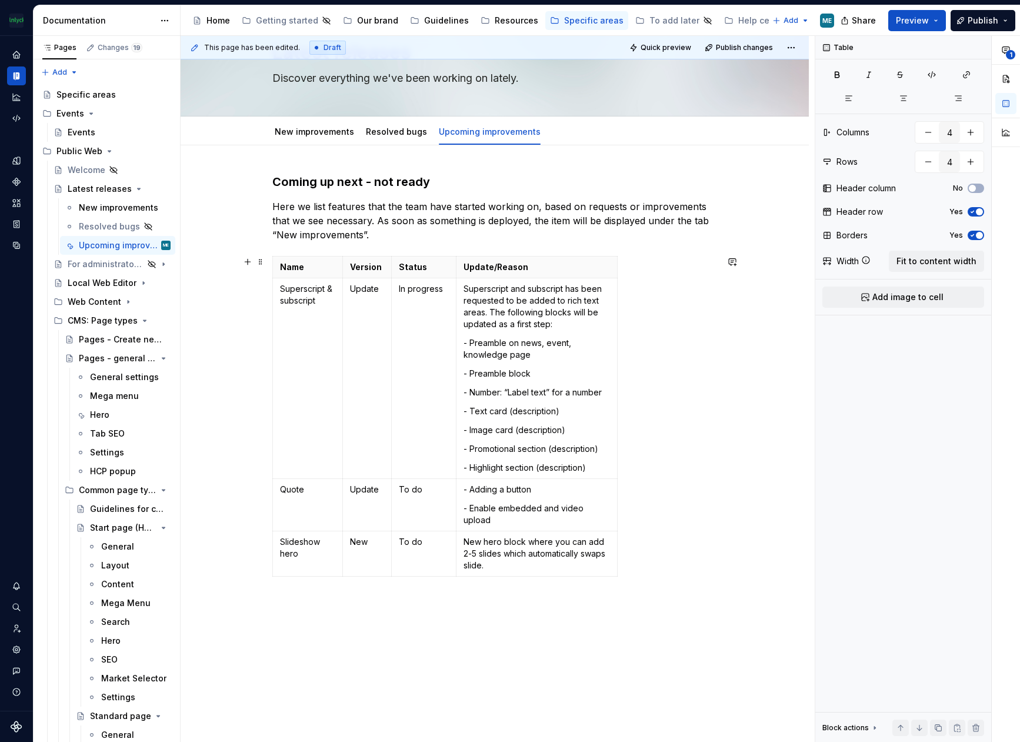
click at [751, 527] on div "Coming up next - not ready Here we list features that the team have started wor…" at bounding box center [495, 506] width 628 height 722
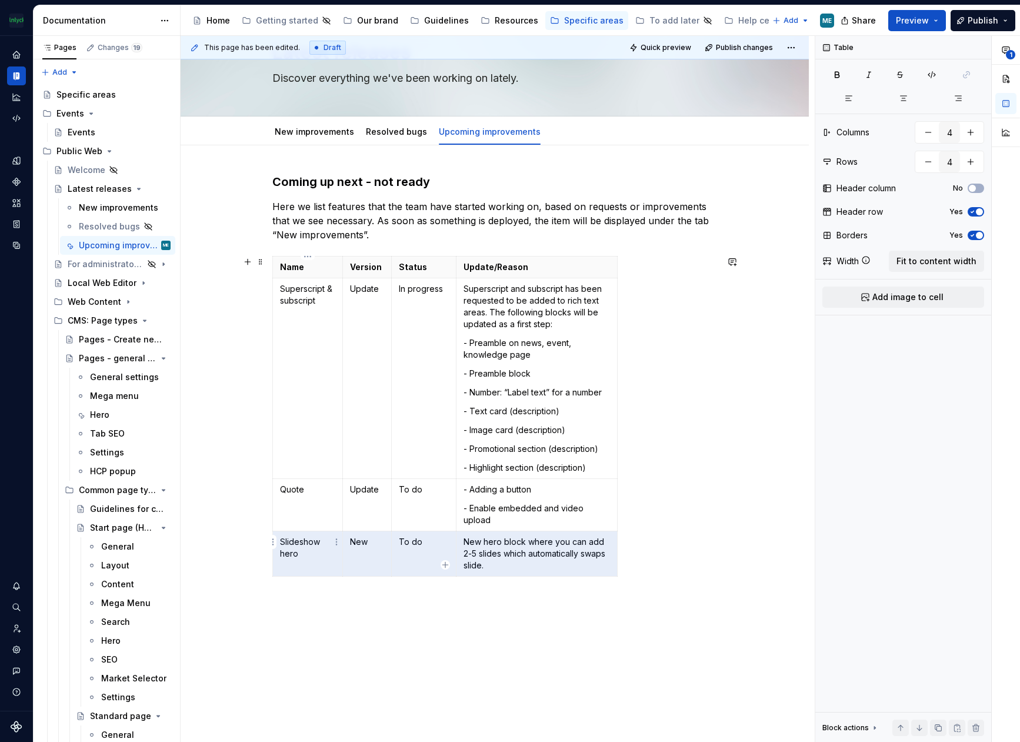
drag, startPoint x: 558, startPoint y: 553, endPoint x: 303, endPoint y: 531, distance: 256.3
click at [303, 531] on tr "Slideshow hero New To do New hero block where you can add 2-5 slides which auto…" at bounding box center [445, 553] width 345 height 45
click at [274, 541] on html "The Mölnlycke Experience ME Dataset Eriks brand Documentation Accessibility gui…" at bounding box center [510, 371] width 1020 height 742
click at [302, 642] on div "Delete row" at bounding box center [329, 644] width 76 height 12
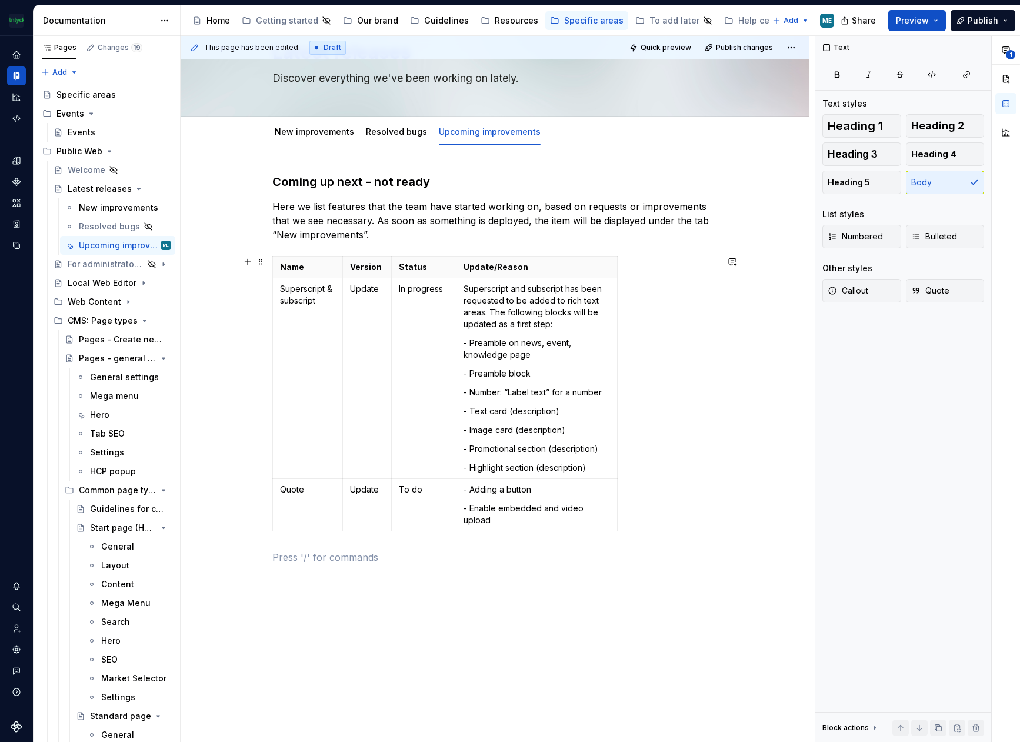
click at [670, 492] on div "Name Version Status Update/Reason Superscript & subscript Update In progress Su…" at bounding box center [494, 396] width 445 height 280
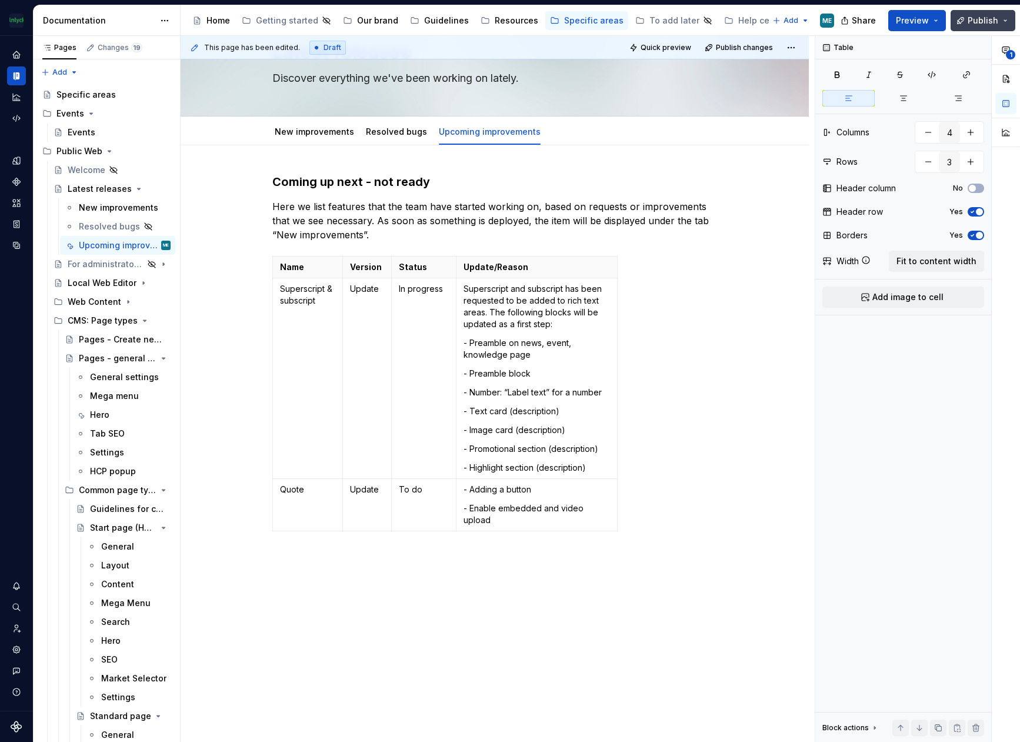
click at [986, 17] on span "Publish" at bounding box center [983, 21] width 31 height 12
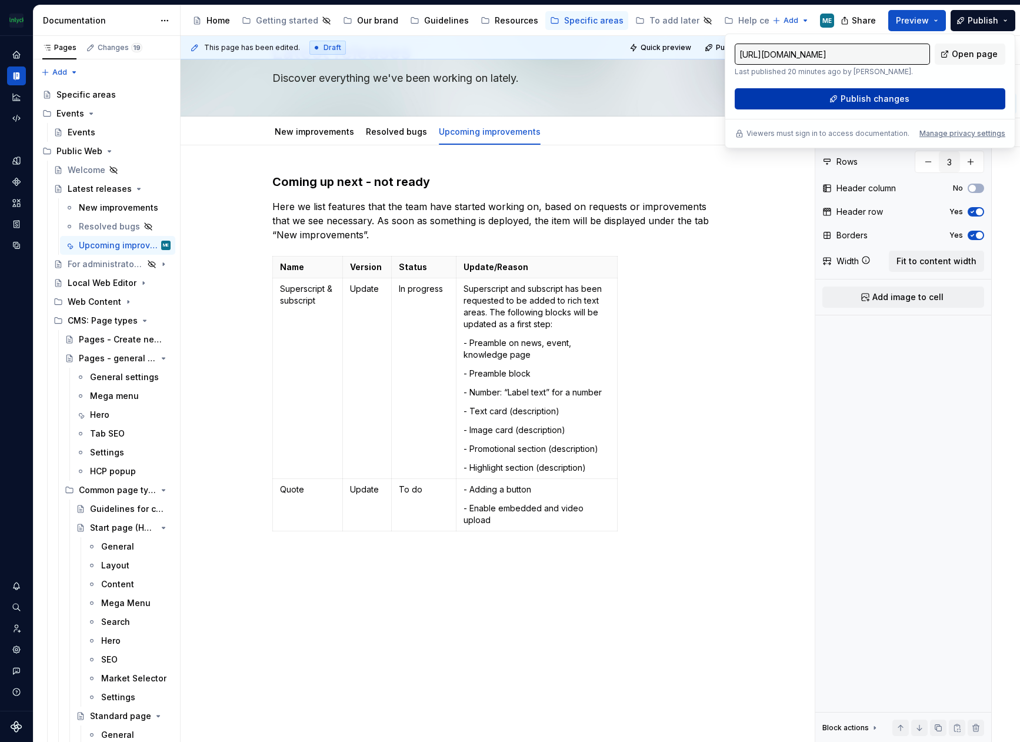
click at [838, 100] on button "Publish changes" at bounding box center [870, 98] width 271 height 21
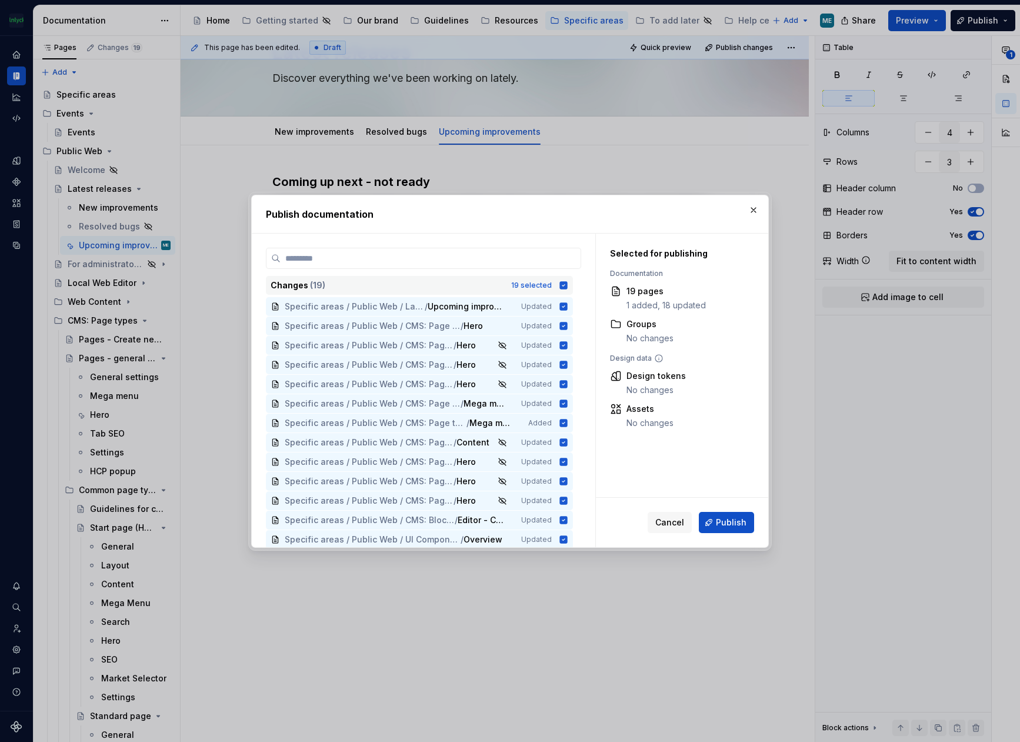
click at [562, 283] on icon at bounding box center [564, 285] width 8 height 8
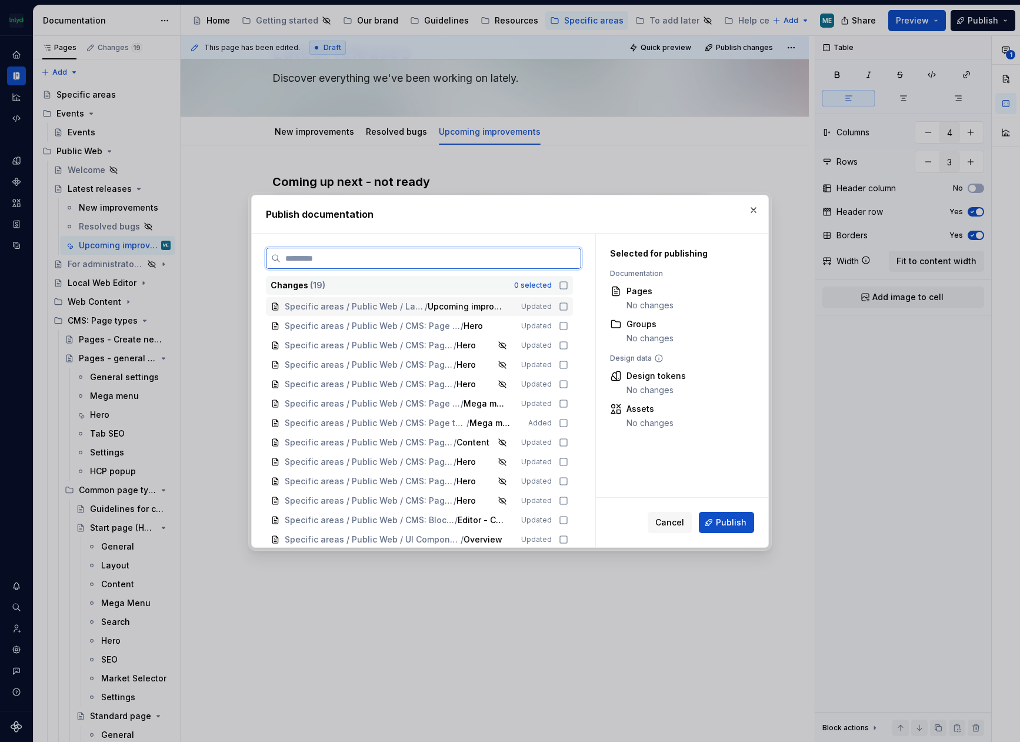
click at [568, 305] on icon at bounding box center [563, 306] width 9 height 9
drag, startPoint x: 564, startPoint y: 329, endPoint x: 565, endPoint y: 341, distance: 12.4
click at [564, 329] on icon at bounding box center [563, 325] width 7 height 7
click at [566, 350] on div "Specific areas / Public Web / CMS: Page types / Common page types / Knowledge p…" at bounding box center [419, 345] width 307 height 19
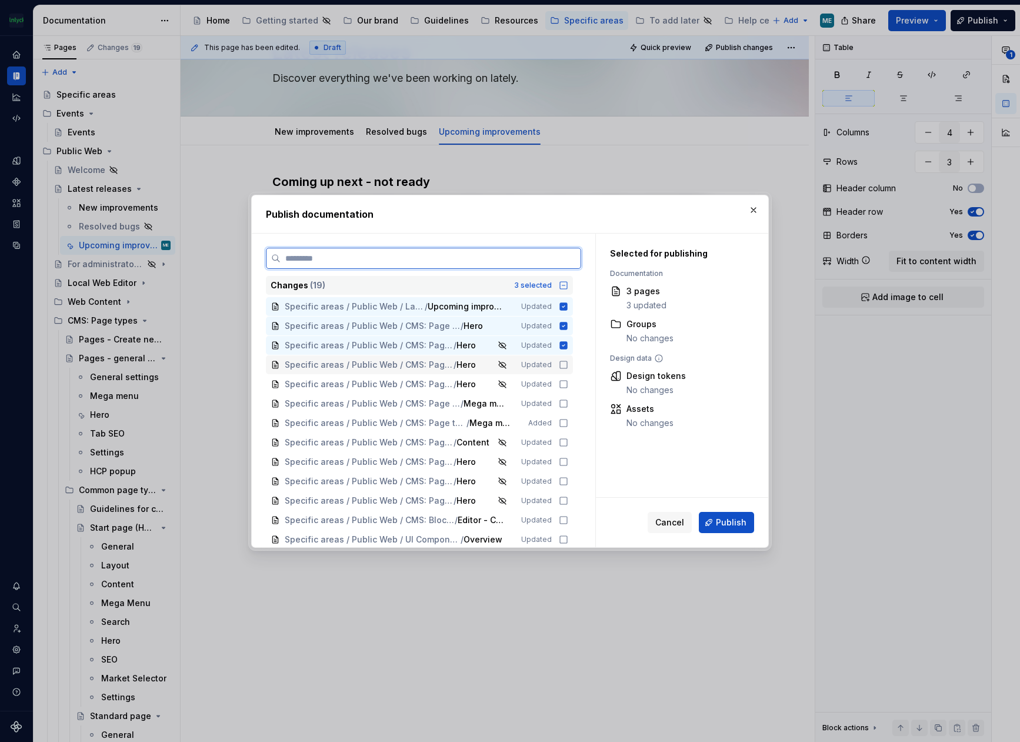
drag, startPoint x: 564, startPoint y: 362, endPoint x: 562, endPoint y: 376, distance: 14.3
click at [564, 365] on icon at bounding box center [563, 364] width 9 height 9
drag, startPoint x: 563, startPoint y: 385, endPoint x: 563, endPoint y: 392, distance: 7.1
click at [564, 385] on icon at bounding box center [563, 383] width 9 height 9
click at [564, 408] on div "Specific areas / Public Web / CMS: Page types / Common page types / Products li…" at bounding box center [419, 403] width 307 height 19
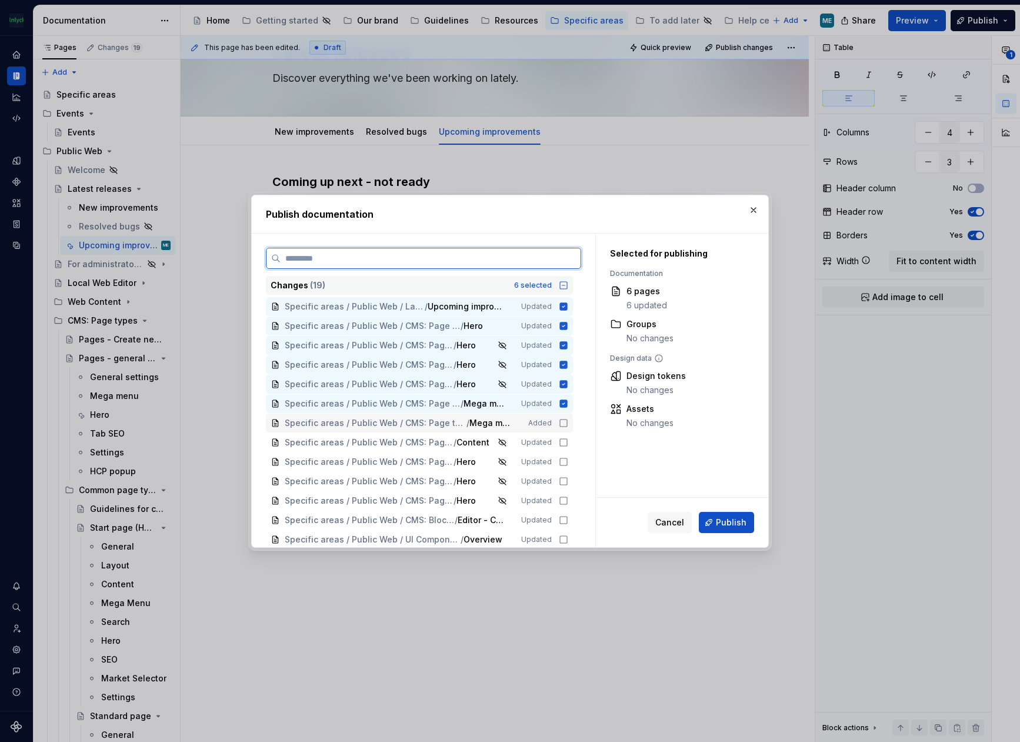
click at [562, 425] on icon at bounding box center [563, 422] width 9 height 9
click at [563, 439] on icon at bounding box center [563, 442] width 9 height 9
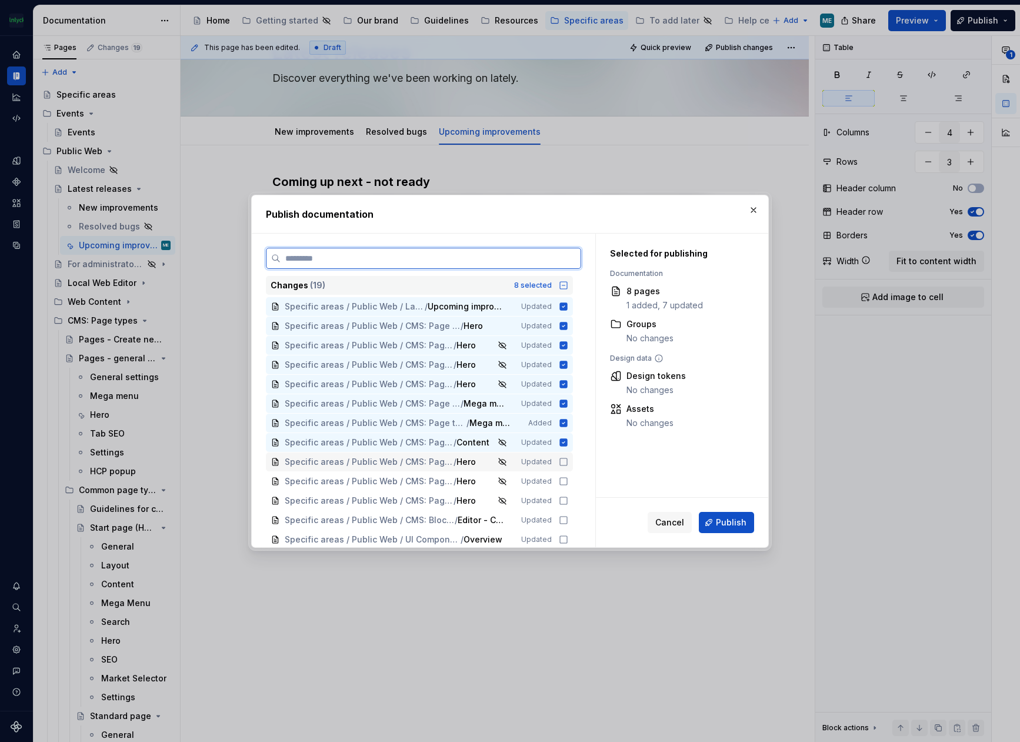
click at [562, 463] on icon at bounding box center [563, 461] width 9 height 9
click at [562, 481] on icon at bounding box center [563, 480] width 9 height 9
click at [561, 501] on icon at bounding box center [563, 500] width 9 height 9
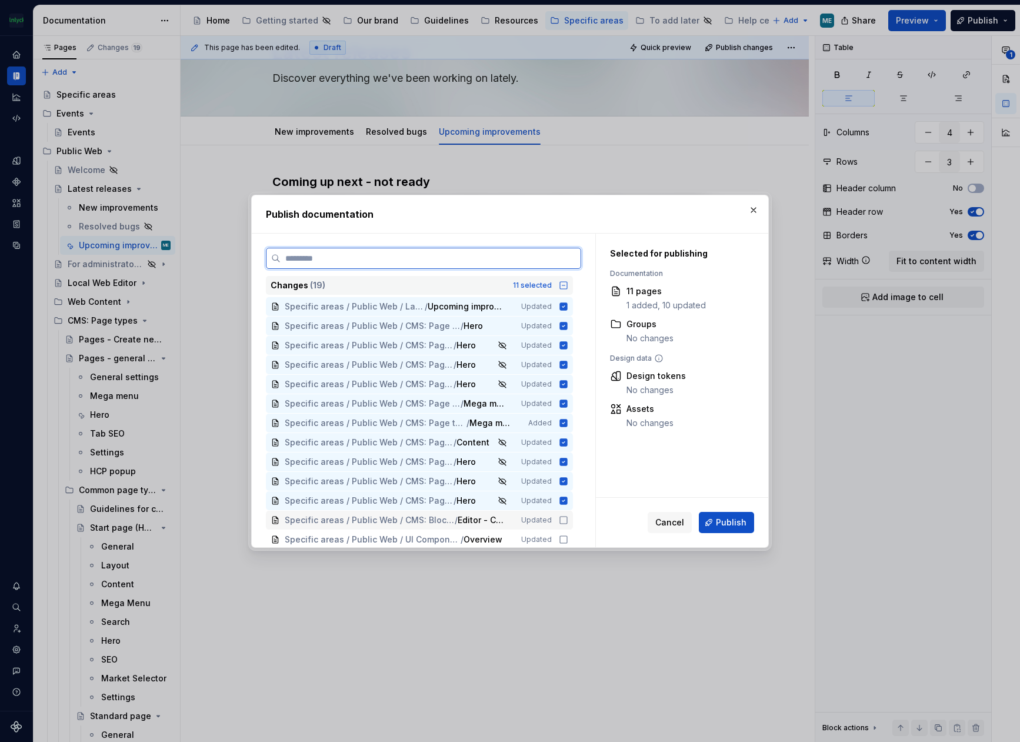
click at [564, 521] on icon at bounding box center [563, 519] width 9 height 9
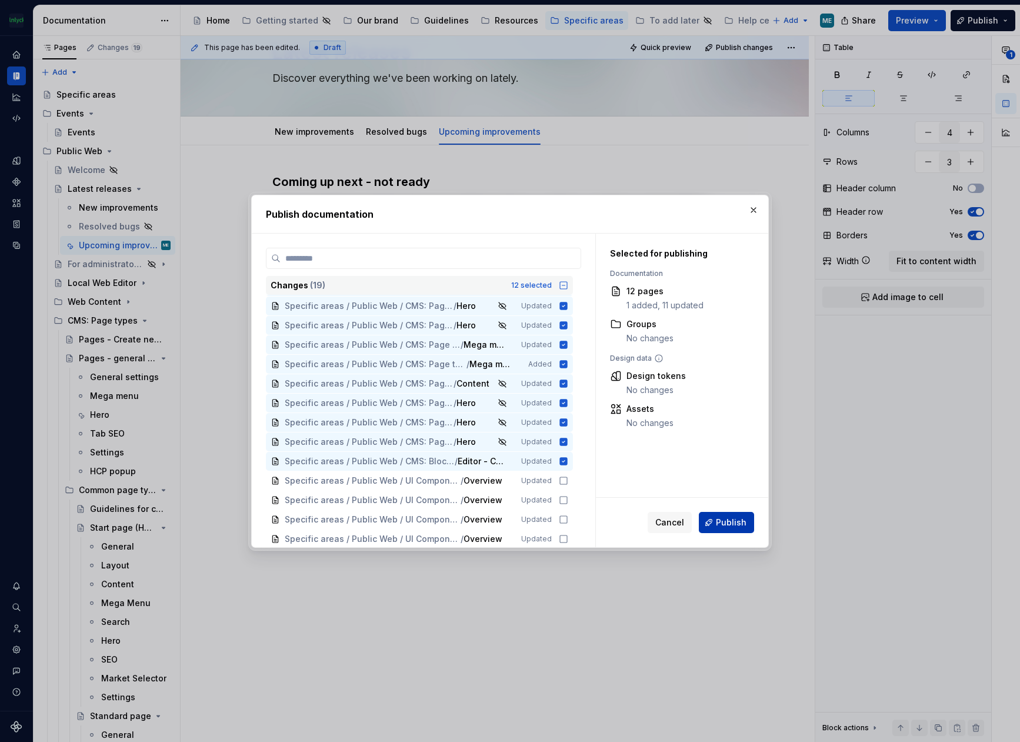
click at [726, 525] on span "Publish" at bounding box center [731, 522] width 31 height 12
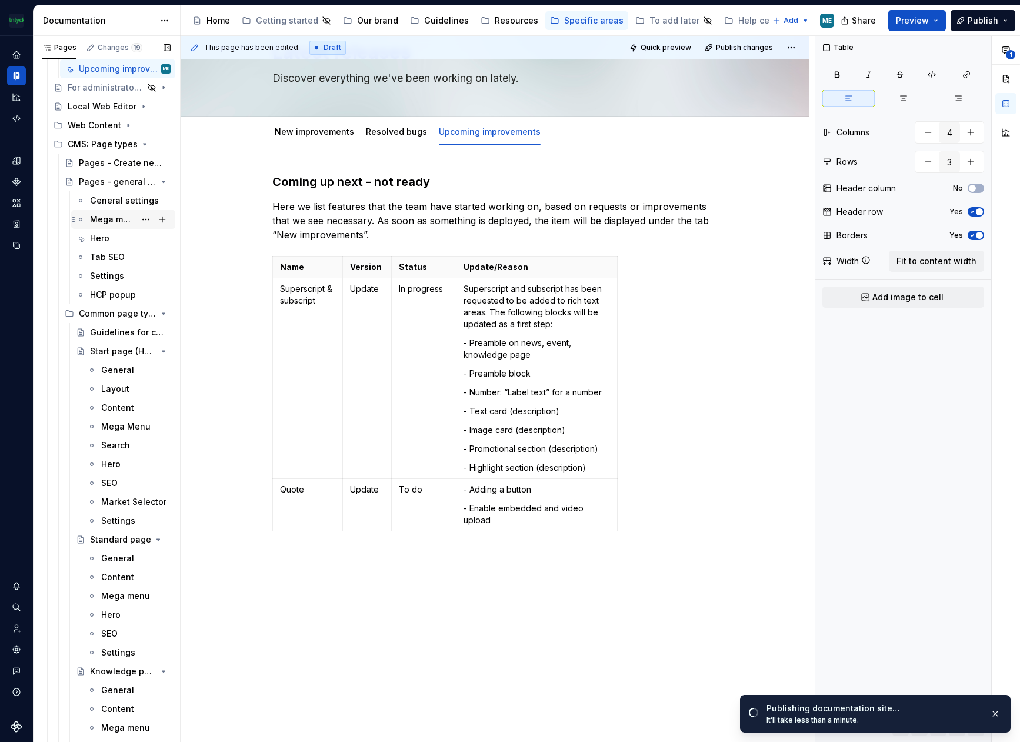
scroll to position [118, 0]
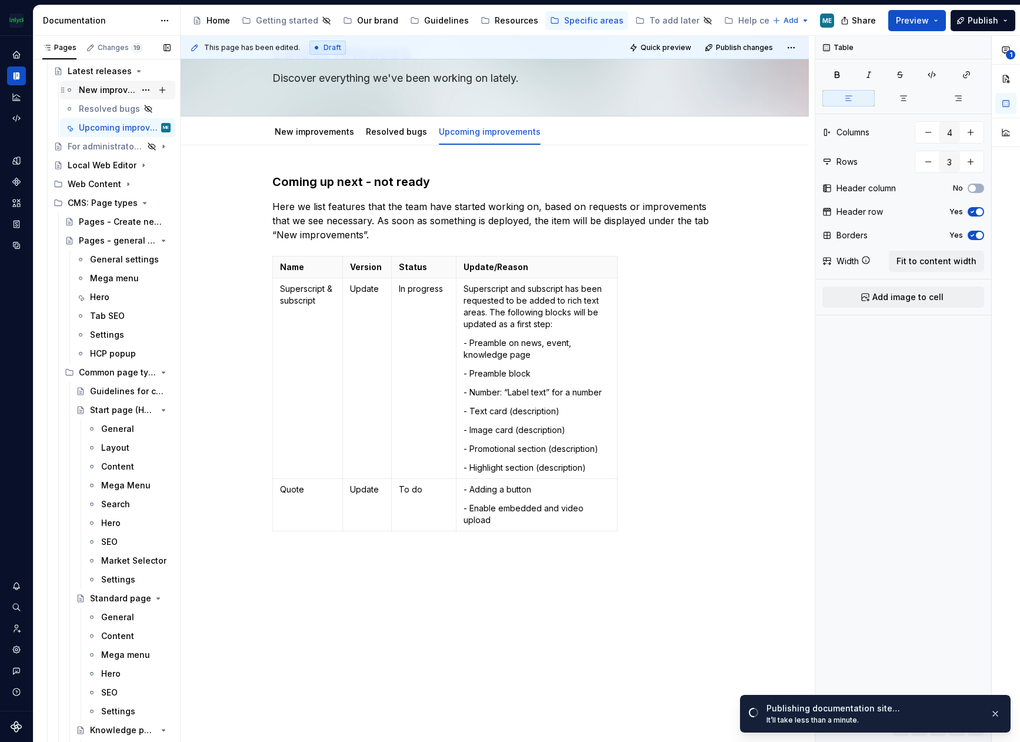
click at [140, 201] on icon "Page tree" at bounding box center [144, 202] width 9 height 9
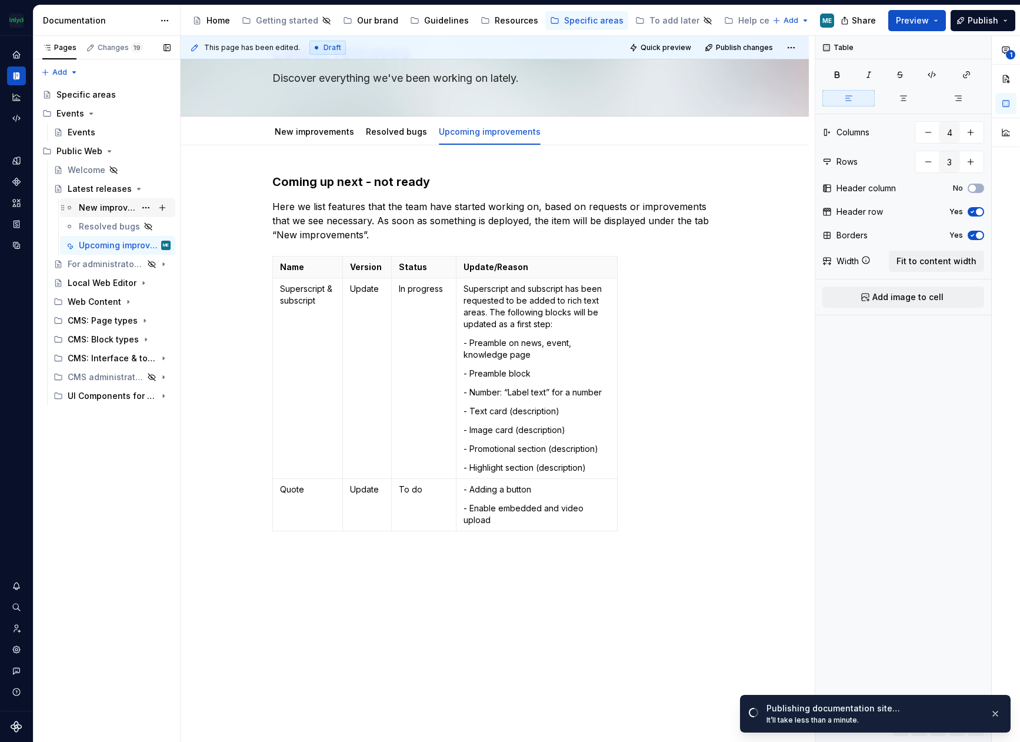
scroll to position [0, 0]
click at [131, 342] on icon "Page tree" at bounding box center [130, 339] width 9 height 9
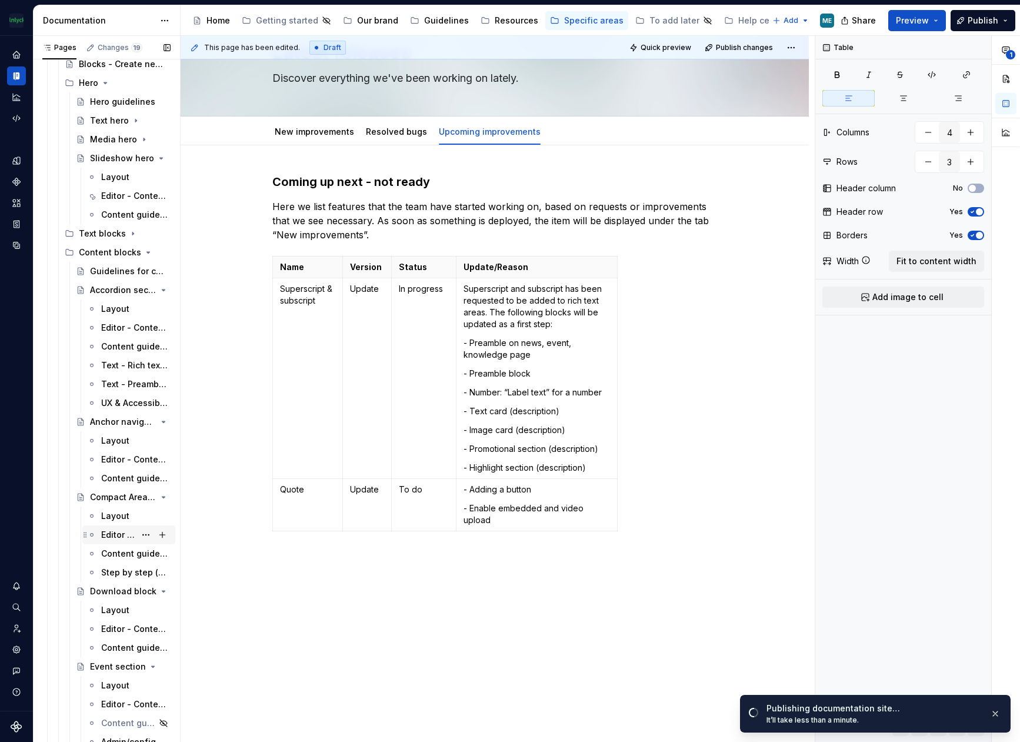
scroll to position [353, 0]
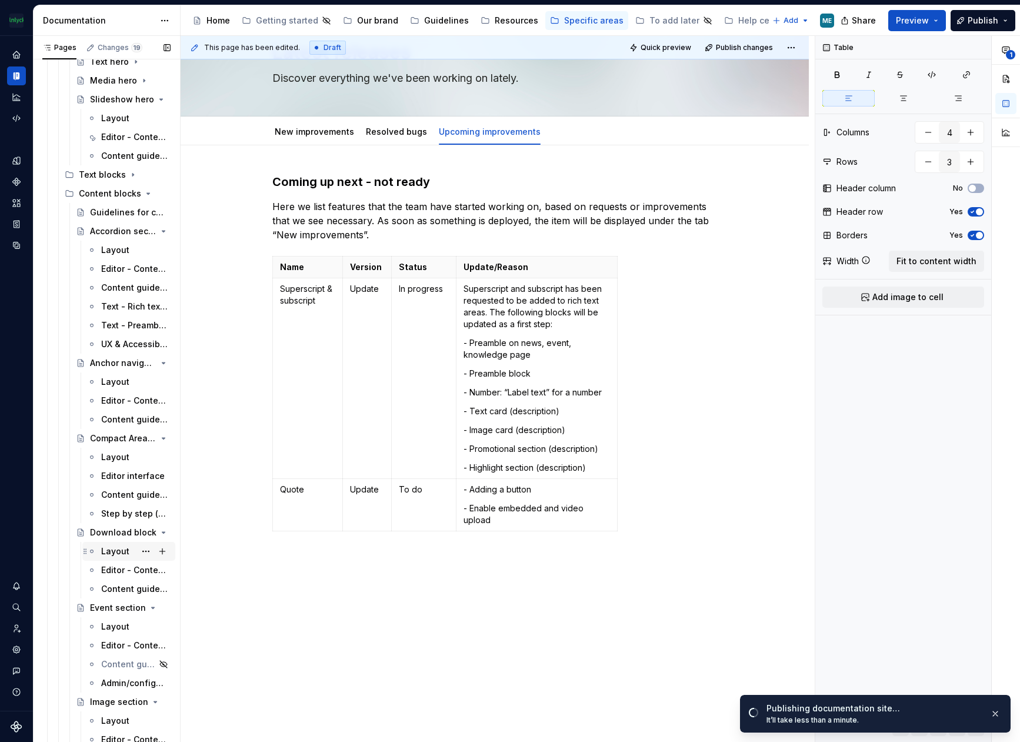
click at [112, 549] on div "Layout" at bounding box center [115, 551] width 28 height 12
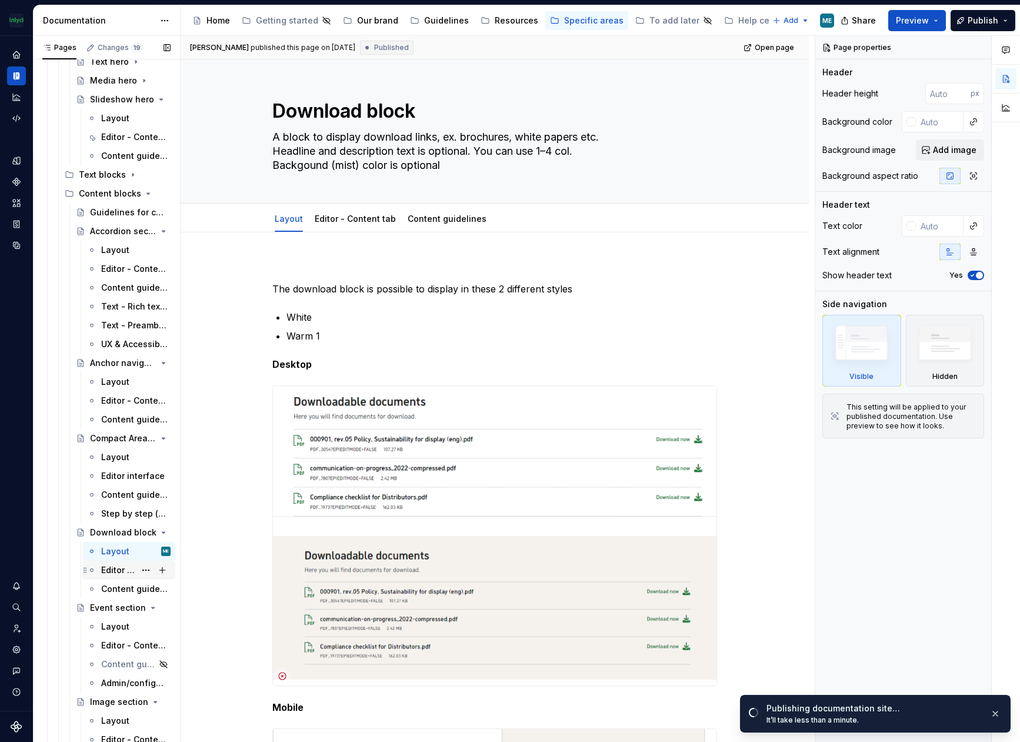
click at [115, 570] on div "Editor - Content tab" at bounding box center [118, 570] width 34 height 12
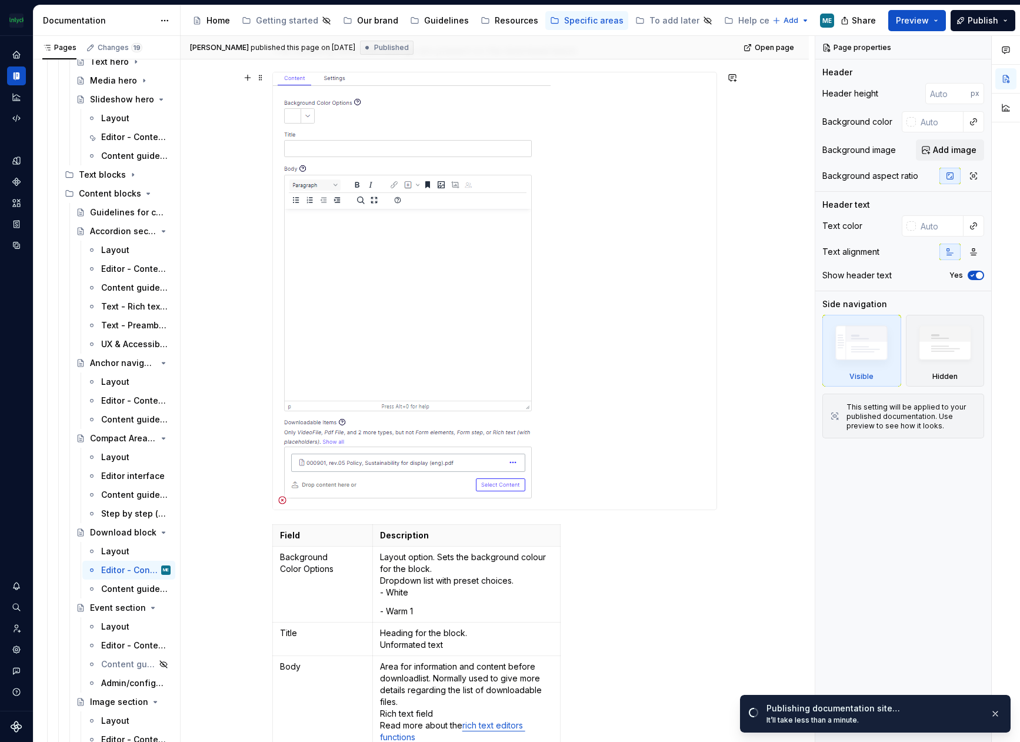
scroll to position [176, 0]
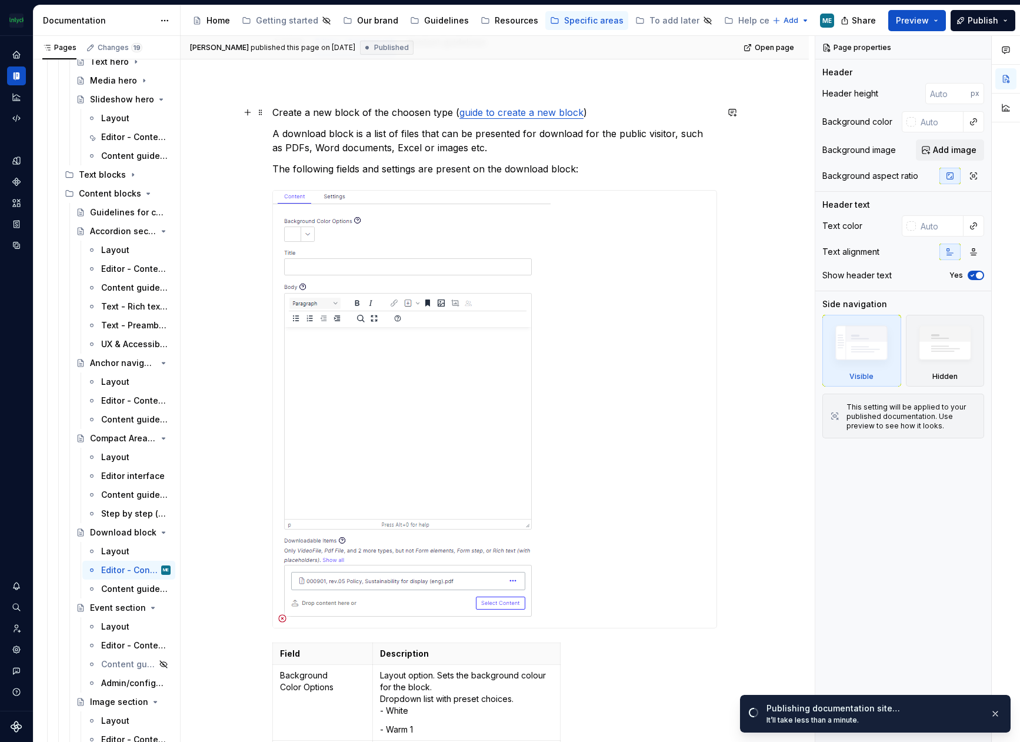
click at [280, 115] on p "Create a new block of the choosen type ( guide to create a new block )" at bounding box center [494, 112] width 445 height 14
type textarea "*"
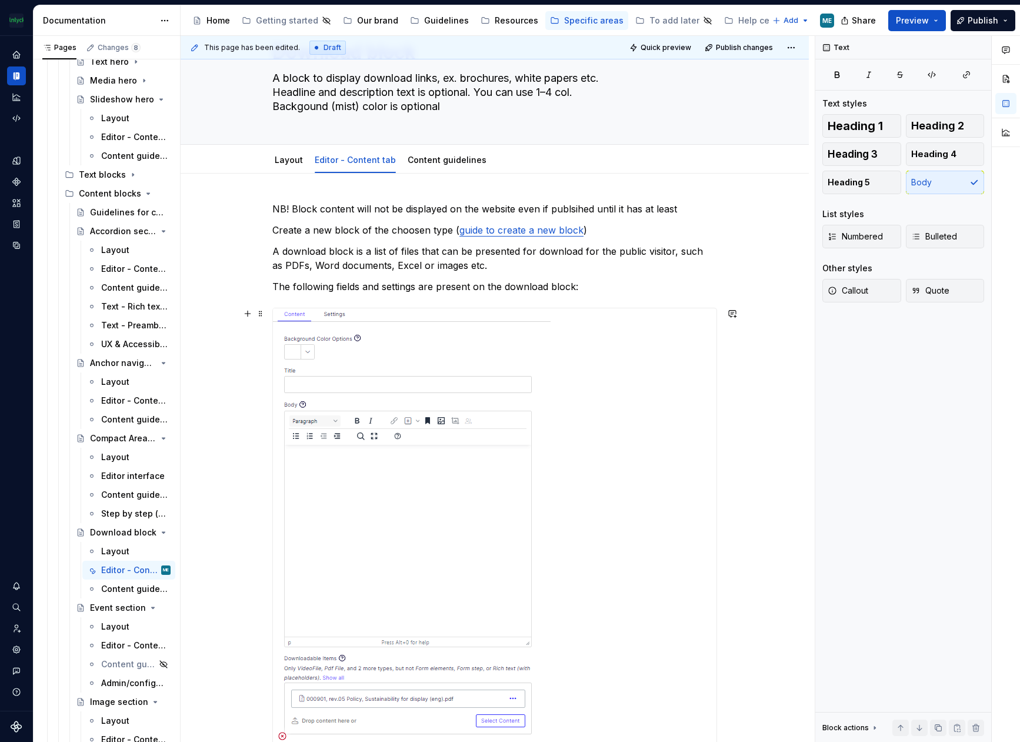
scroll to position [0, 0]
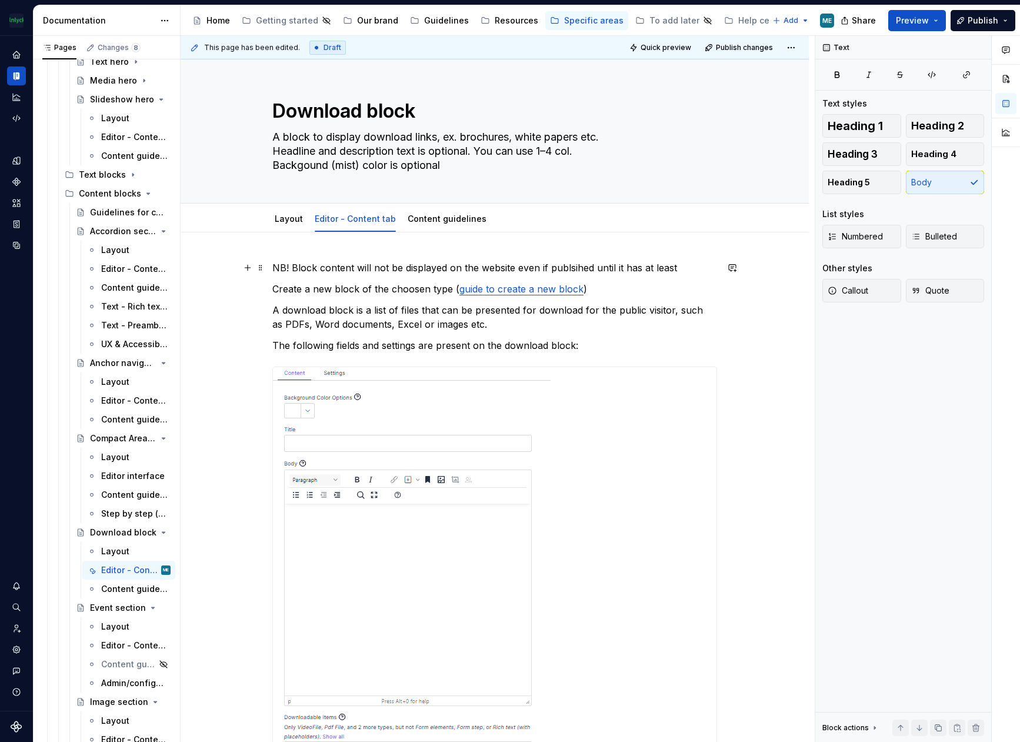
click at [686, 269] on p "NB! Block content will not be displayed on the website even if publsihed until …" at bounding box center [494, 268] width 445 height 14
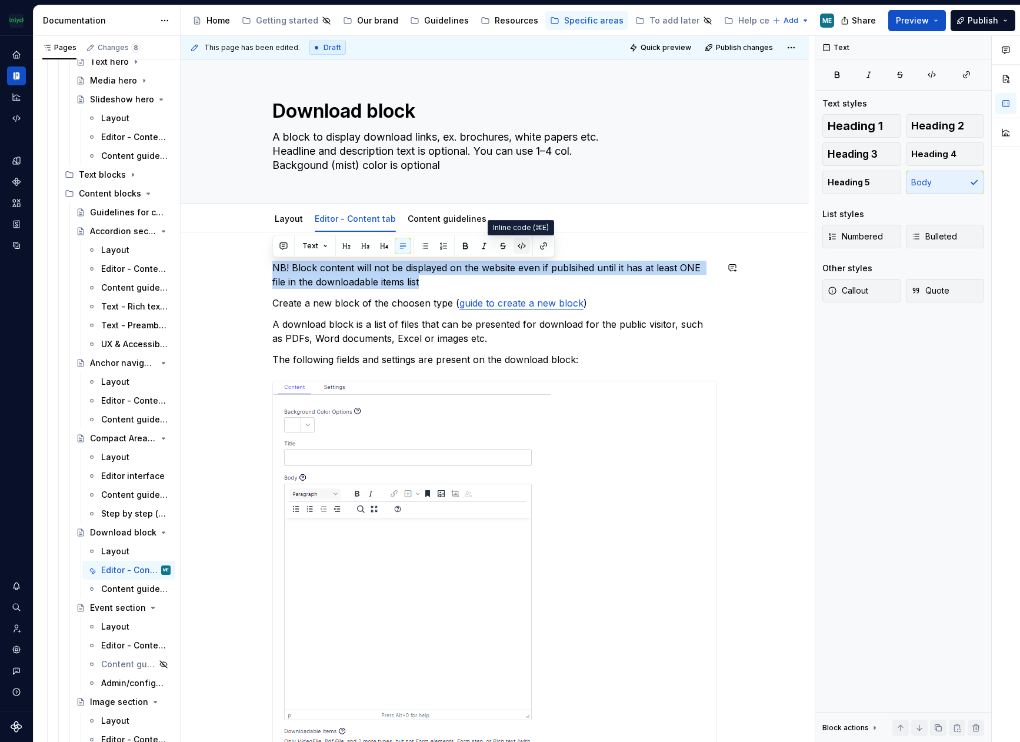
click at [518, 246] on button "button" at bounding box center [521, 246] width 16 height 16
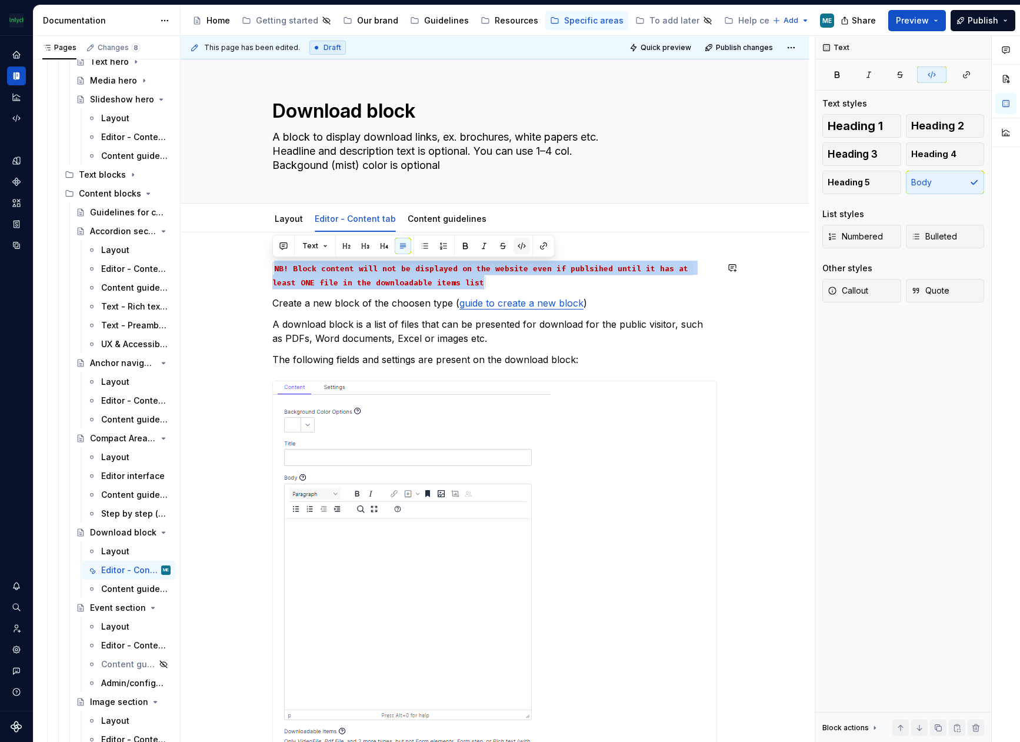
click at [518, 246] on button "button" at bounding box center [521, 246] width 16 height 16
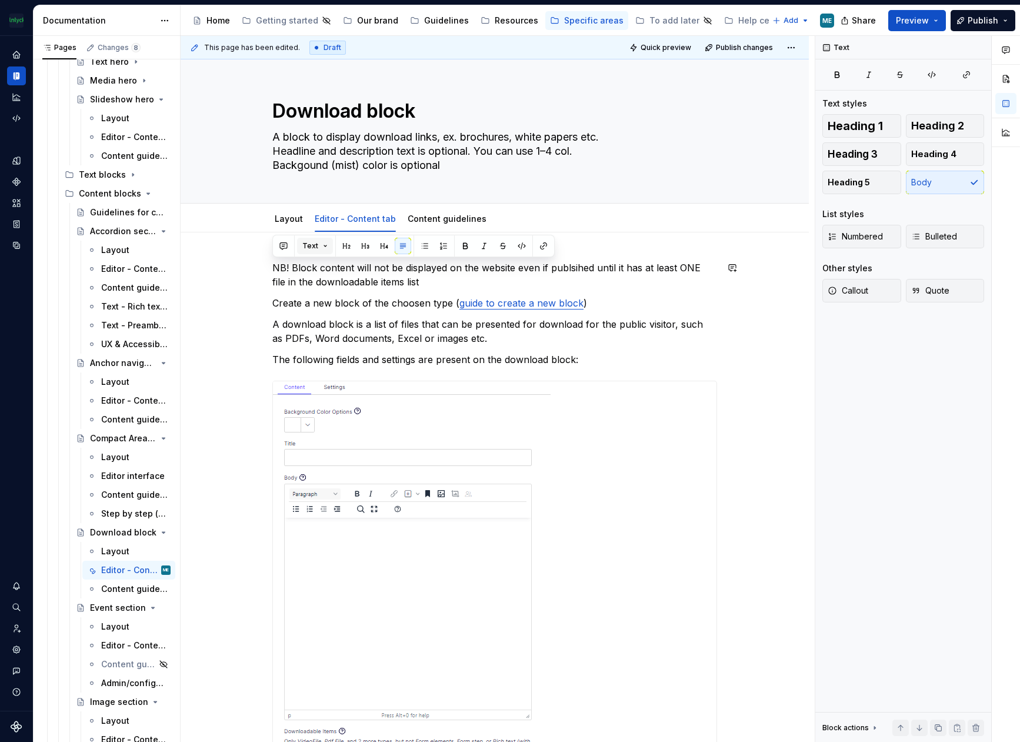
click at [325, 245] on button "Text" at bounding box center [315, 246] width 36 height 16
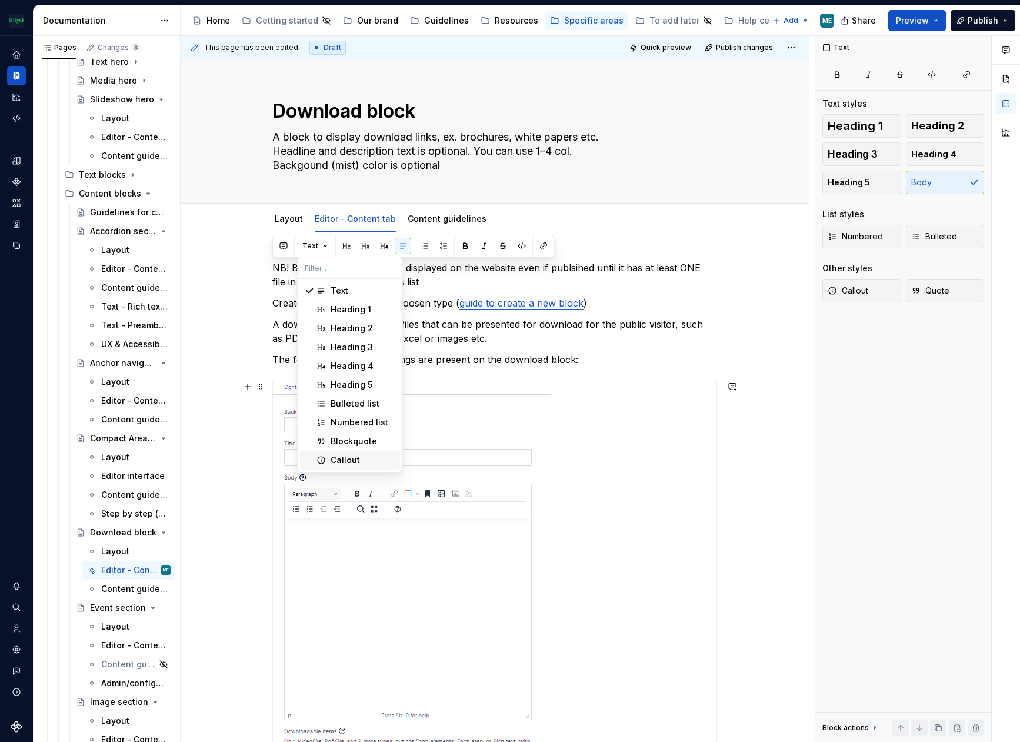
click at [348, 464] on div "Callout" at bounding box center [345, 460] width 29 height 12
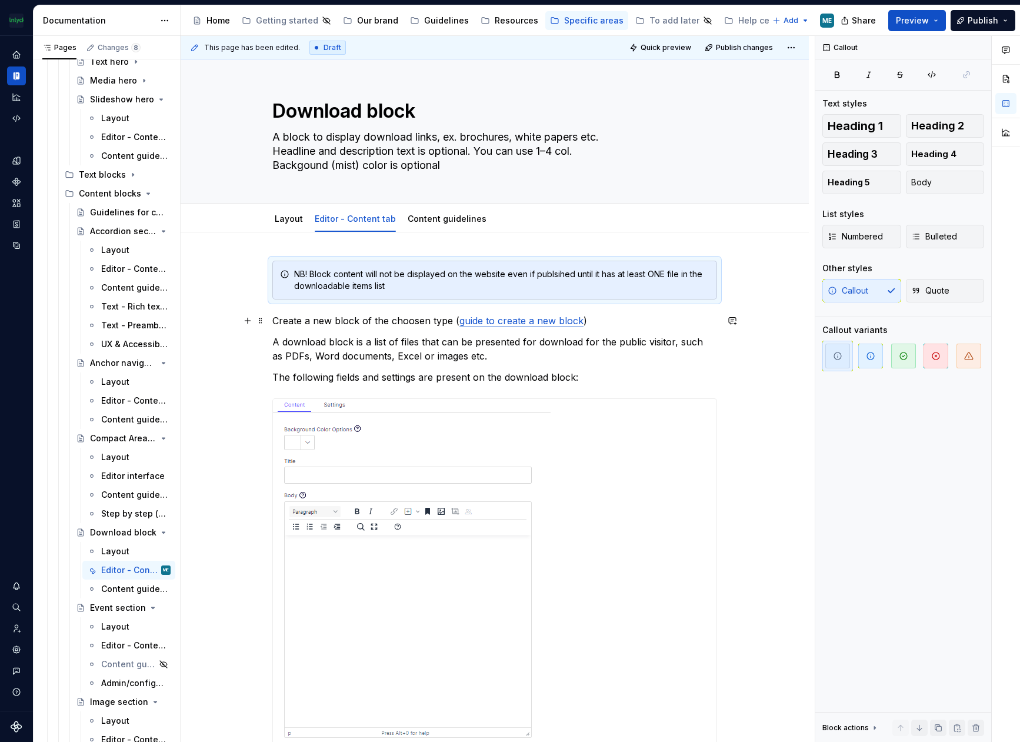
click at [673, 323] on p "Create a new block of the choosen type ( guide to create a new block )" at bounding box center [494, 321] width 445 height 14
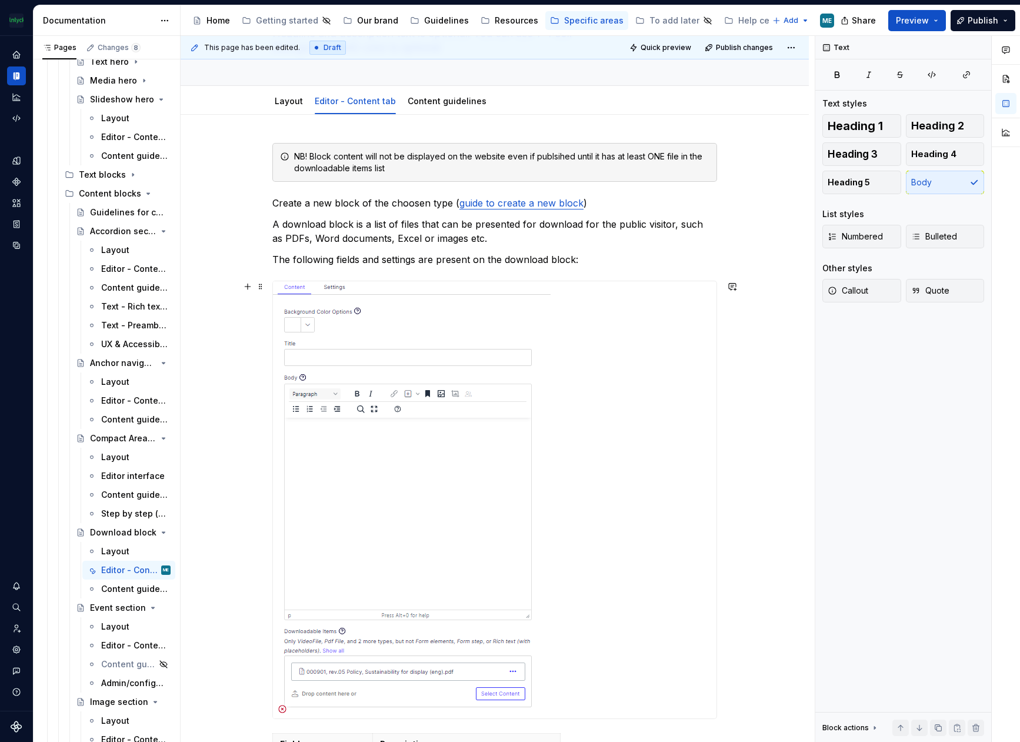
scroll to position [235, 0]
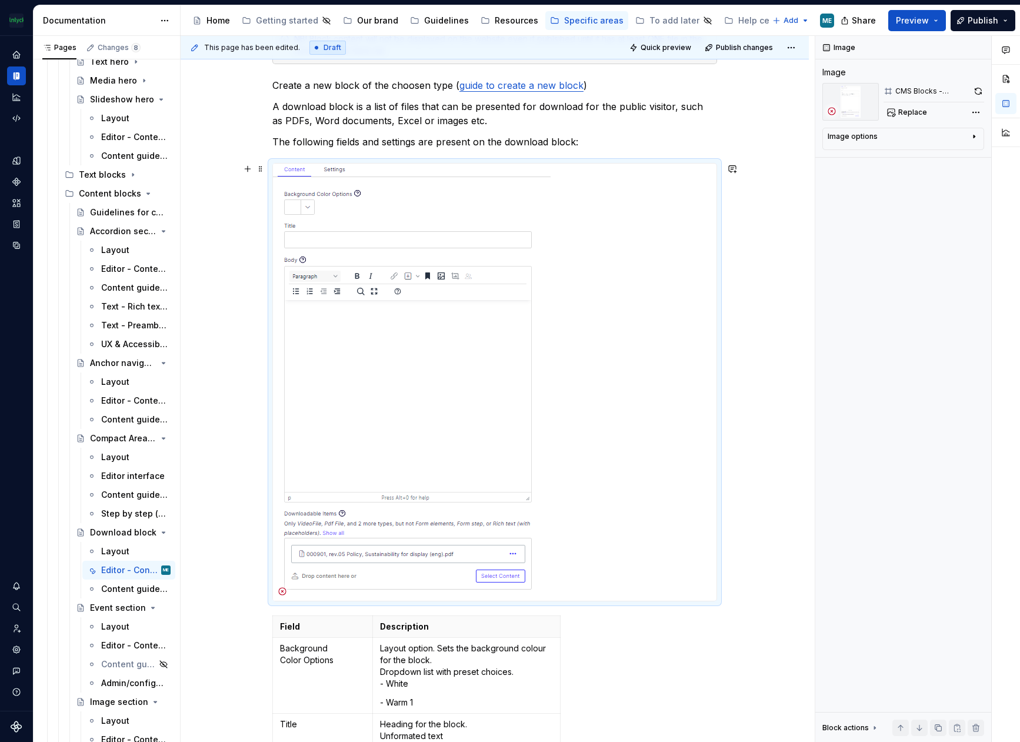
click at [517, 286] on img at bounding box center [412, 382] width 278 height 437
click at [981, 89] on button "button" at bounding box center [978, 91] width 11 height 16
type textarea "*"
click at [386, 359] on img at bounding box center [412, 382] width 278 height 437
click at [493, 331] on img at bounding box center [412, 382] width 278 height 437
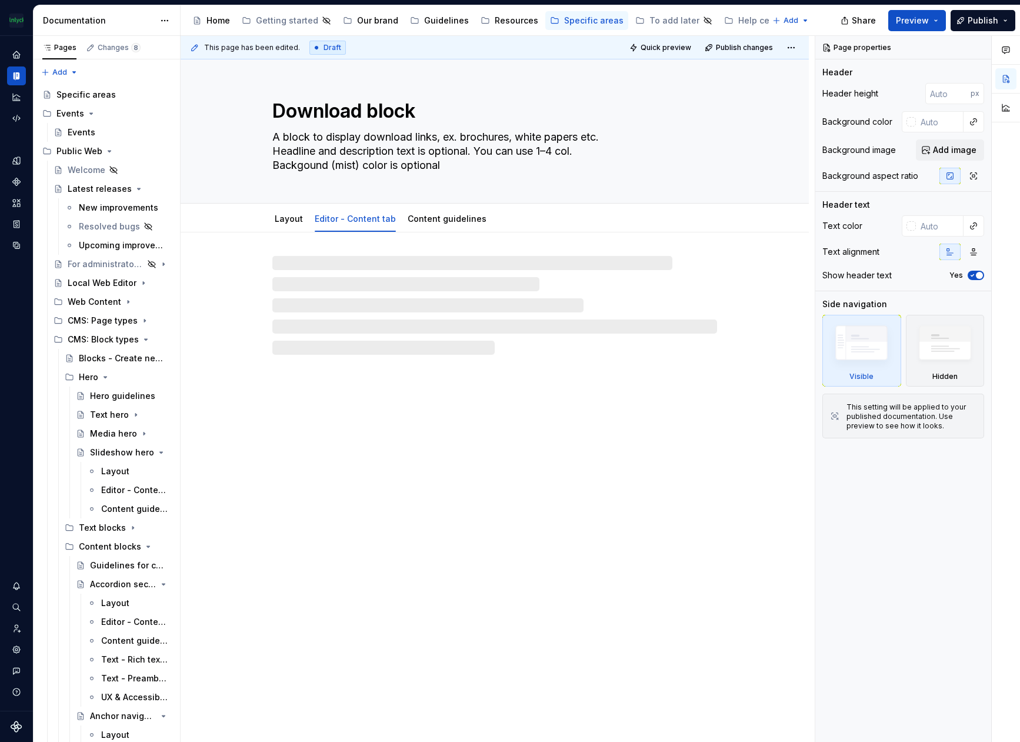
click at [498, 430] on div "Download block A block to display download links, ex. brochures, white papers e…" at bounding box center [495, 400] width 628 height 683
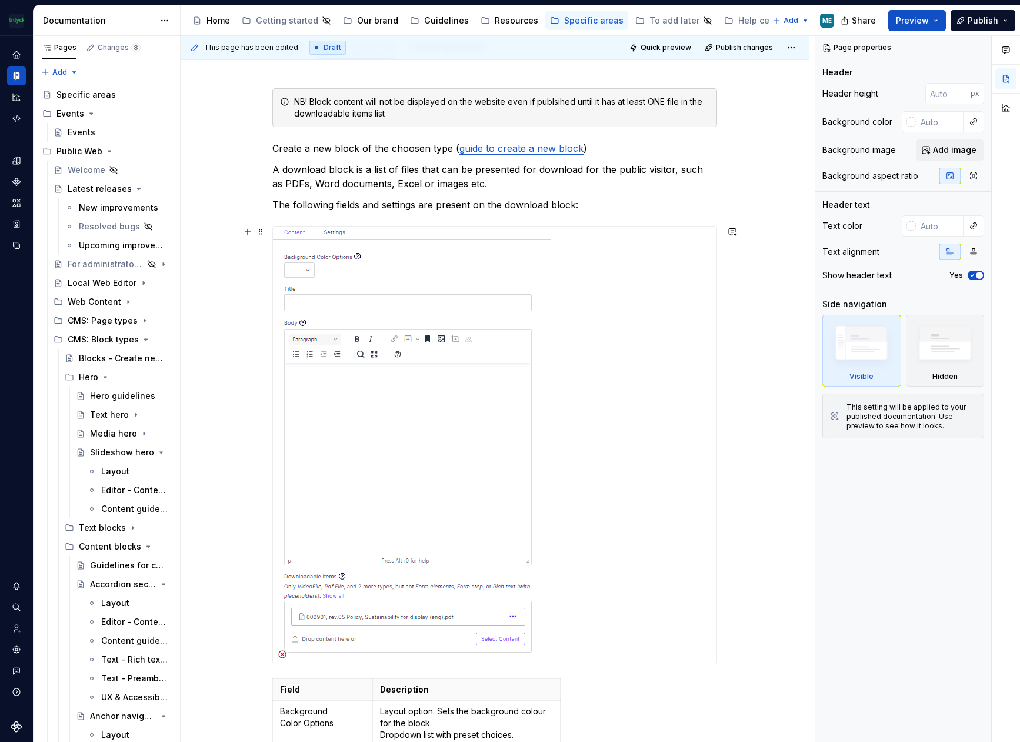
scroll to position [176, 0]
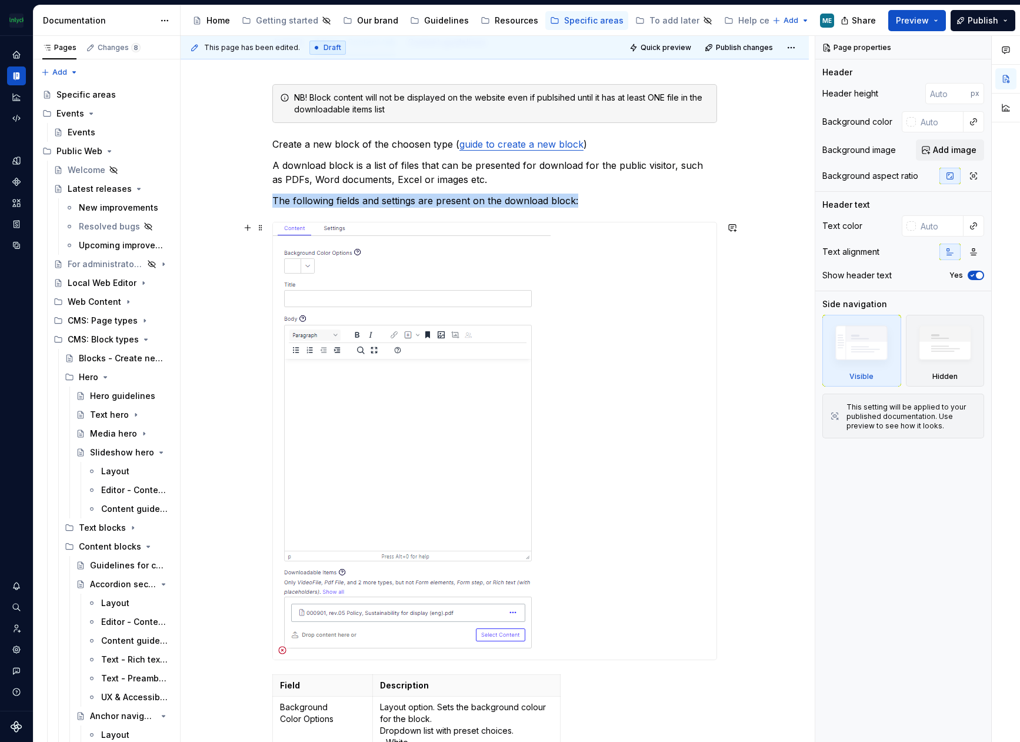
click at [472, 444] on img at bounding box center [412, 440] width 278 height 437
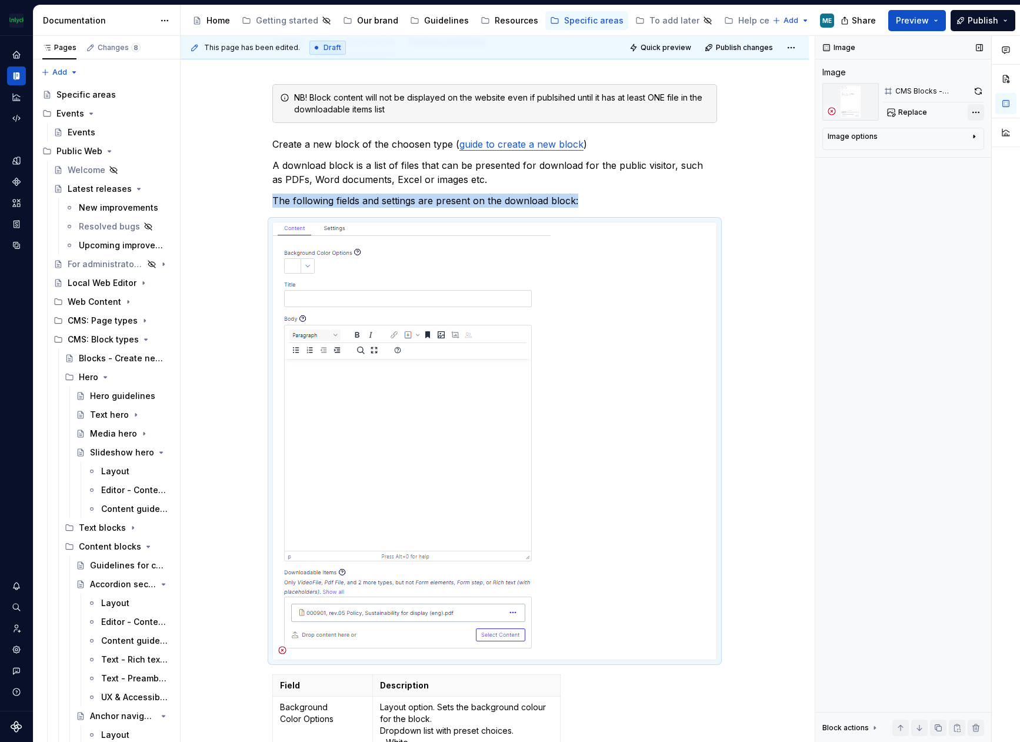
click at [974, 115] on div "Comments Open comments No comments yet Select ‘Comment’ from the block context …" at bounding box center [917, 389] width 205 height 706
click at [529, 366] on img at bounding box center [412, 440] width 278 height 437
click at [908, 119] on button "Replace" at bounding box center [907, 112] width 49 height 16
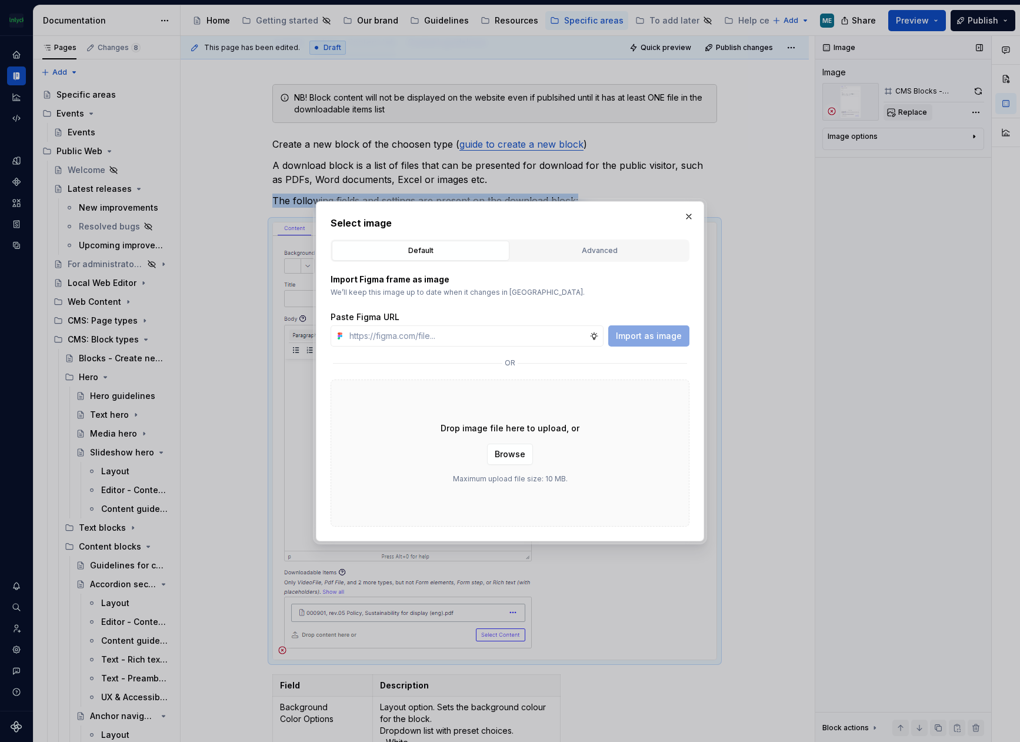
type textarea "*"
click at [585, 254] on div "Advanced" at bounding box center [599, 251] width 169 height 12
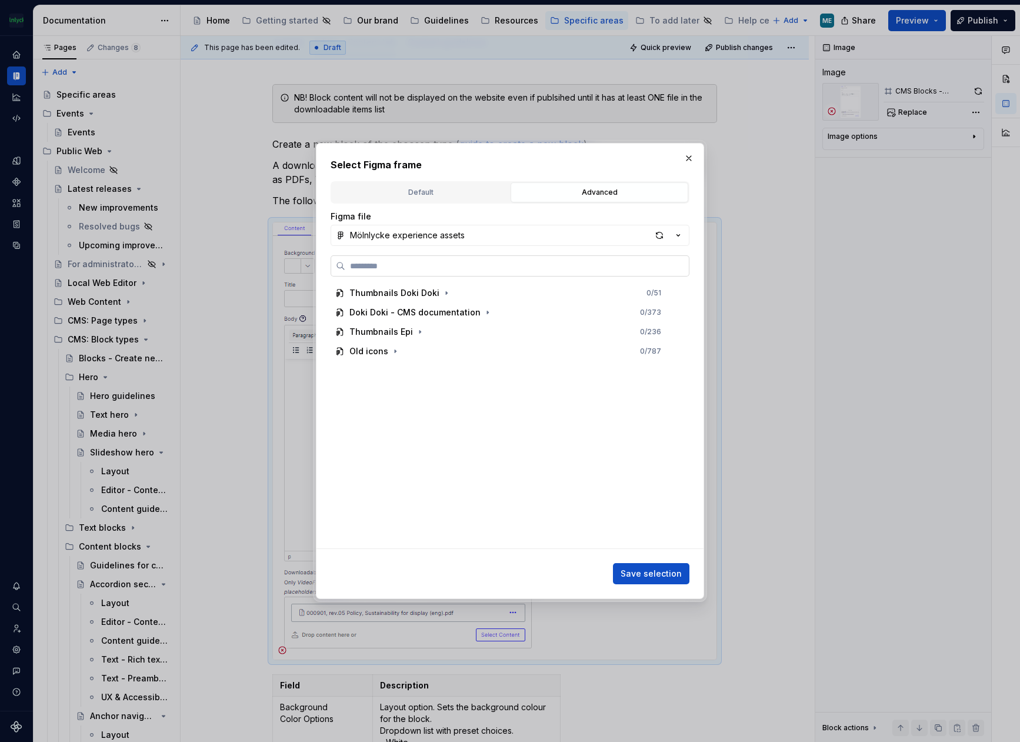
click at [402, 268] on input "search" at bounding box center [517, 266] width 344 height 12
type input "********"
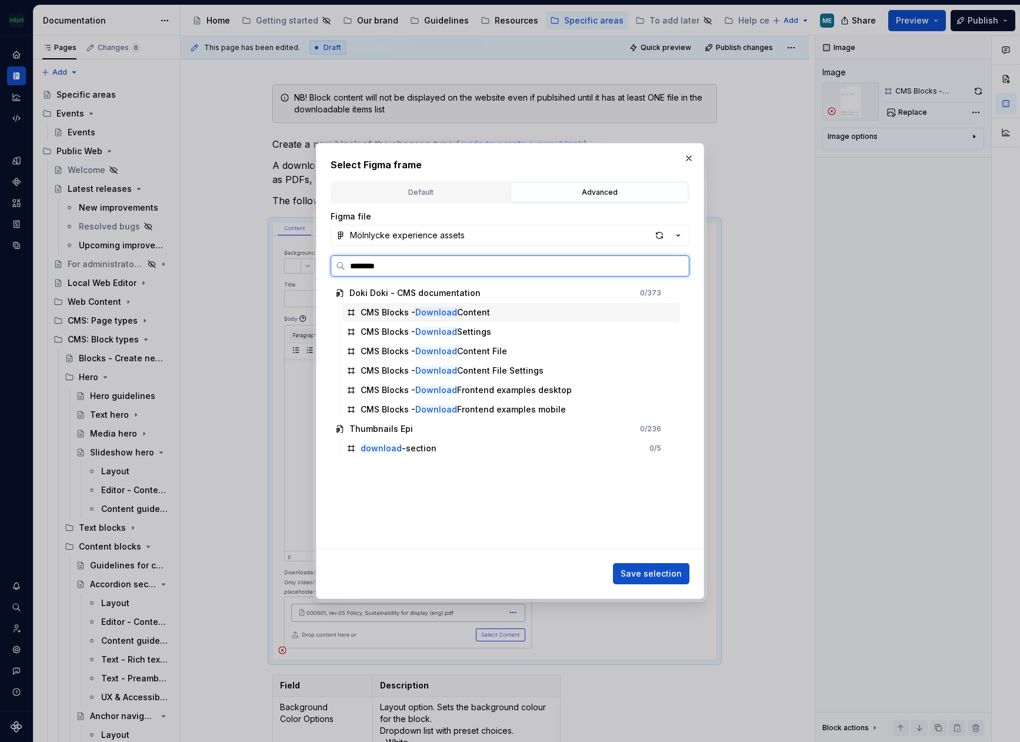
click at [478, 314] on div "CMS Blocks - Download Content" at bounding box center [425, 312] width 129 height 12
click at [652, 571] on span "Save selection" at bounding box center [651, 574] width 61 height 12
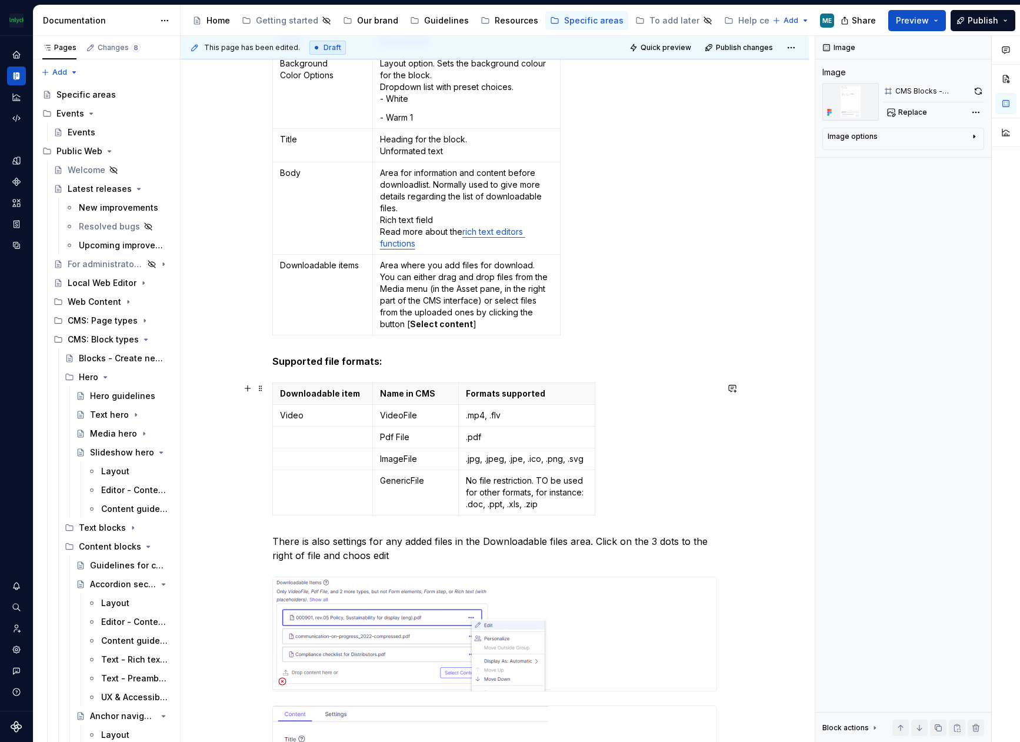
scroll to position [1059, 0]
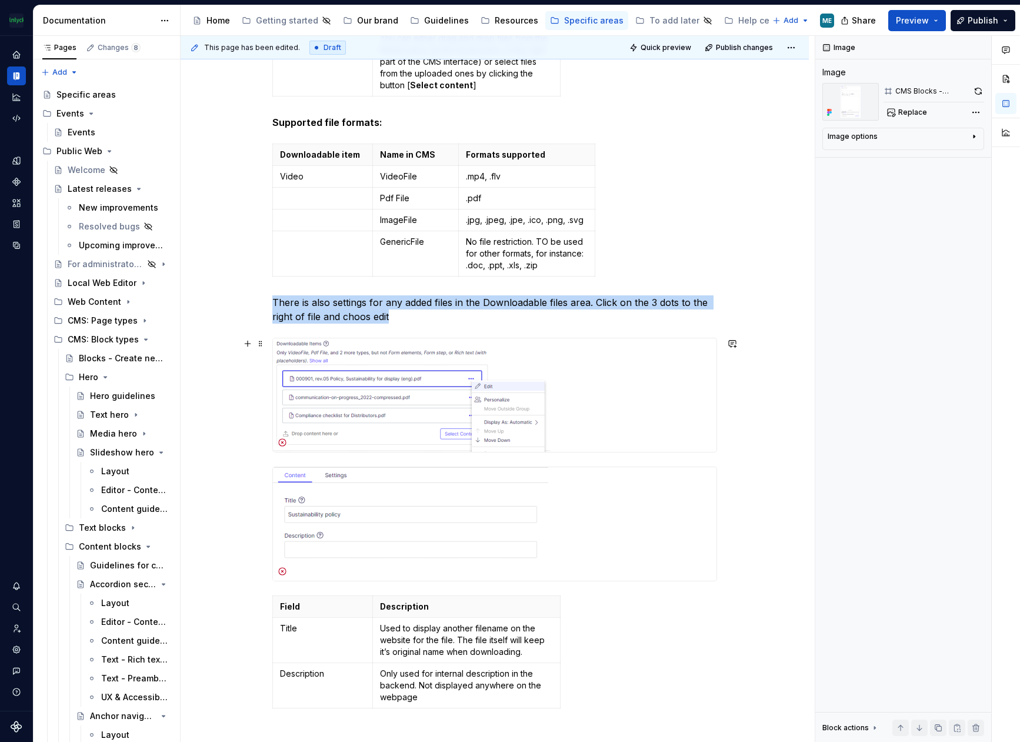
click at [371, 390] on img at bounding box center [412, 395] width 278 height 114
click at [912, 114] on span "Replace" at bounding box center [912, 112] width 29 height 9
type textarea "*"
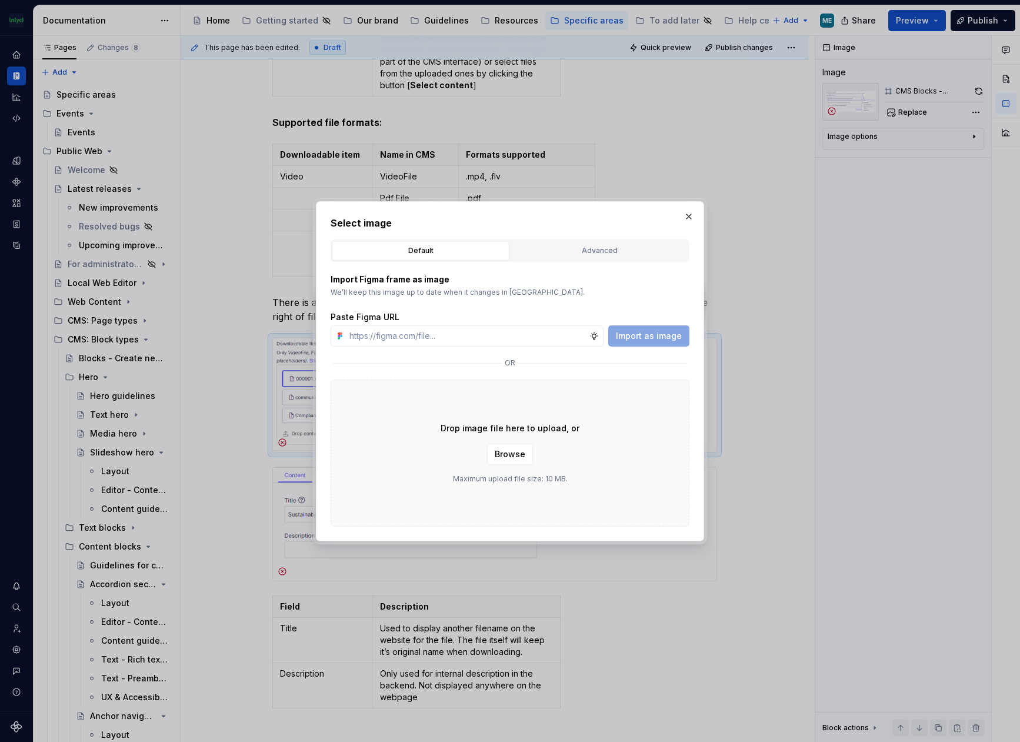
drag, startPoint x: 555, startPoint y: 252, endPoint x: 549, endPoint y: 270, distance: 18.4
click at [555, 251] on div "Advanced" at bounding box center [599, 251] width 169 height 12
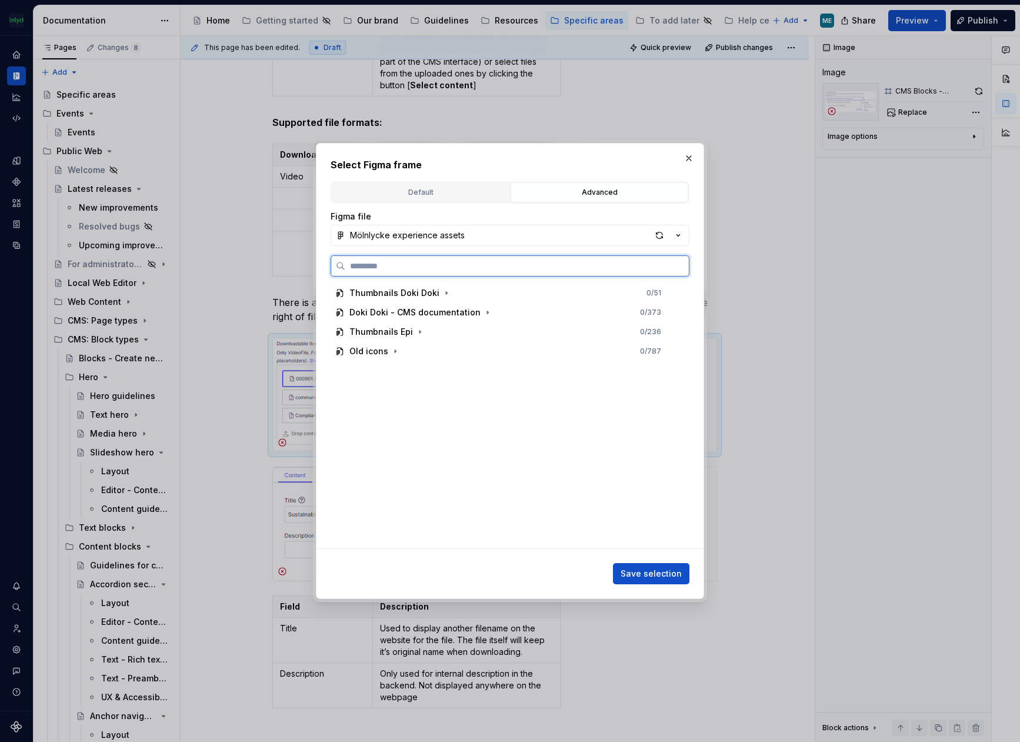
click at [451, 269] on input "search" at bounding box center [517, 266] width 344 height 12
type input "********"
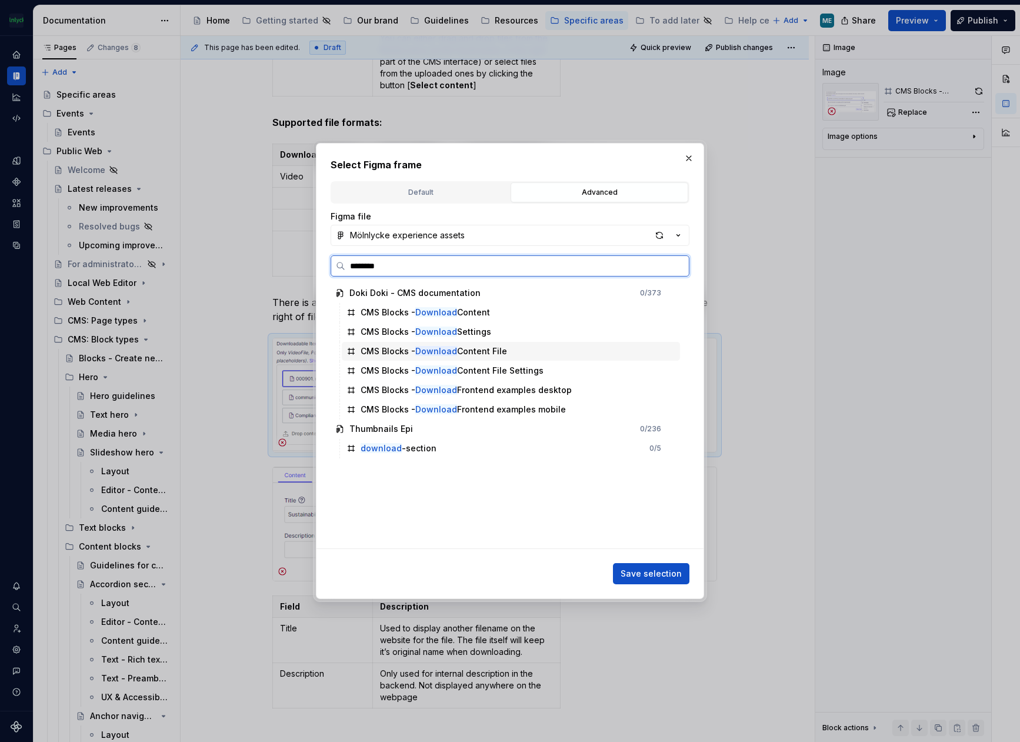
click at [407, 354] on div "CMS Blocks - Download Content File" at bounding box center [434, 351] width 146 height 12
click at [661, 563] on button "Save selection" at bounding box center [651, 573] width 76 height 21
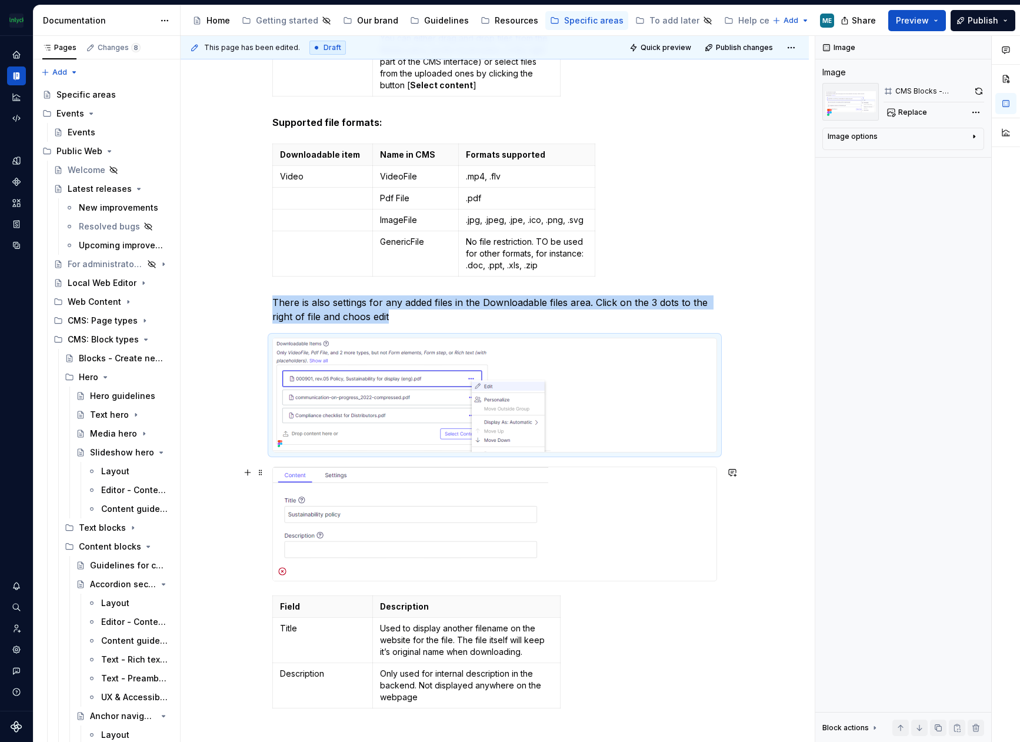
click at [785, 531] on div "NB! Block content will not be displayed on the website even if publsihed until …" at bounding box center [495, 76] width 628 height 1804
click at [436, 504] on img at bounding box center [412, 524] width 278 height 114
click at [918, 108] on span "Replace" at bounding box center [912, 112] width 29 height 9
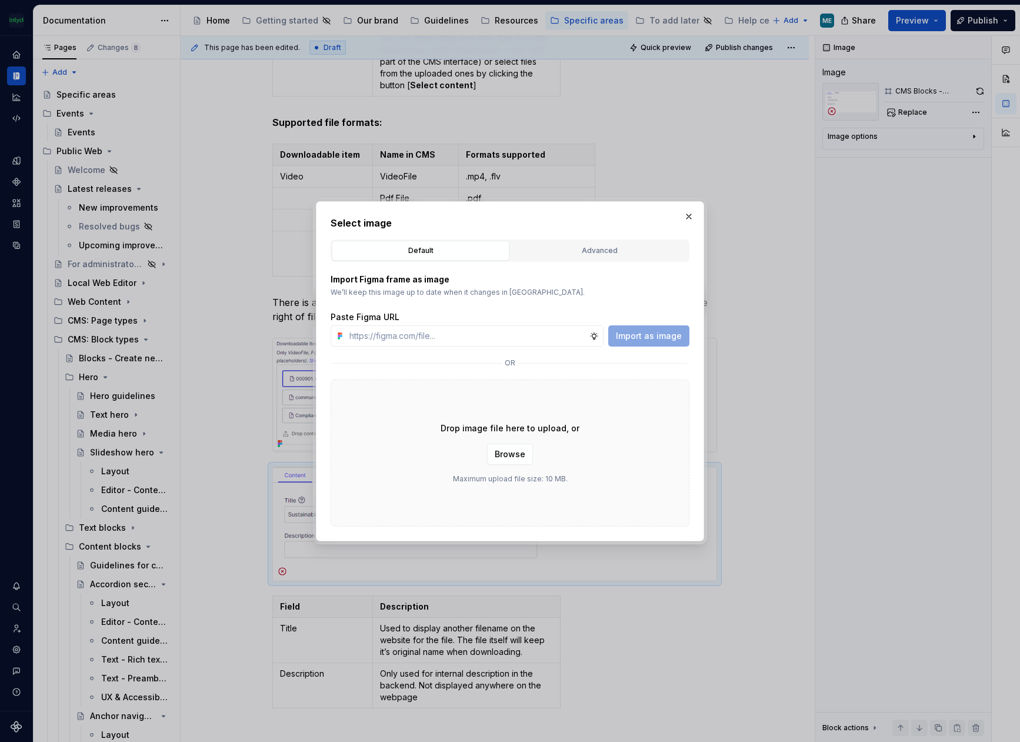
type textarea "*"
click at [462, 330] on input "text" at bounding box center [467, 335] width 245 height 21
drag, startPoint x: 566, startPoint y: 242, endPoint x: 516, endPoint y: 281, distance: 63.4
click at [566, 242] on button "Advanced" at bounding box center [600, 251] width 178 height 20
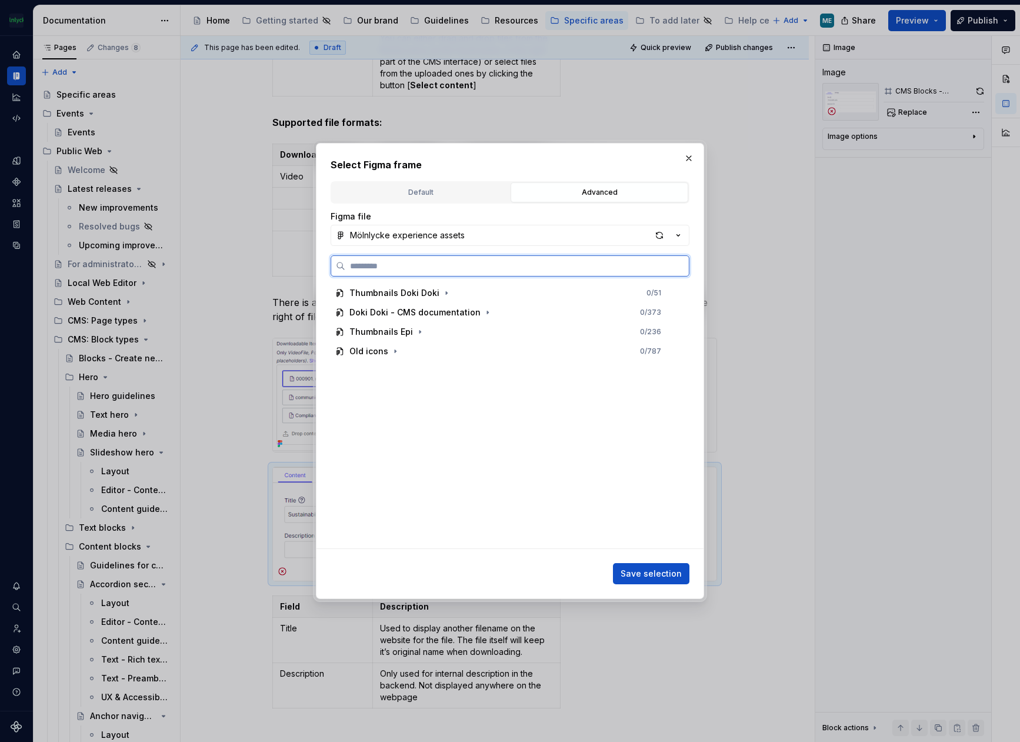
click at [446, 271] on label at bounding box center [510, 265] width 359 height 21
click at [446, 271] on input "search" at bounding box center [517, 266] width 344 height 12
type input "********"
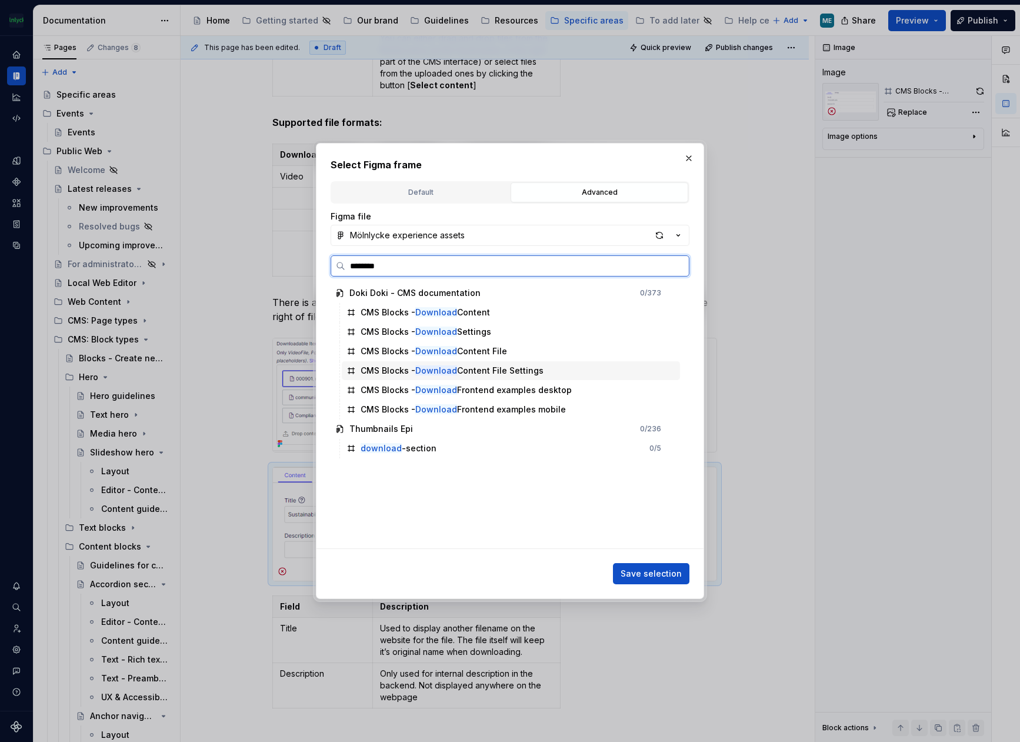
click at [536, 373] on div "CMS Blocks - Download Content File Settings" at bounding box center [452, 371] width 183 height 12
click at [639, 576] on span "Save selection" at bounding box center [651, 574] width 61 height 12
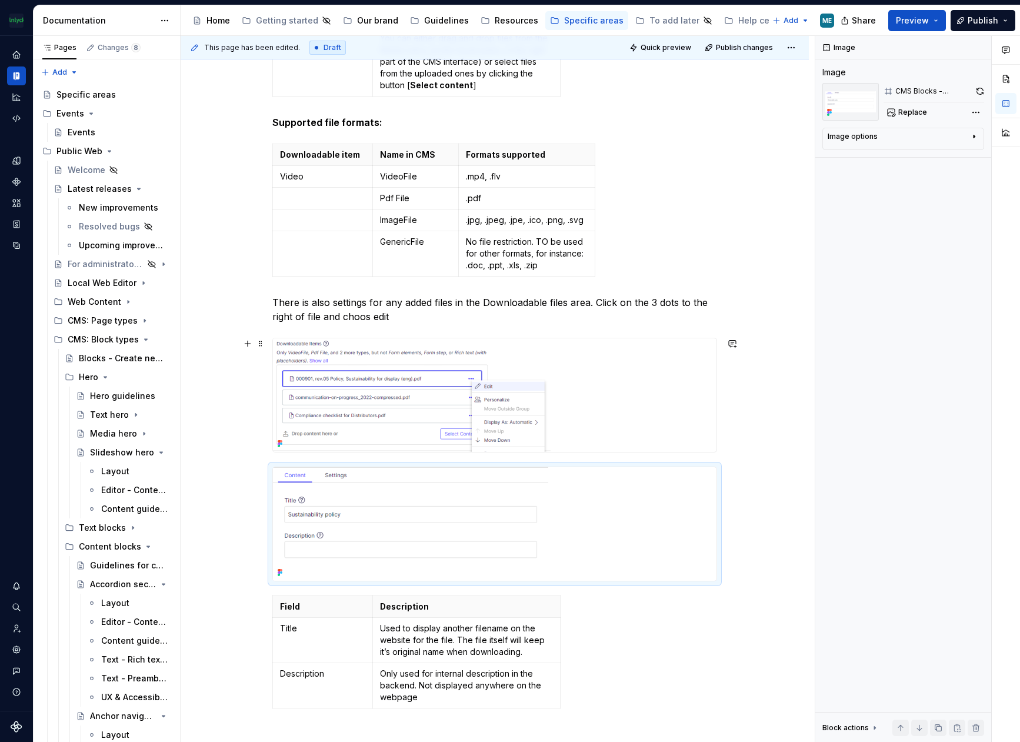
click at [757, 418] on div "NB! Block content will not be displayed on the website even if publsihed until …" at bounding box center [495, 76] width 628 height 1804
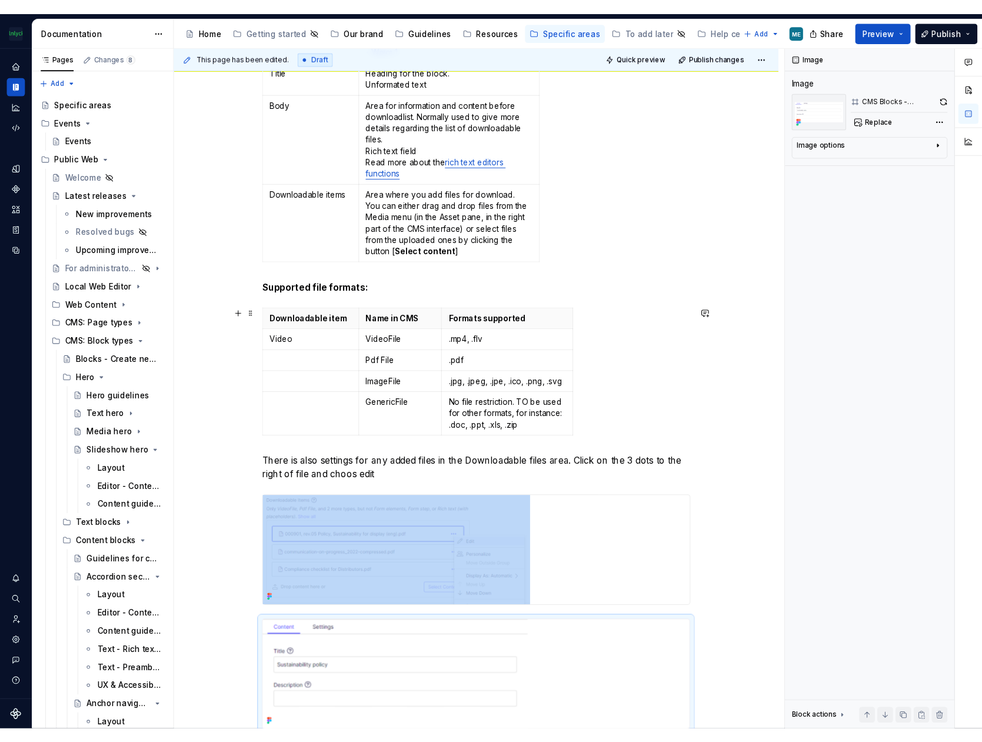
scroll to position [765, 0]
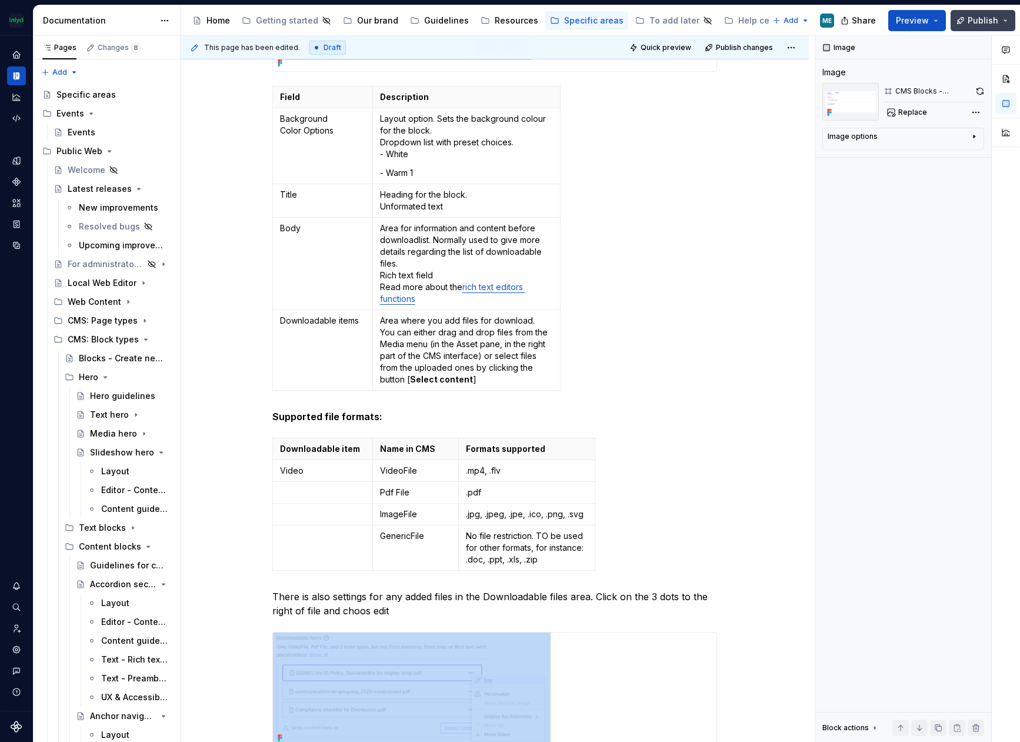
click at [996, 18] on span "Publish" at bounding box center [983, 21] width 31 height 12
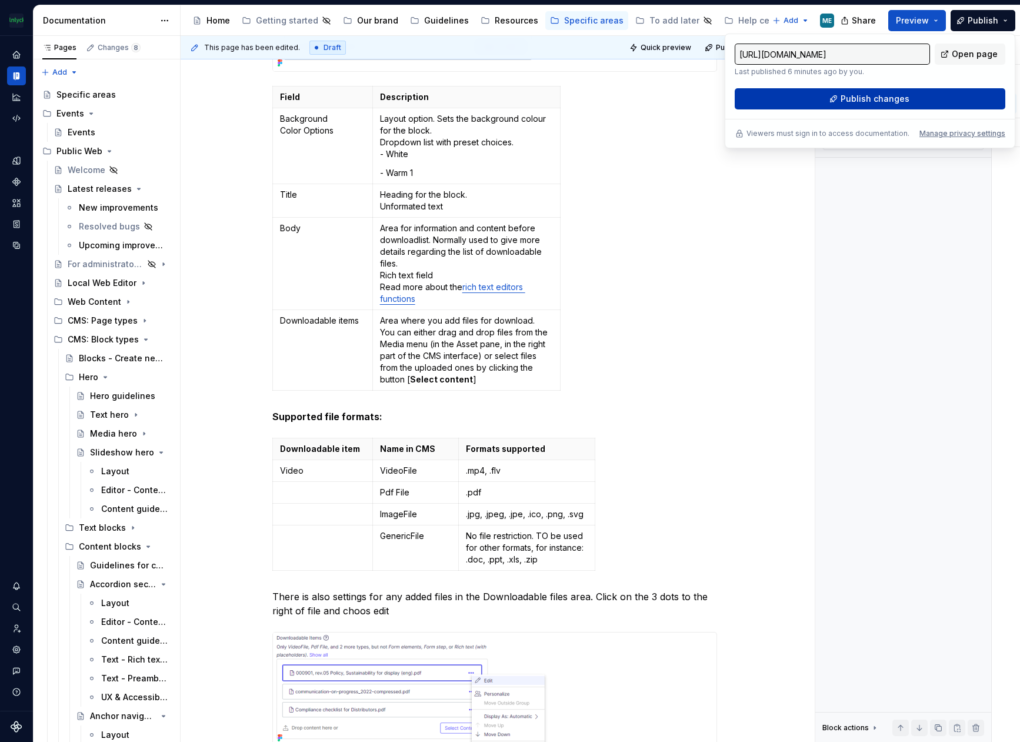
click at [912, 96] on button "Publish changes" at bounding box center [870, 98] width 271 height 21
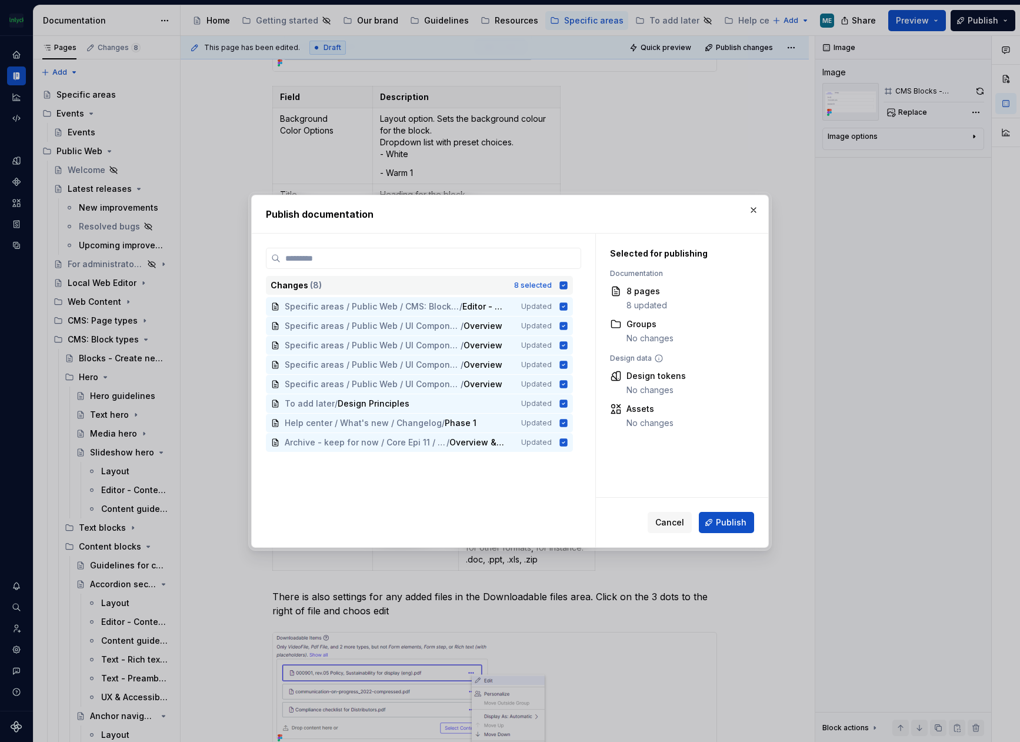
click at [558, 284] on div "Changes ( 8 ) 8 selected" at bounding box center [419, 285] width 307 height 19
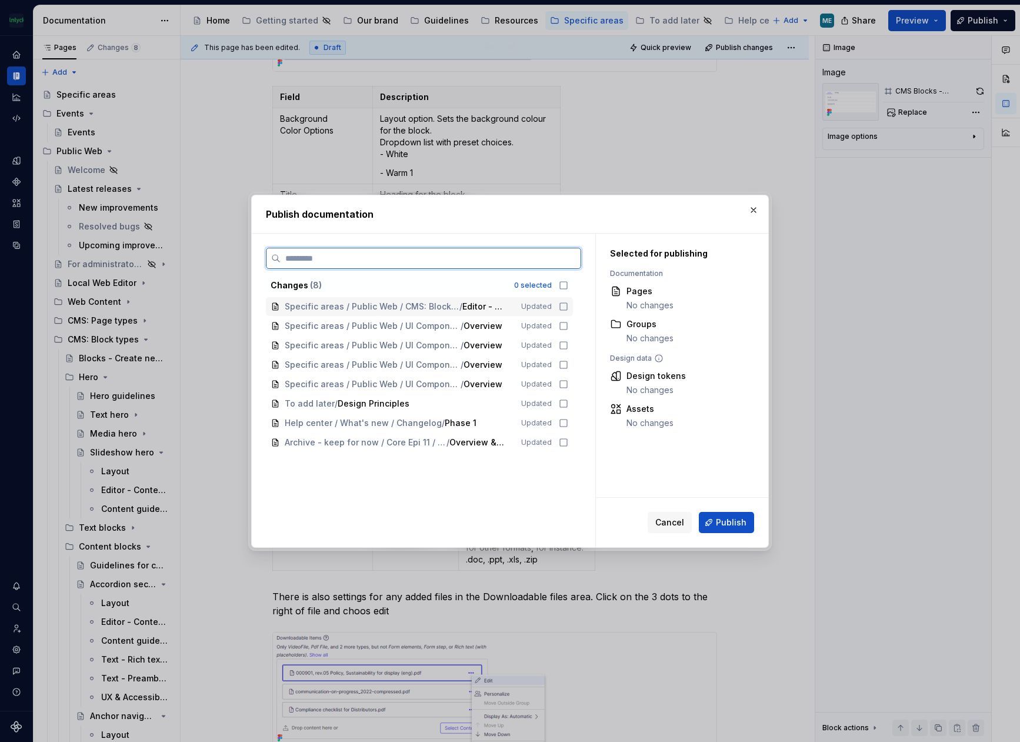
click at [565, 308] on icon at bounding box center [563, 306] width 9 height 9
click at [730, 525] on span "Publish" at bounding box center [731, 522] width 31 height 12
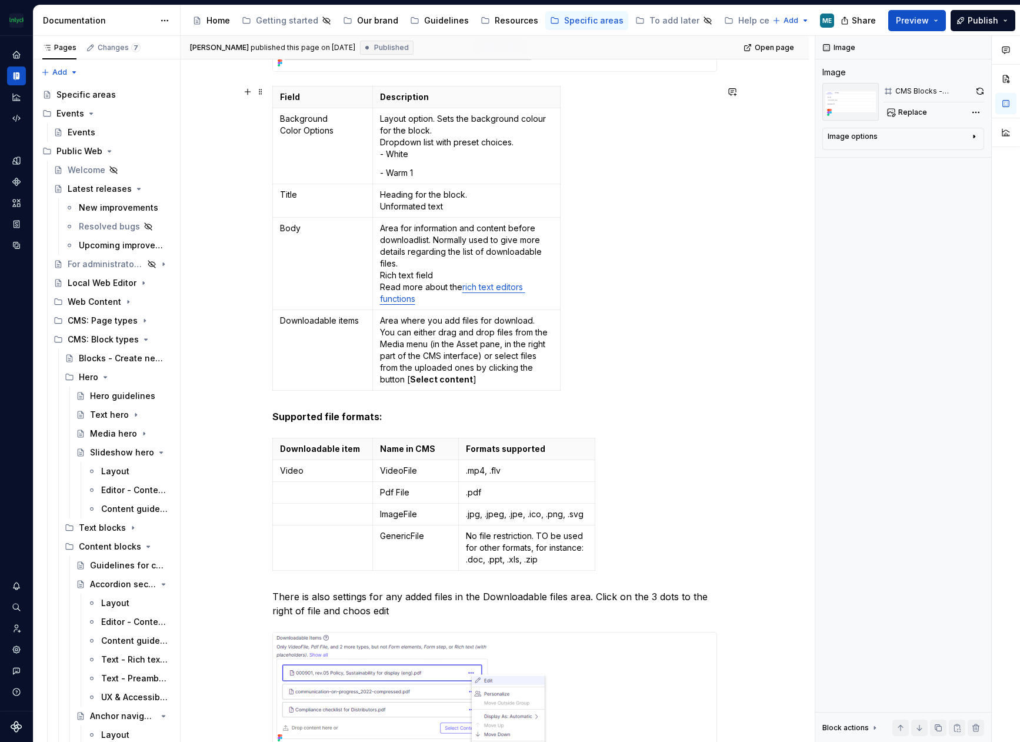
click at [746, 288] on div "NB! Block content will not be displayed on the website even if publsihed until …" at bounding box center [495, 370] width 628 height 1804
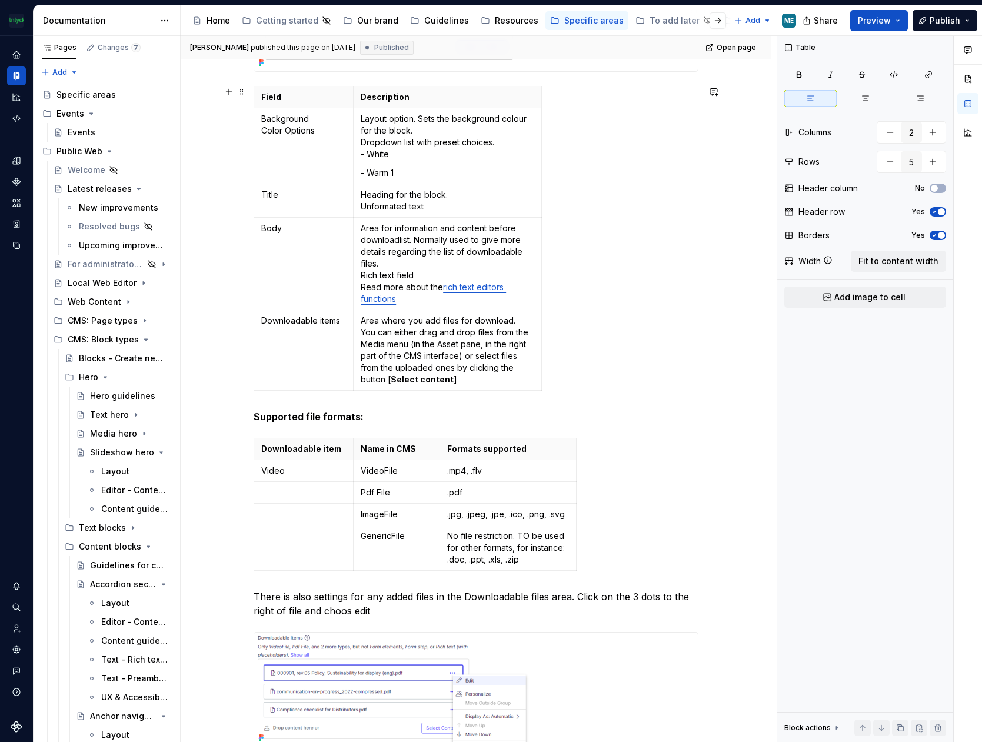
click at [682, 387] on div "Field Description Background Color Options Layout option. Sets the background c…" at bounding box center [476, 240] width 445 height 309
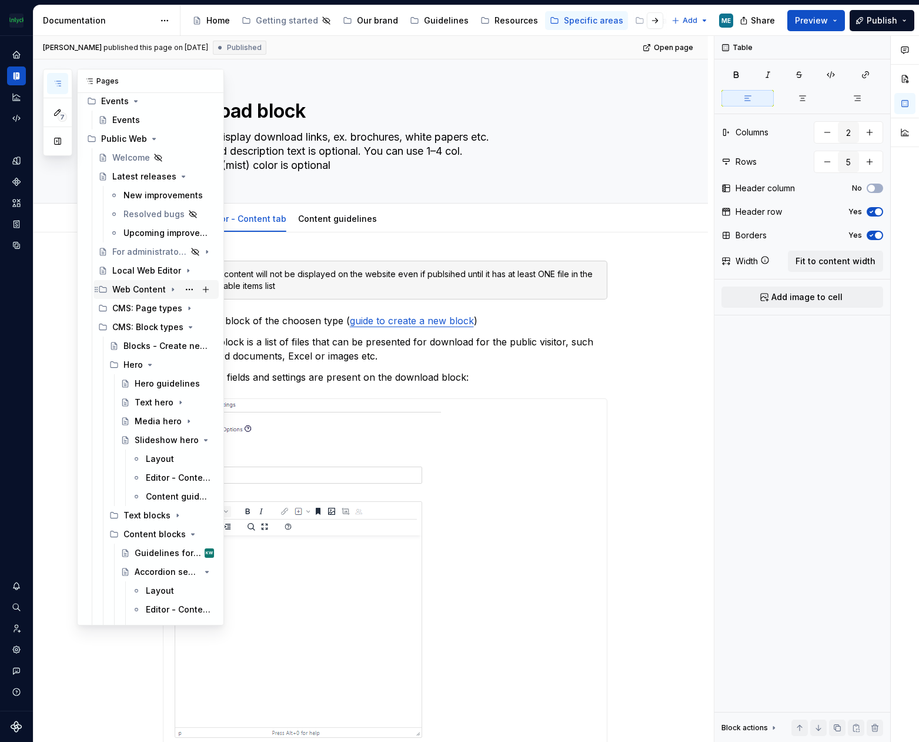
scroll to position [0, 0]
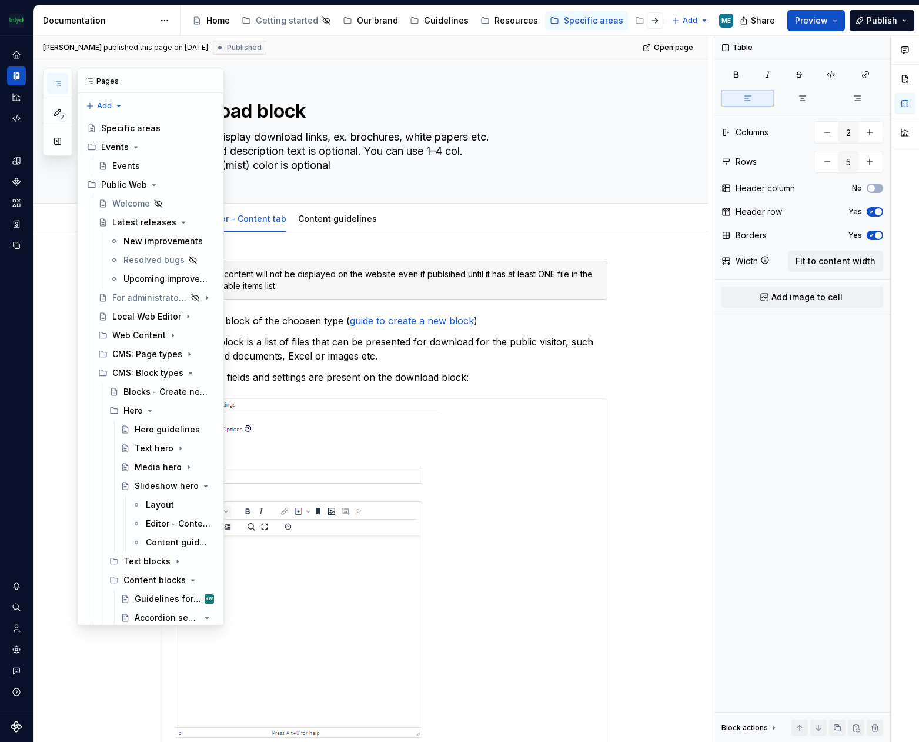
click at [61, 81] on icon "button" at bounding box center [57, 83] width 9 height 9
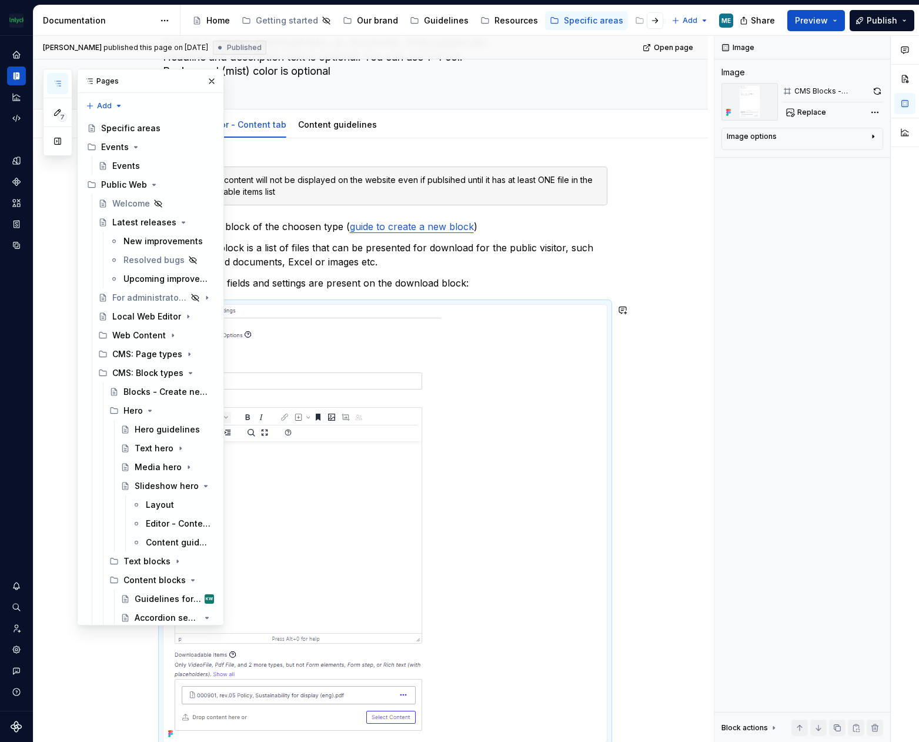
scroll to position [402, 0]
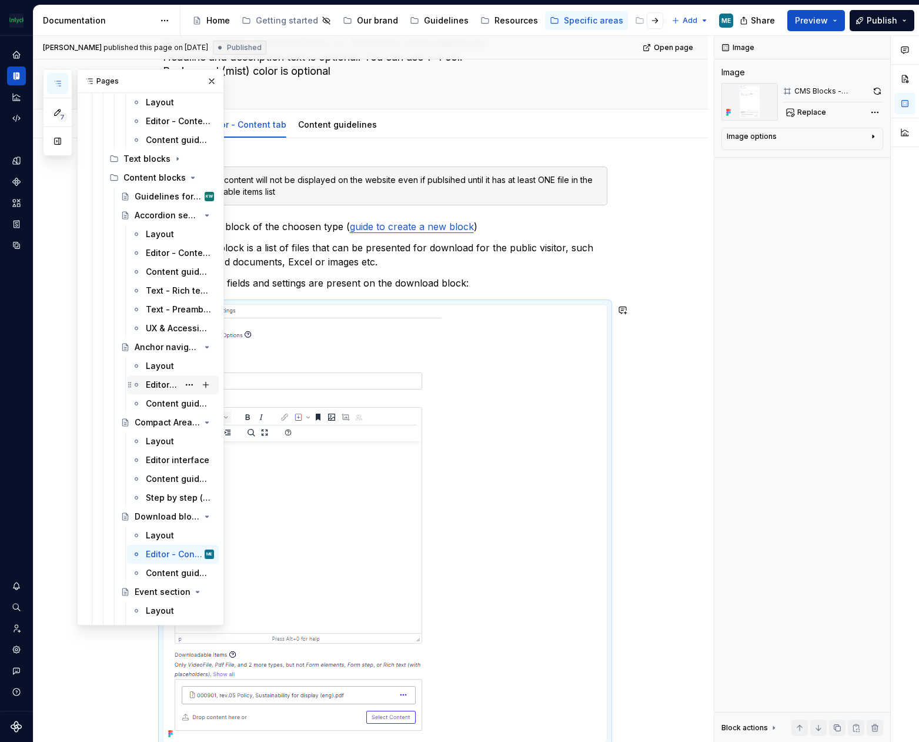
click at [145, 381] on div "Editor - Content tab" at bounding box center [173, 384] width 82 height 16
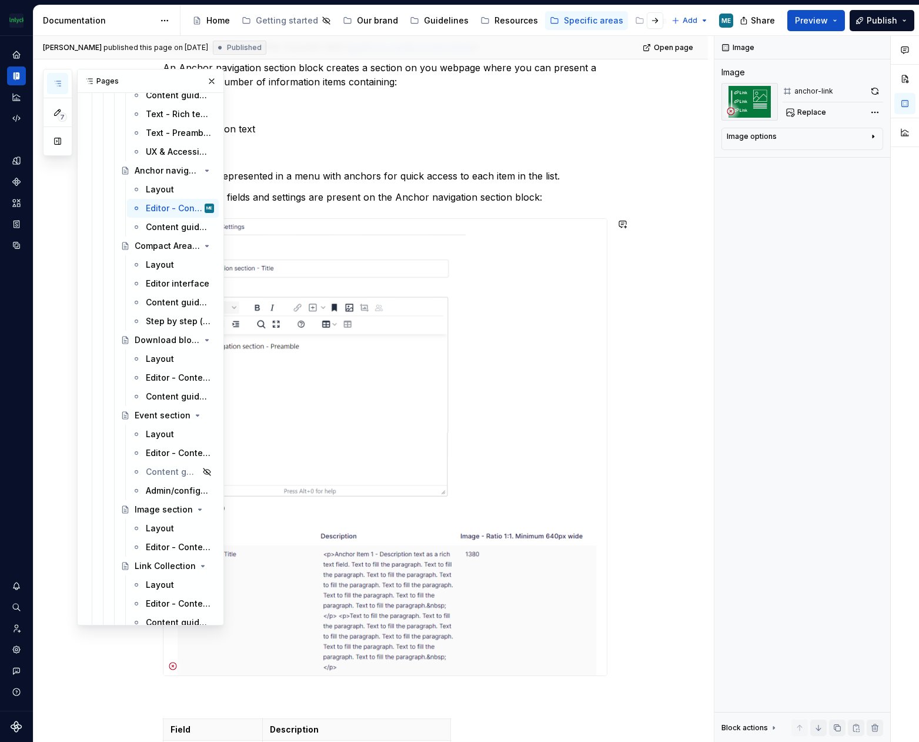
scroll to position [412, 0]
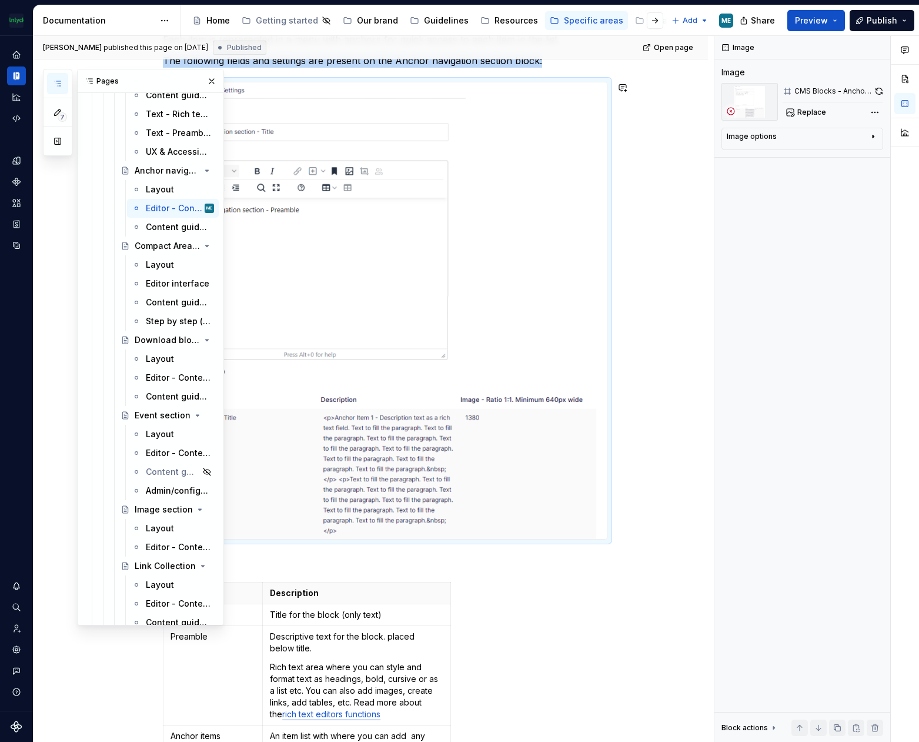
click at [551, 328] on img at bounding box center [386, 310] width 444 height 456
click at [208, 78] on button "button" at bounding box center [212, 81] width 16 height 16
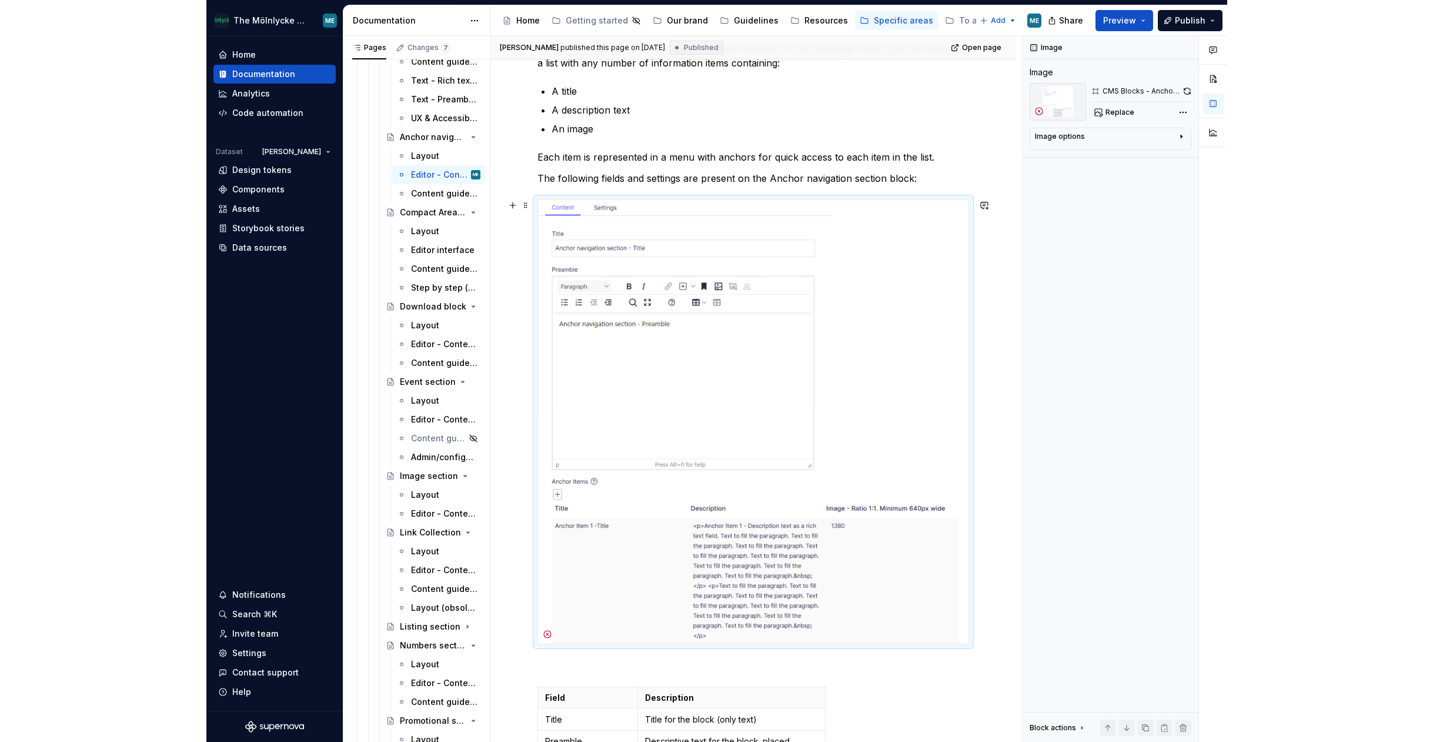
scroll to position [0, 0]
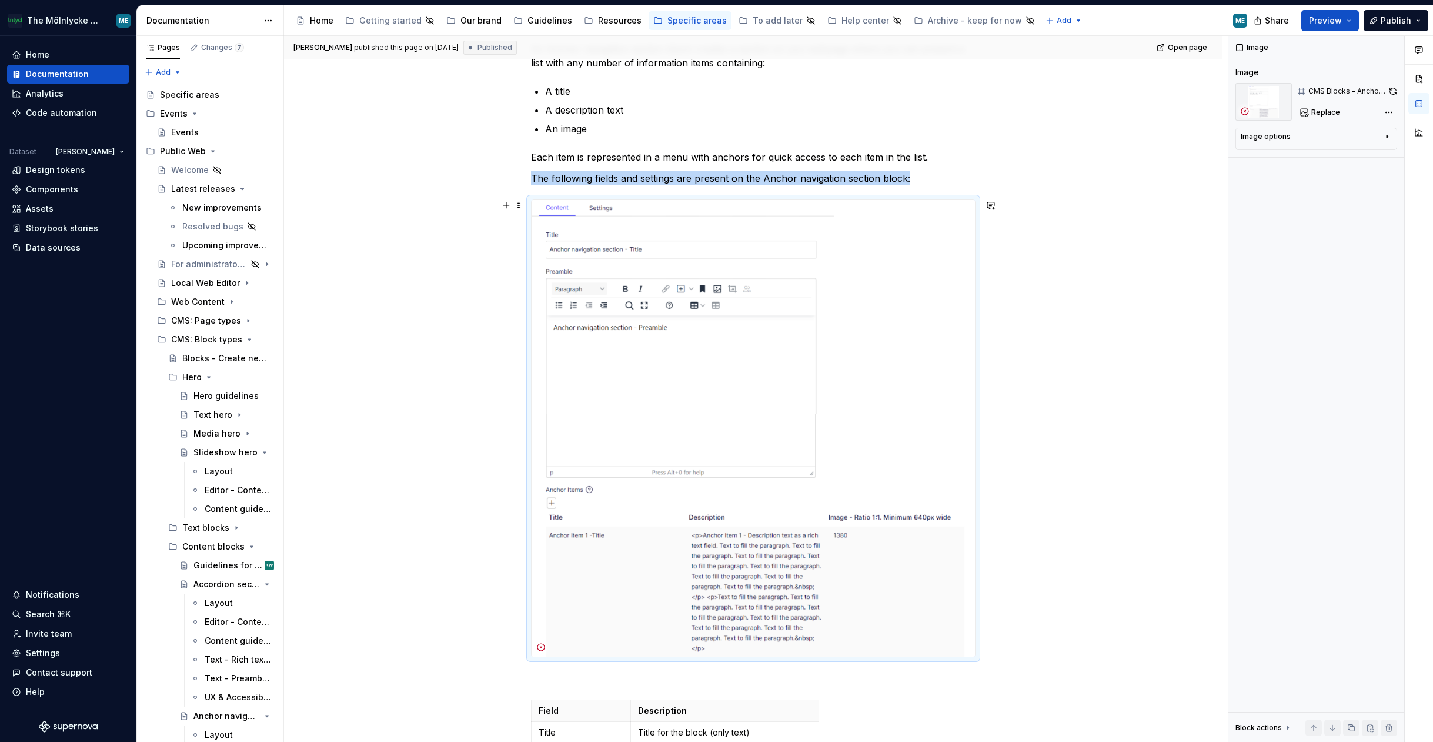
click at [715, 401] on img at bounding box center [754, 428] width 444 height 456
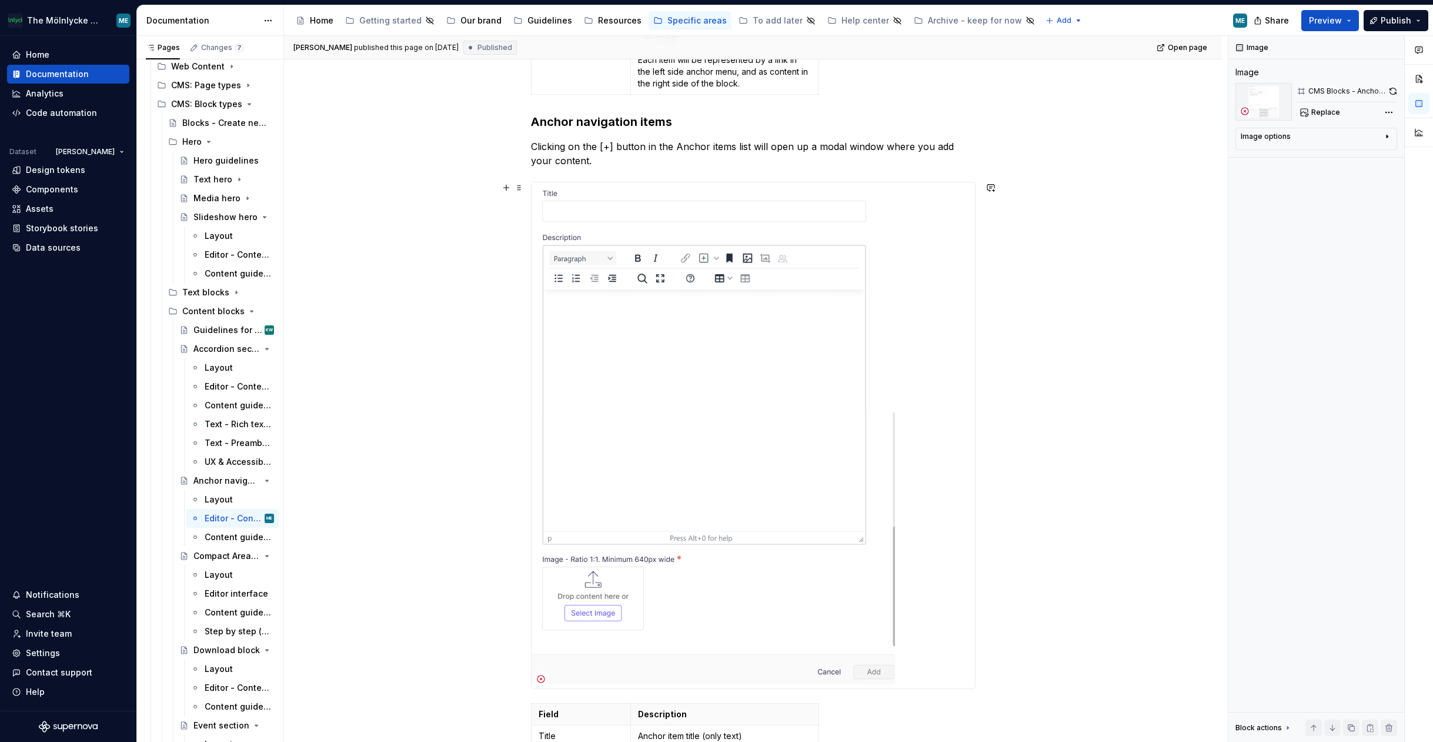
scroll to position [1176, 0]
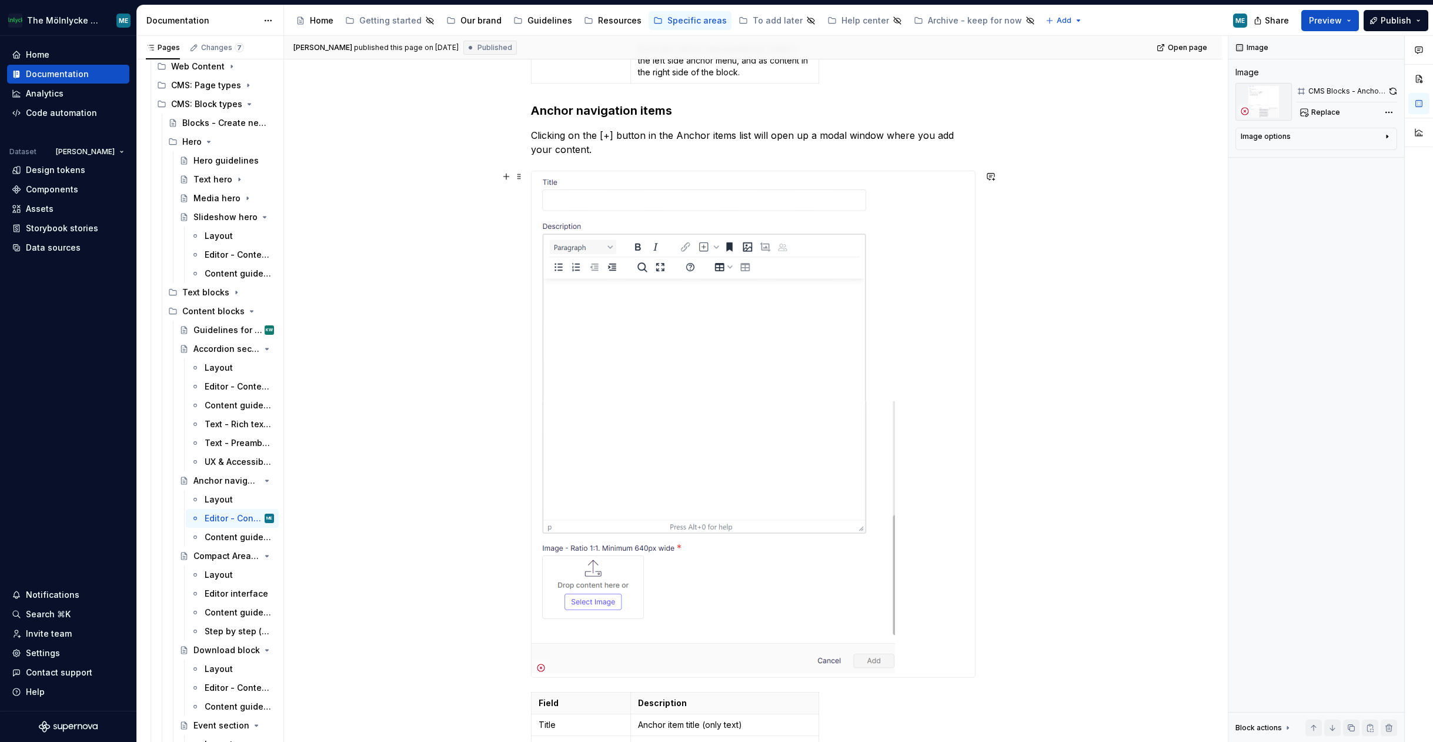
click at [682, 308] on img at bounding box center [714, 424] width 364 height 506
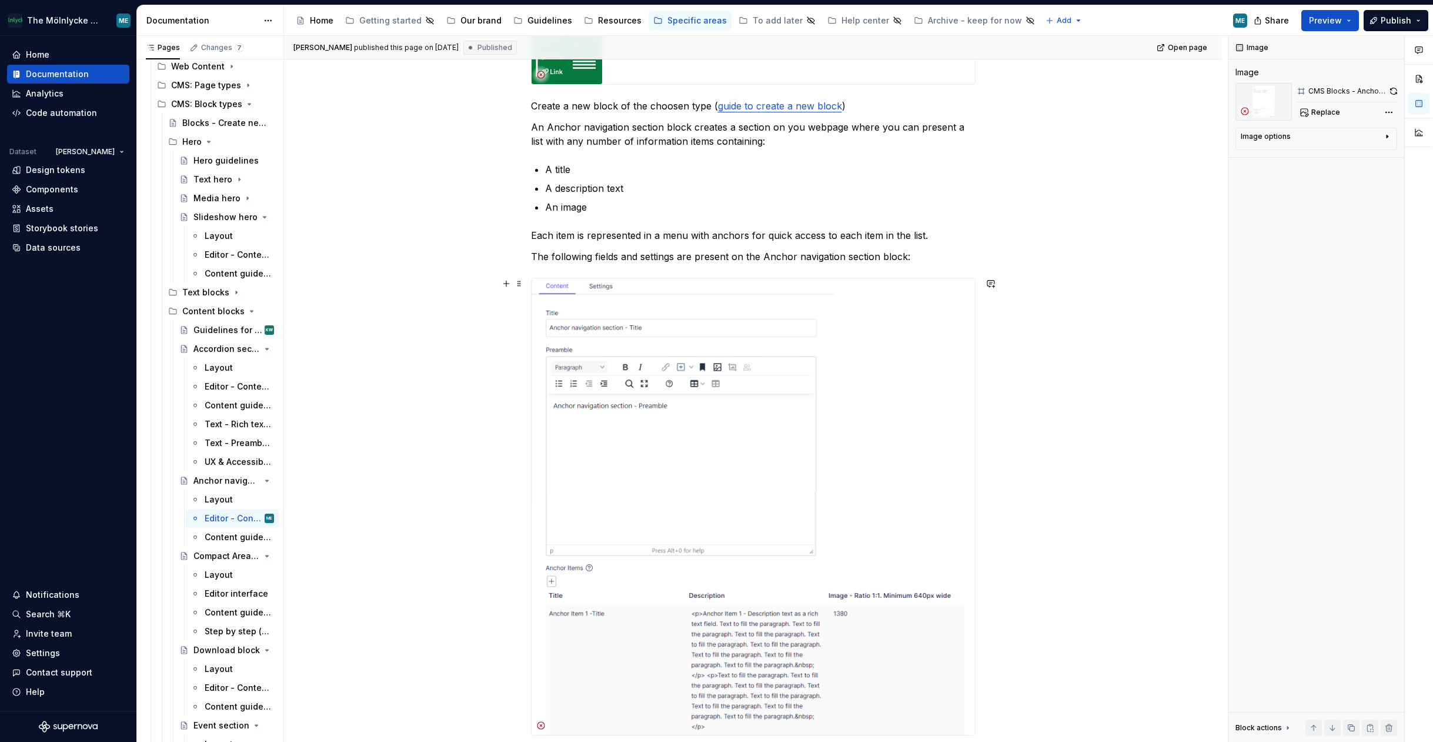
scroll to position [118, 0]
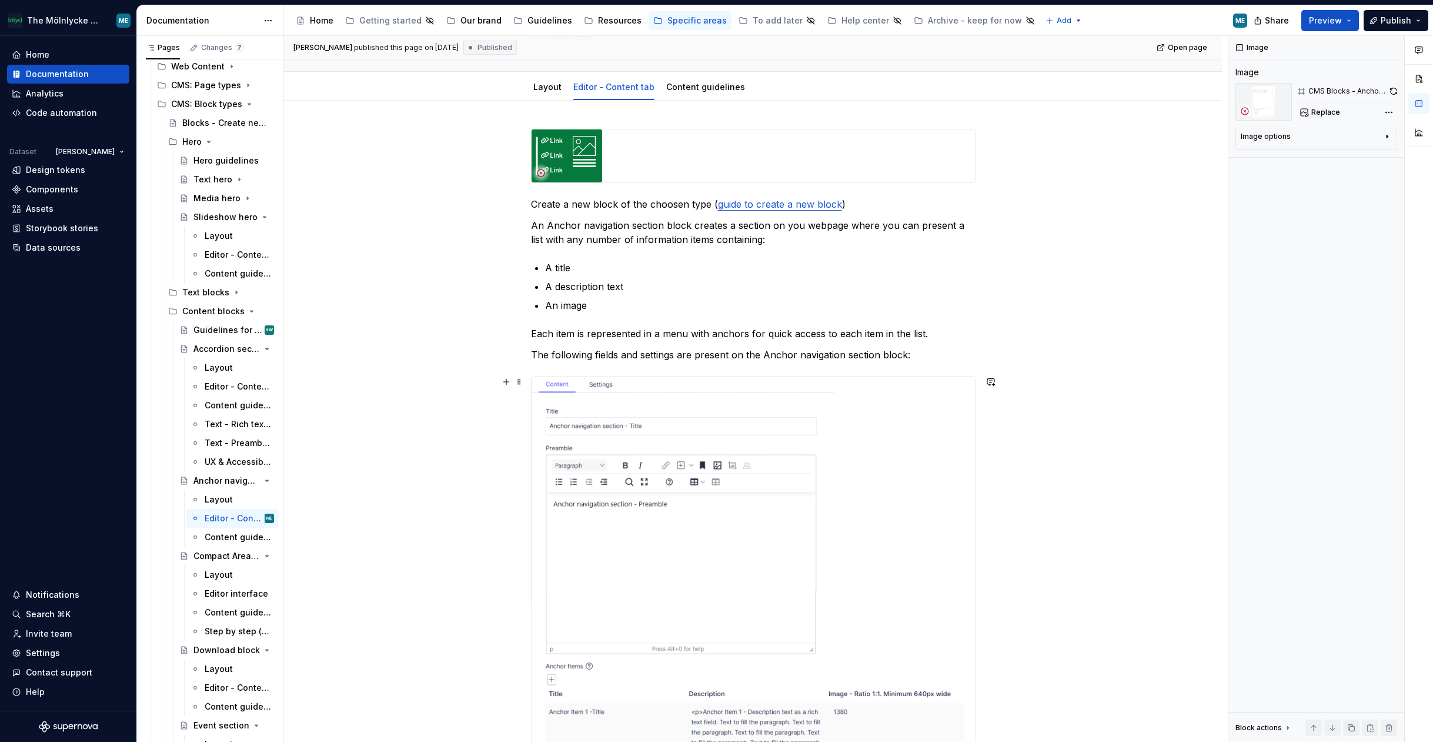
click at [771, 571] on img at bounding box center [754, 604] width 444 height 456
click at [1019, 111] on span "Replace" at bounding box center [1326, 112] width 29 height 9
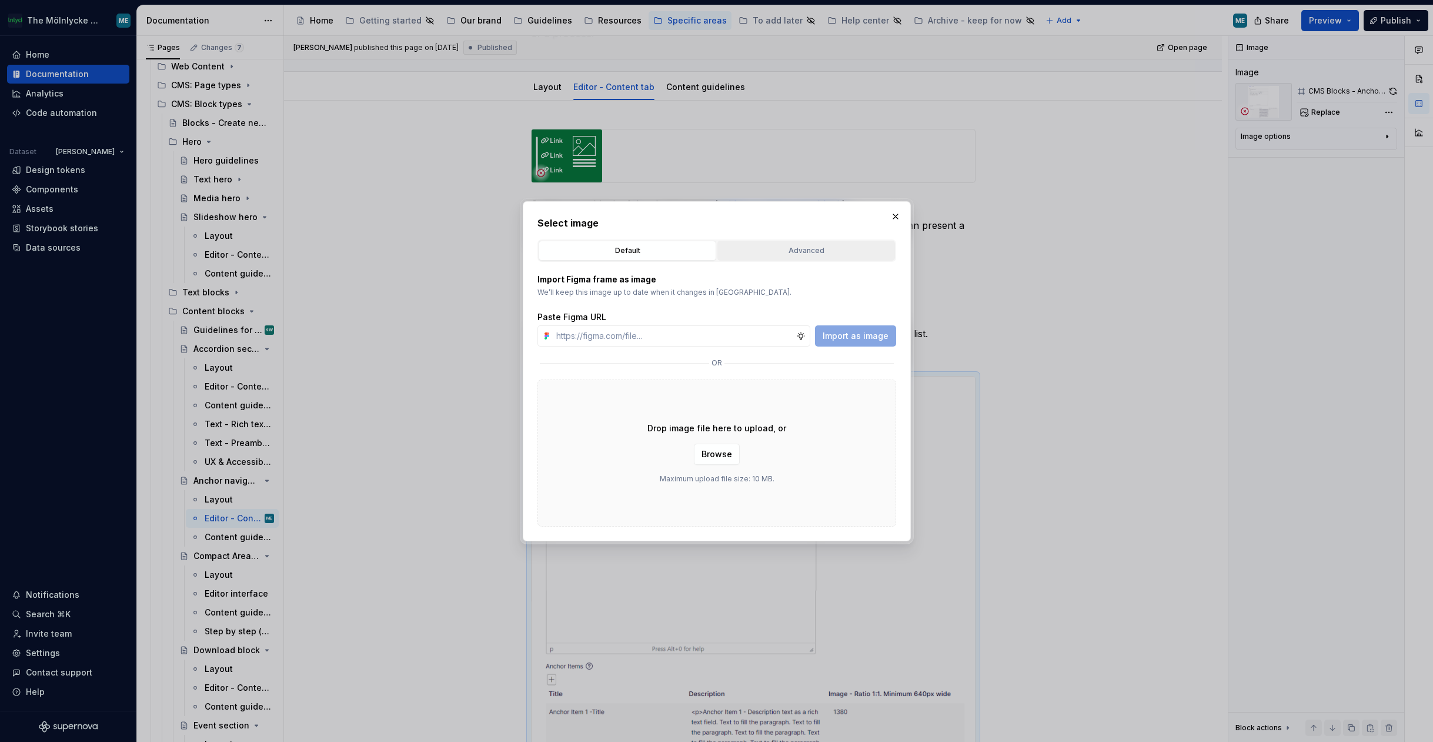
click at [817, 252] on div "Advanced" at bounding box center [806, 251] width 169 height 12
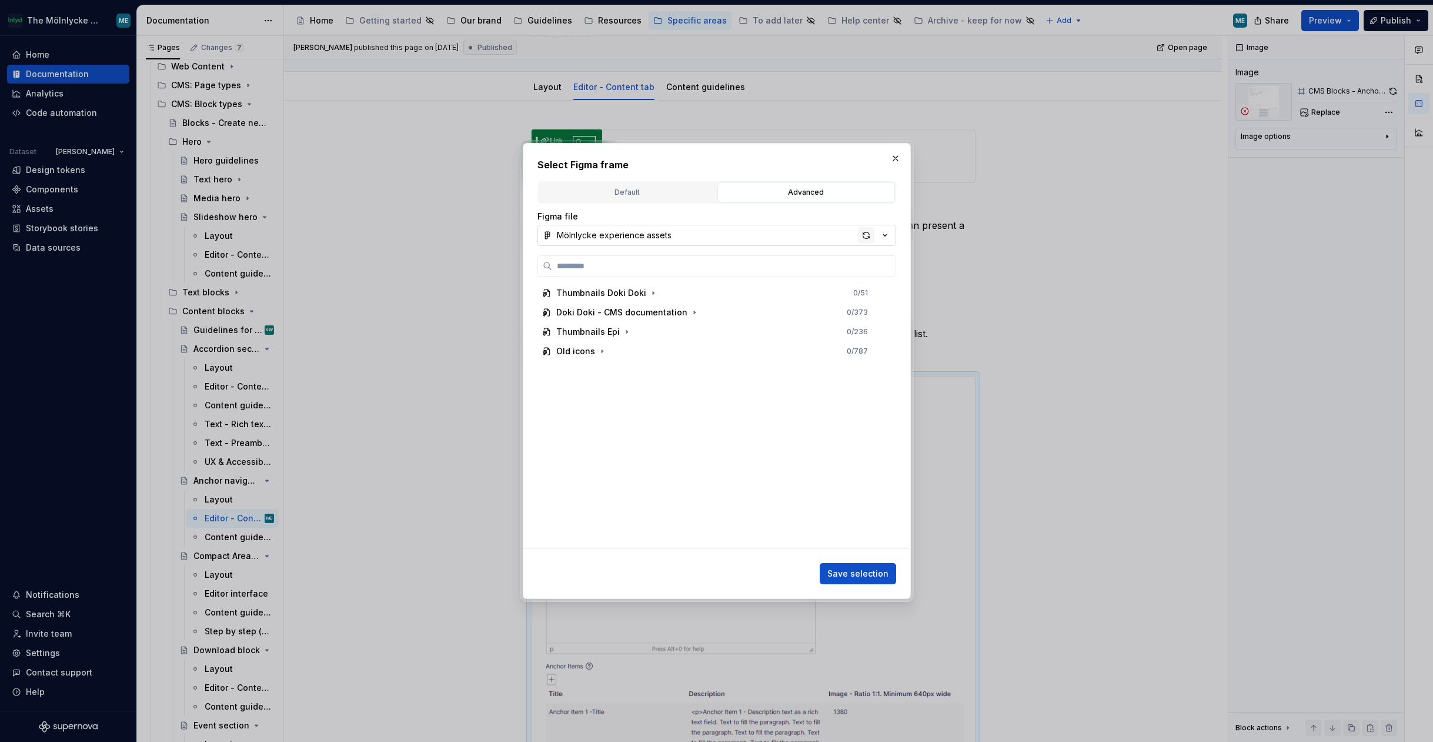
click at [869, 234] on div "button" at bounding box center [866, 235] width 16 height 16
type textarea "*"
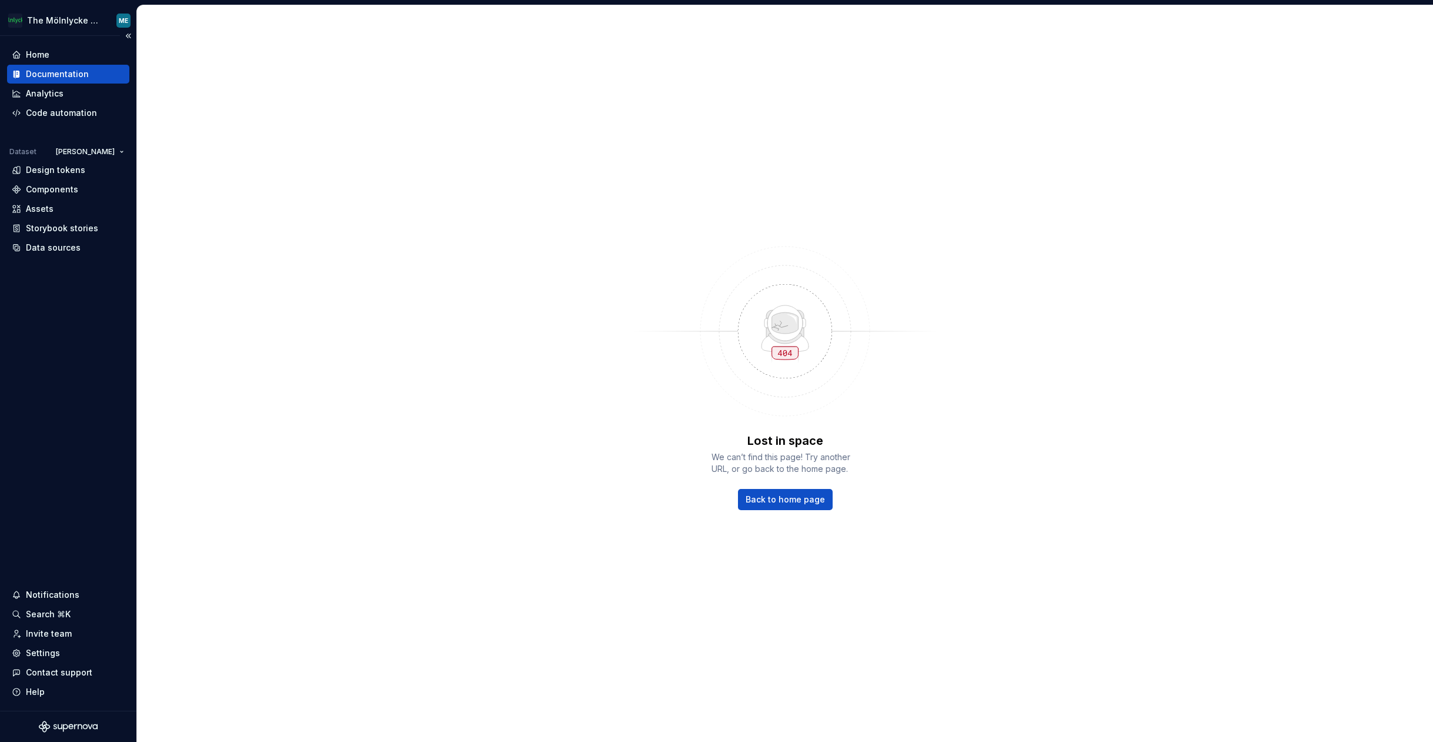
click at [79, 75] on div "Documentation" at bounding box center [57, 74] width 63 height 12
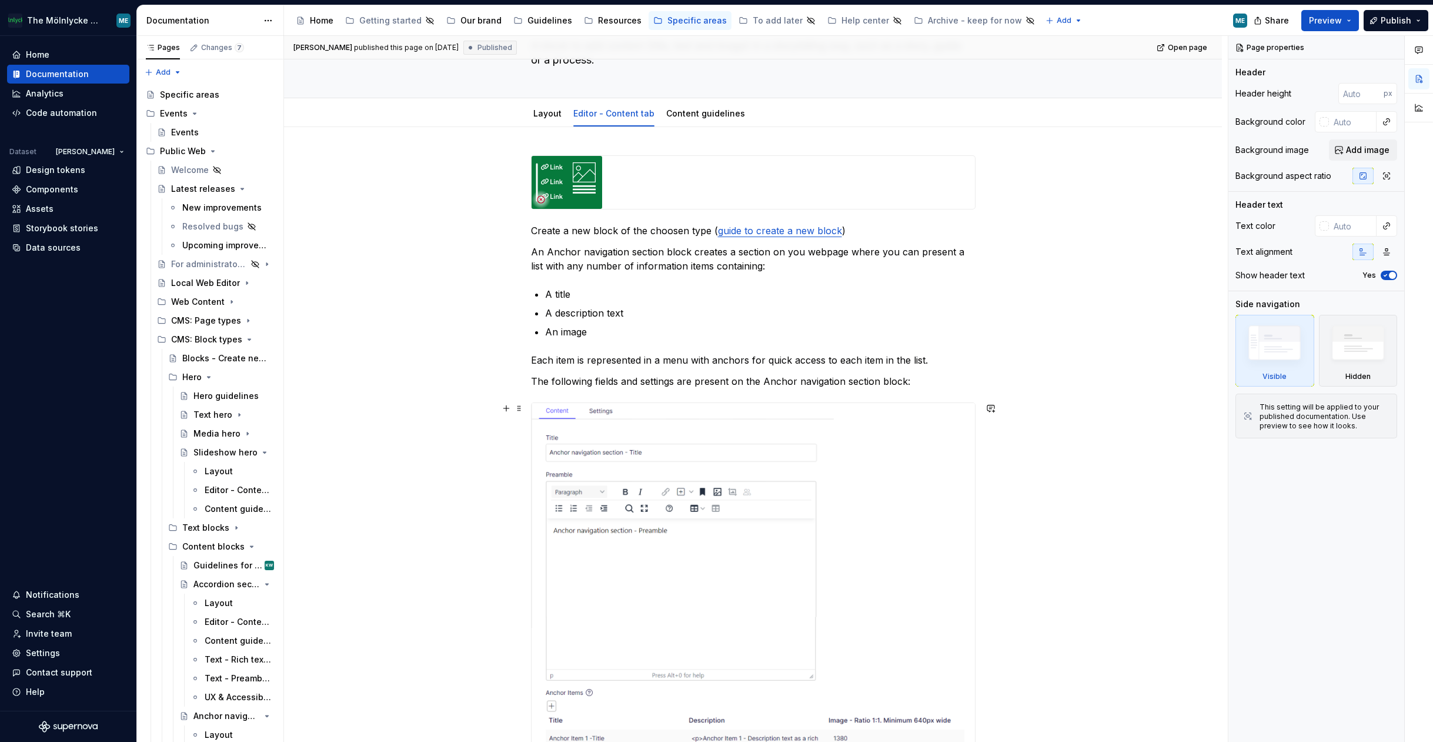
scroll to position [235, 0]
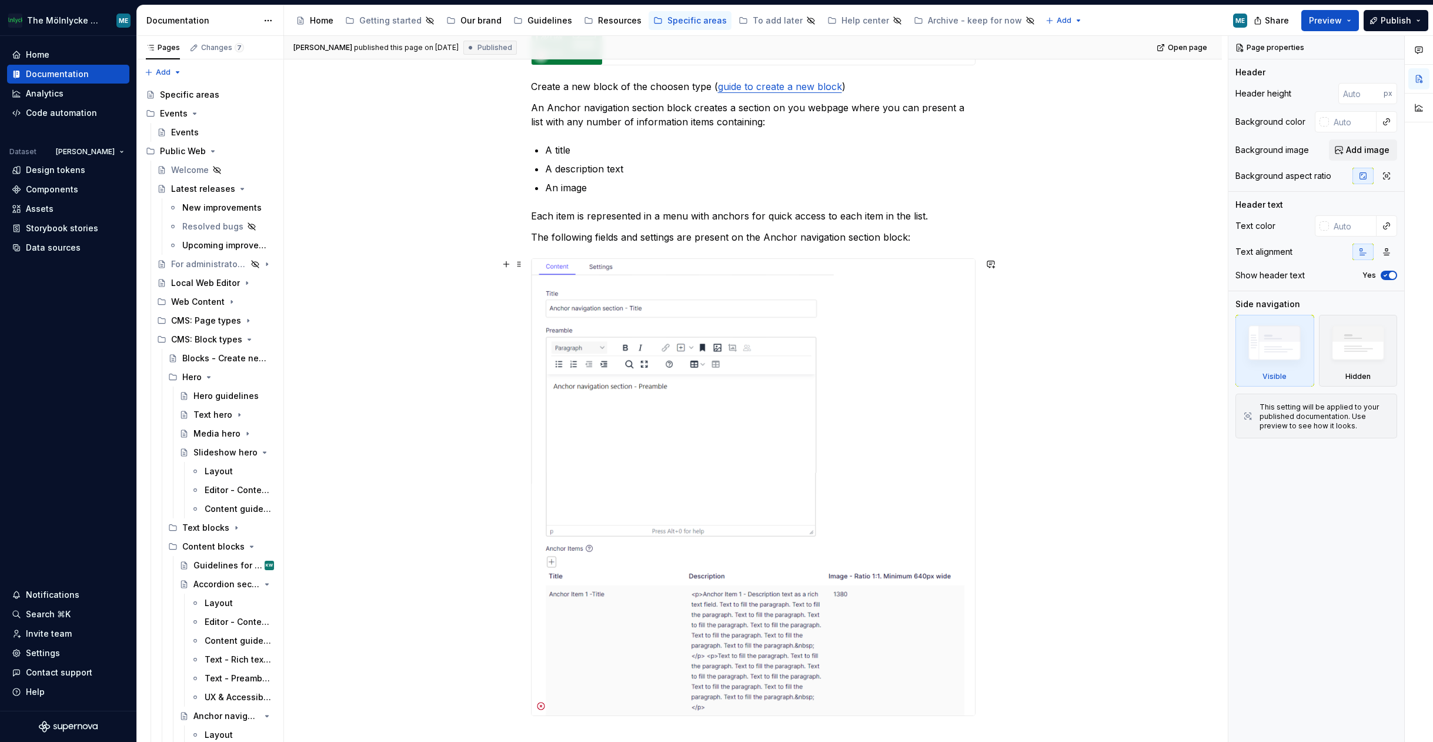
click at [753, 372] on img at bounding box center [754, 487] width 444 height 456
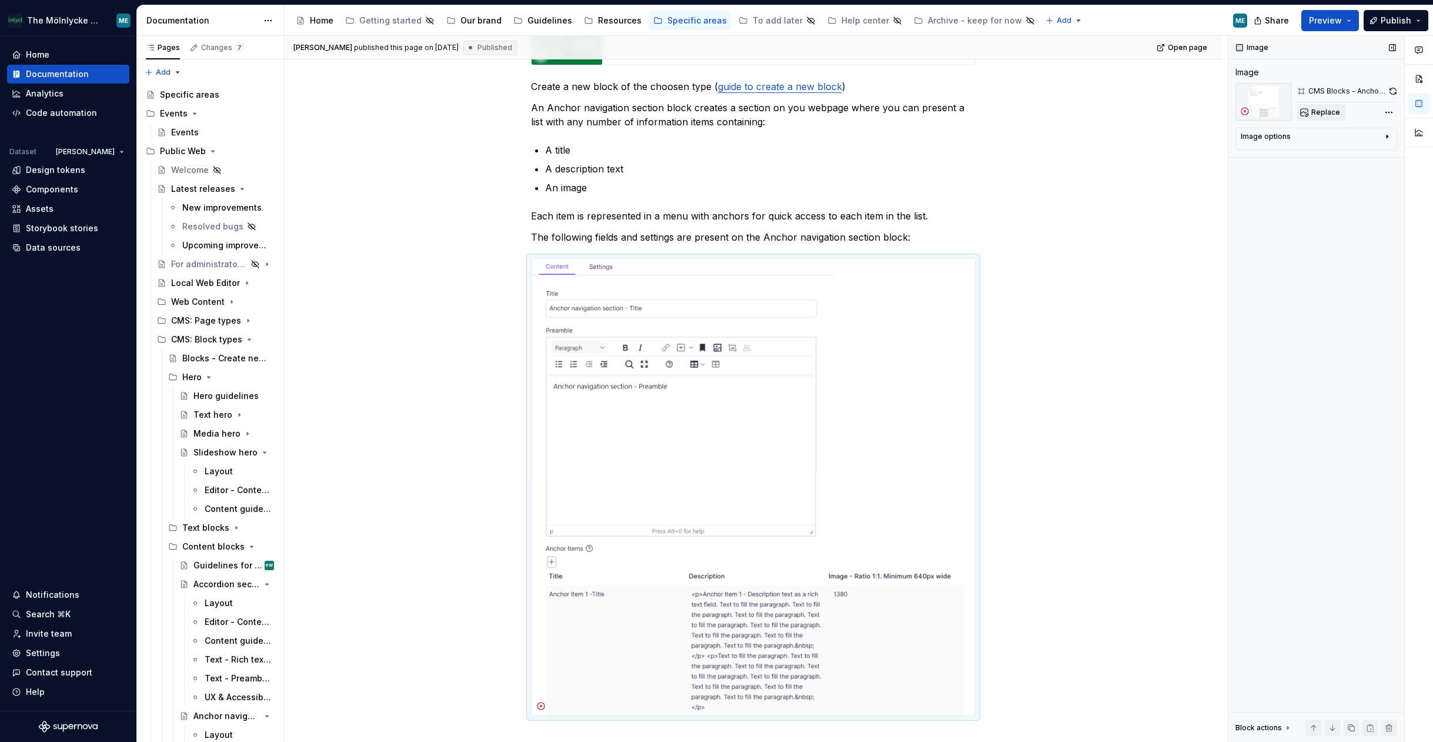
click at [1328, 115] on span "Replace" at bounding box center [1326, 112] width 29 height 9
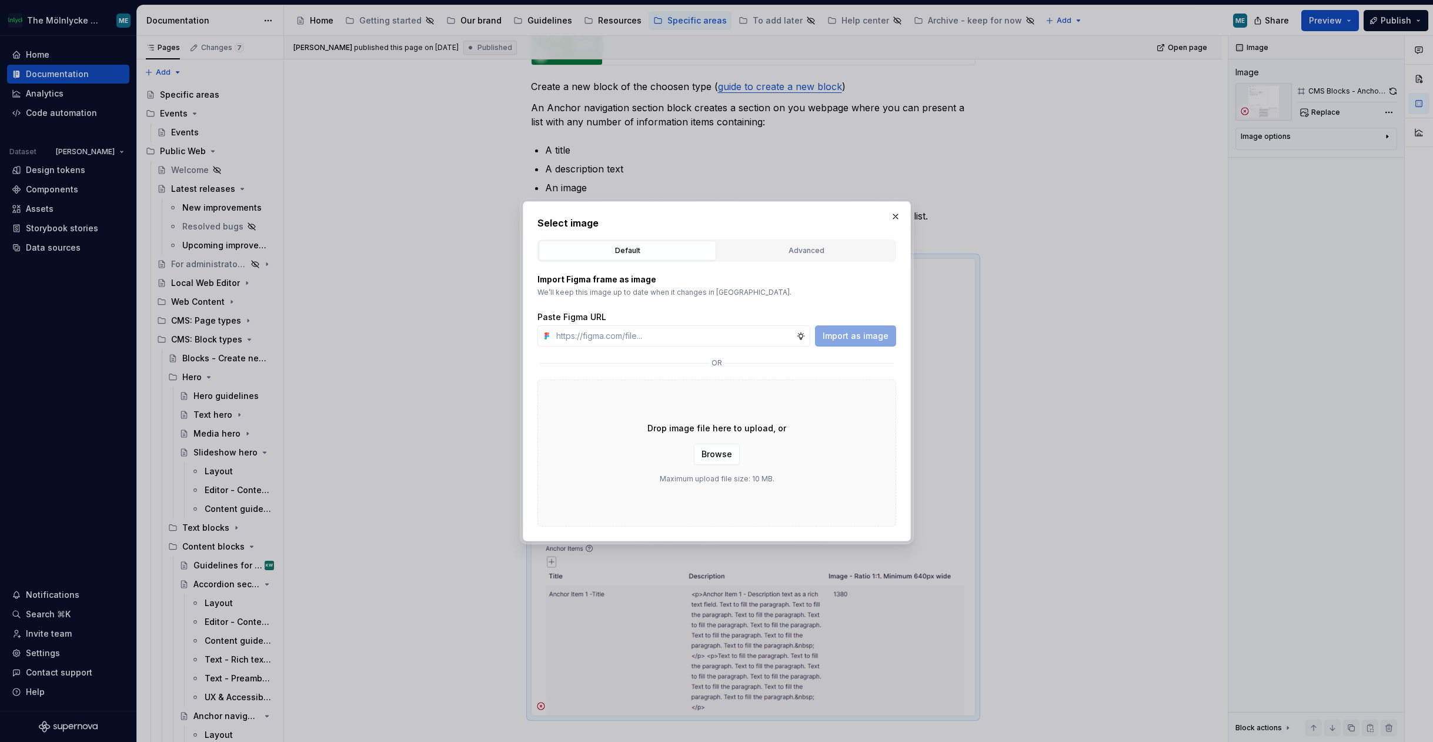
type textarea "*"
